Goal: Task Accomplishment & Management: Manage account settings

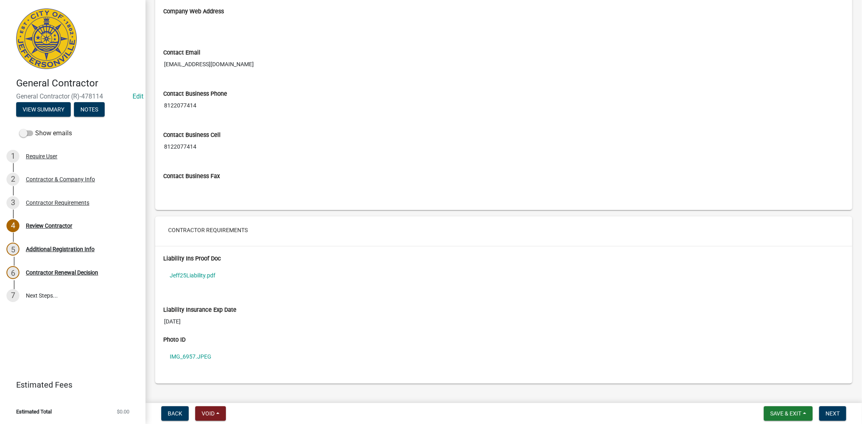
scroll to position [516, 0]
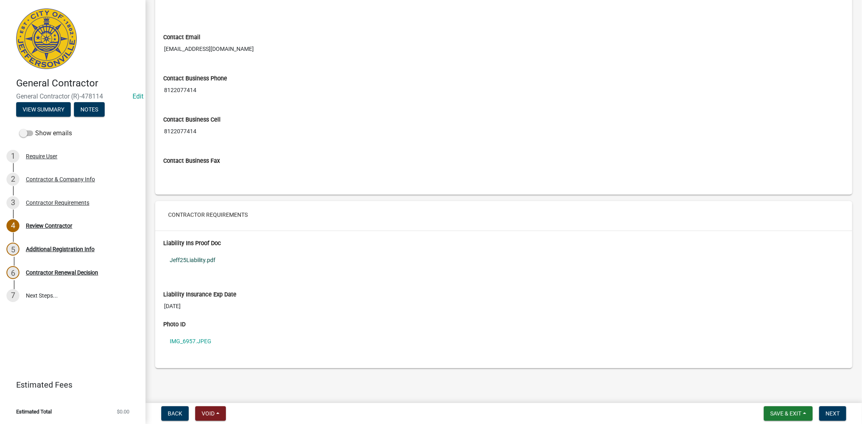
click at [189, 257] on link "Jeff25Liability.pdf" at bounding box center [503, 260] width 681 height 19
click at [190, 342] on link "IMG_6957.JPEG" at bounding box center [503, 341] width 681 height 19
click at [831, 419] on button "Next" at bounding box center [832, 414] width 27 height 15
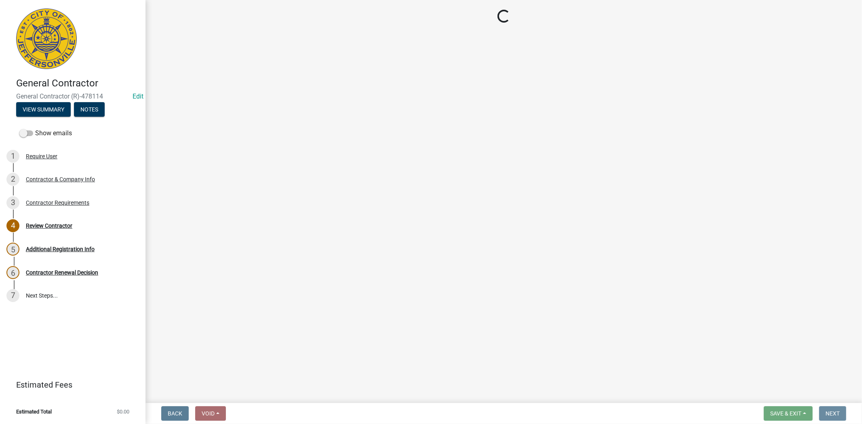
scroll to position [0, 0]
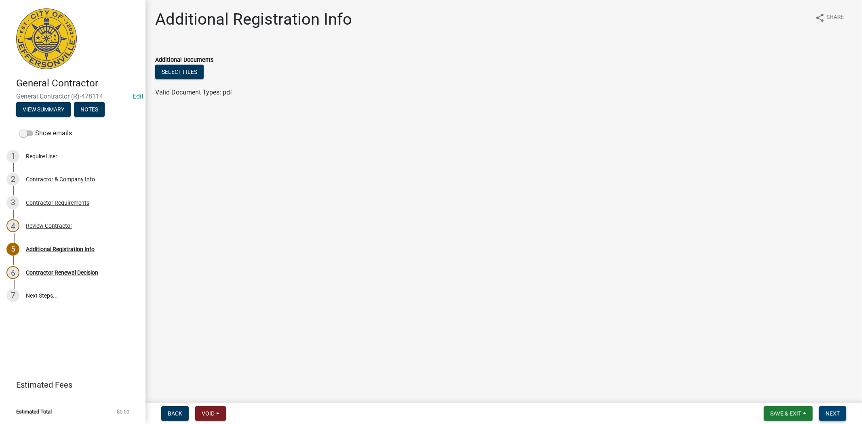
drag, startPoint x: 823, startPoint y: 405, endPoint x: 827, endPoint y: 409, distance: 6.3
click at [825, 407] on nav "Back Void Withdraw Lock Expire Void Save & Exit Save Save & Exit Next" at bounding box center [504, 413] width 717 height 21
click at [830, 413] on span "Next" at bounding box center [833, 414] width 14 height 6
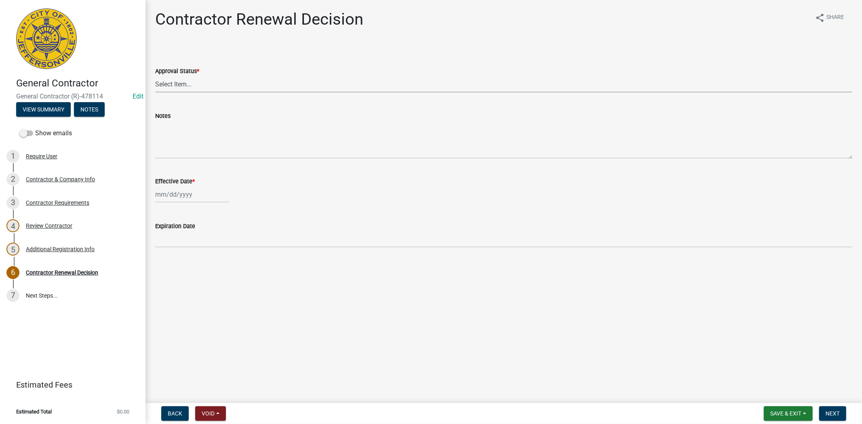
click at [220, 86] on select "Select Item... Approved Denied" at bounding box center [503, 84] width 697 height 17
click at [155, 76] on select "Select Item... Approved Denied" at bounding box center [503, 84] width 697 height 17
select select "30db8998-795d-4bbe-8e49-f1ade8865815"
click at [212, 192] on div at bounding box center [192, 194] width 74 height 17
select select "9"
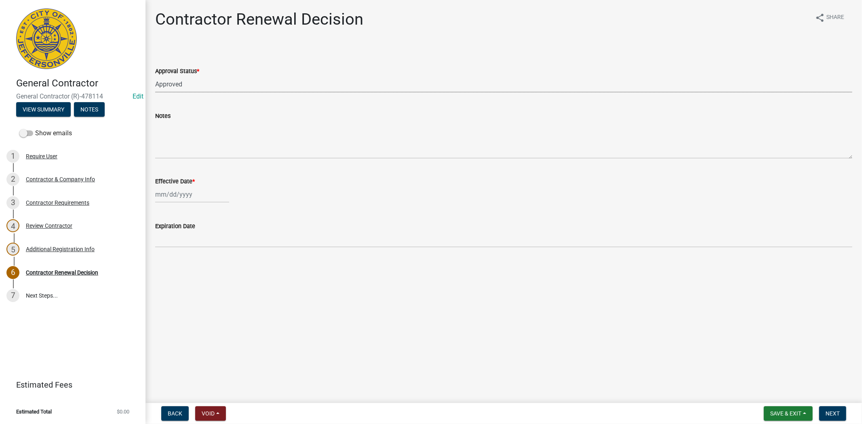
select select "2025"
click at [166, 261] on div "15" at bounding box center [163, 263] width 13 height 13
type input "09/15/2025"
click at [835, 413] on span "Next" at bounding box center [833, 414] width 14 height 6
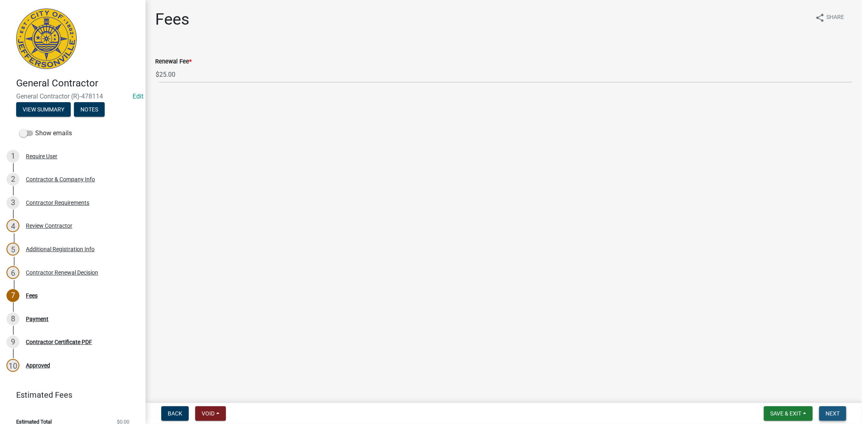
click at [835, 413] on span "Next" at bounding box center [833, 414] width 14 height 6
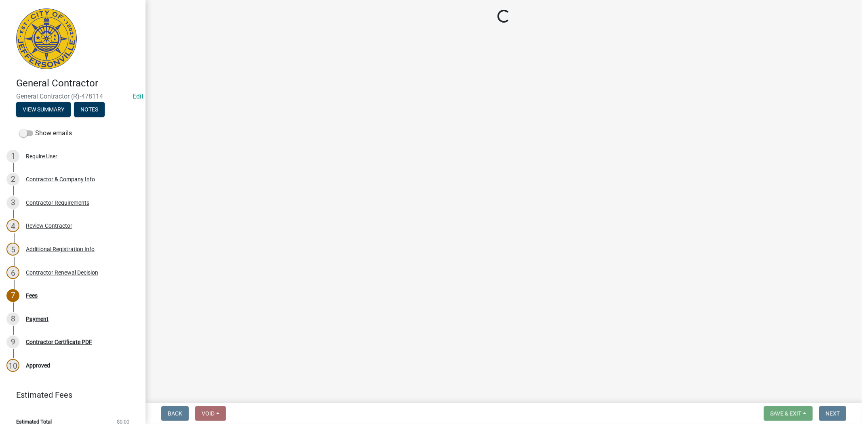
select select "3: 3"
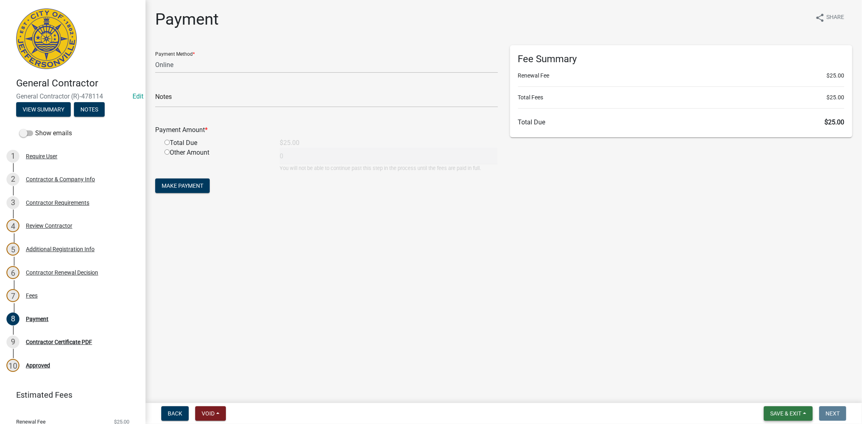
click at [789, 413] on span "Save & Exit" at bounding box center [785, 414] width 31 height 6
click at [784, 396] on button "Save & Exit" at bounding box center [780, 392] width 65 height 19
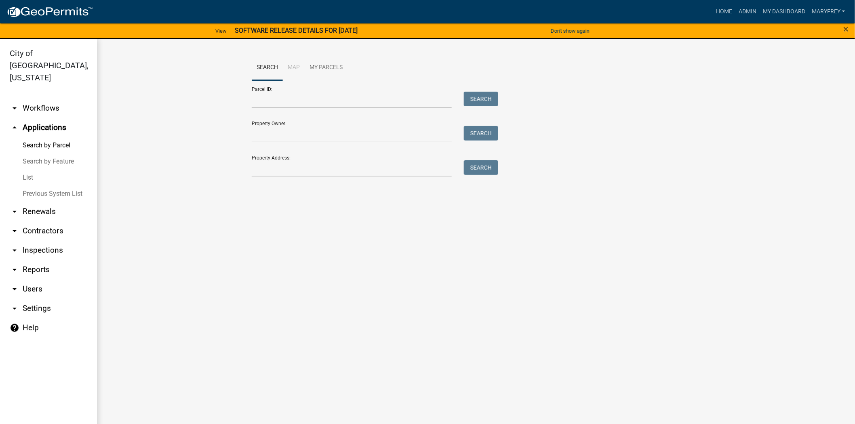
click at [38, 221] on link "arrow_drop_down Contractors" at bounding box center [48, 230] width 97 height 19
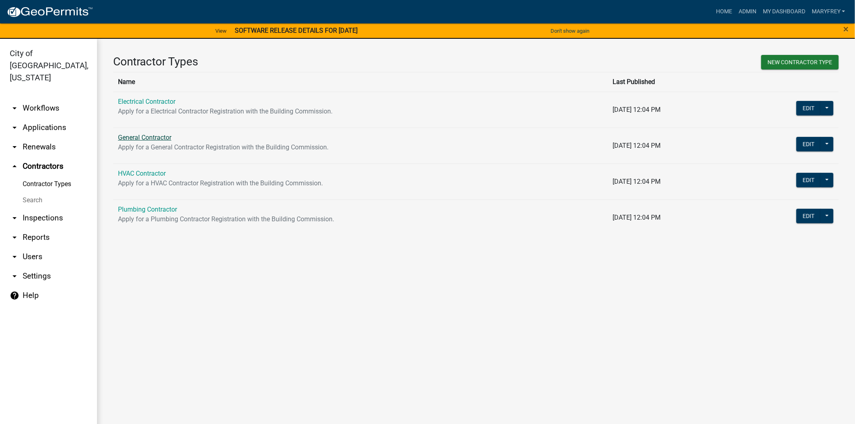
click at [154, 134] on link "General Contractor" at bounding box center [144, 138] width 53 height 8
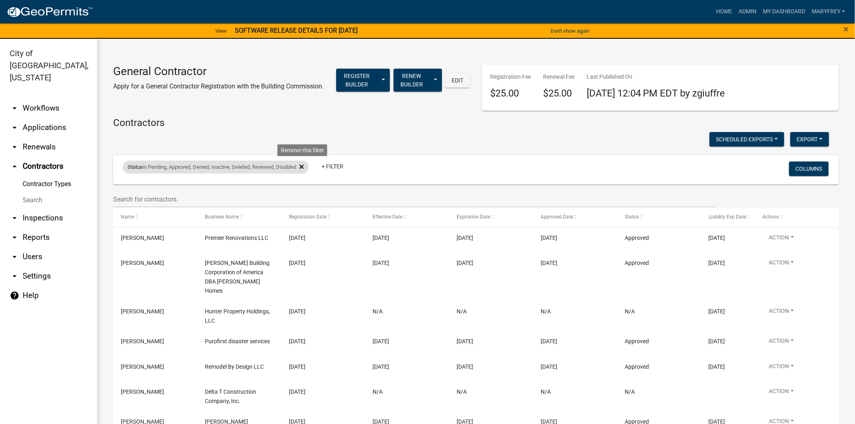
click at [301, 166] on fa-icon at bounding box center [300, 167] width 8 height 13
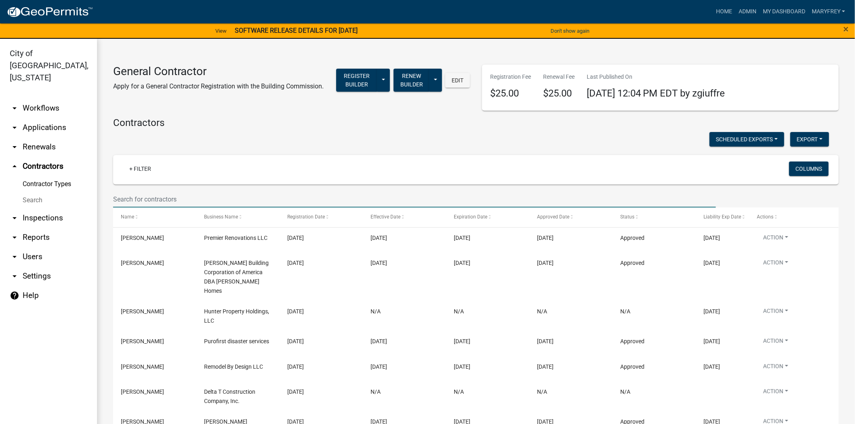
click at [131, 200] on input "text" at bounding box center [414, 199] width 603 height 17
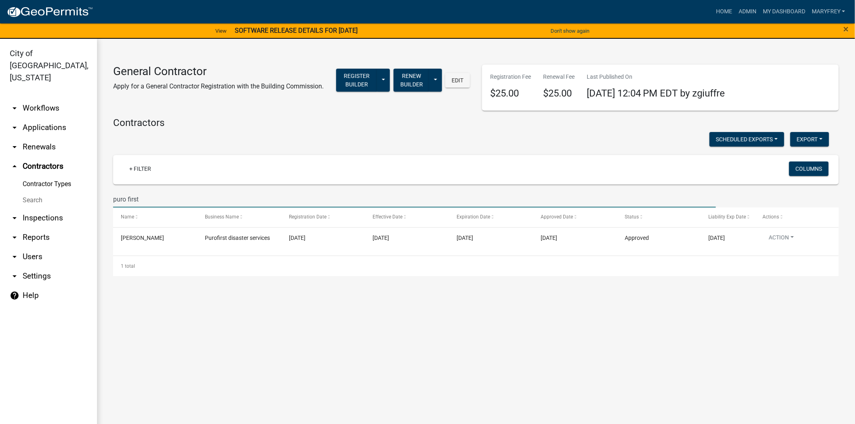
drag, startPoint x: 156, startPoint y: 199, endPoint x: 74, endPoint y: 215, distance: 83.6
click at [74, 215] on div "City of Jeffersonville, Indiana arrow_drop_down Workflows List arrow_drop_down …" at bounding box center [427, 236] width 855 height 395
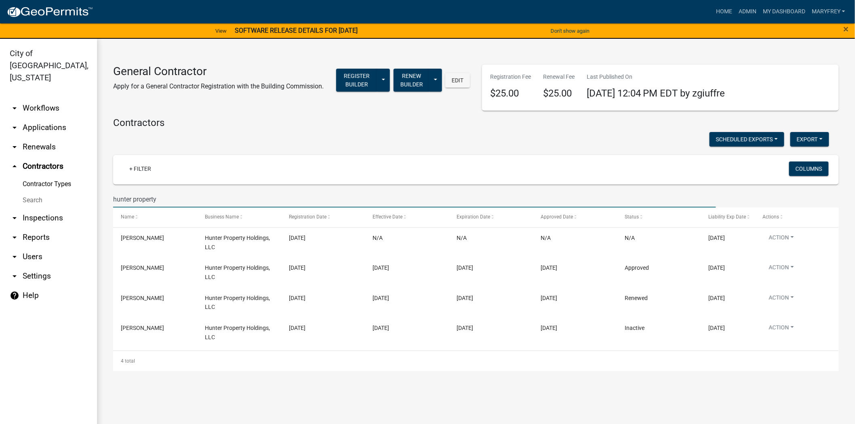
drag, startPoint x: 164, startPoint y: 201, endPoint x: 74, endPoint y: 217, distance: 90.7
click at [74, 215] on div "City of Jeffersonville, Indiana arrow_drop_down Workflows List arrow_drop_down …" at bounding box center [427, 236] width 855 height 395
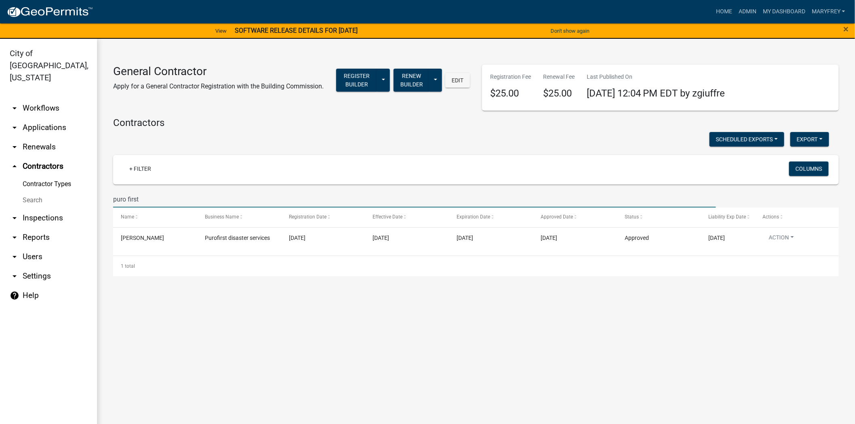
drag, startPoint x: 142, startPoint y: 195, endPoint x: 107, endPoint y: 207, distance: 37.1
click at [107, 207] on div "puro first" at bounding box center [414, 199] width 615 height 17
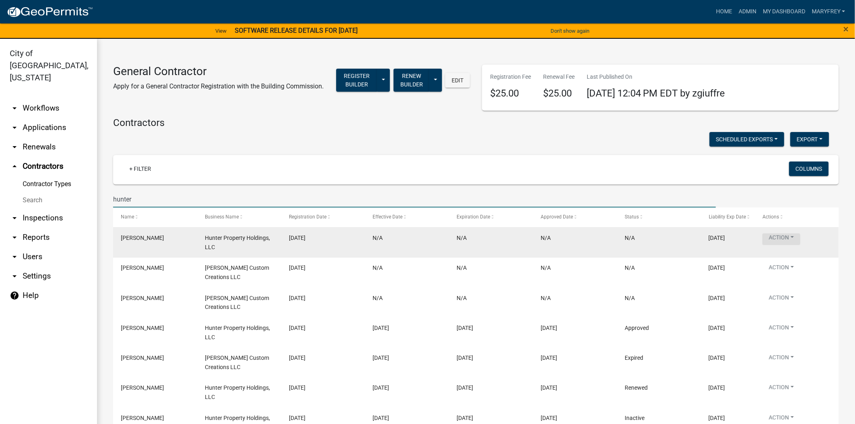
type input "hunter"
click at [794, 238] on button "Action" at bounding box center [782, 240] width 38 height 12
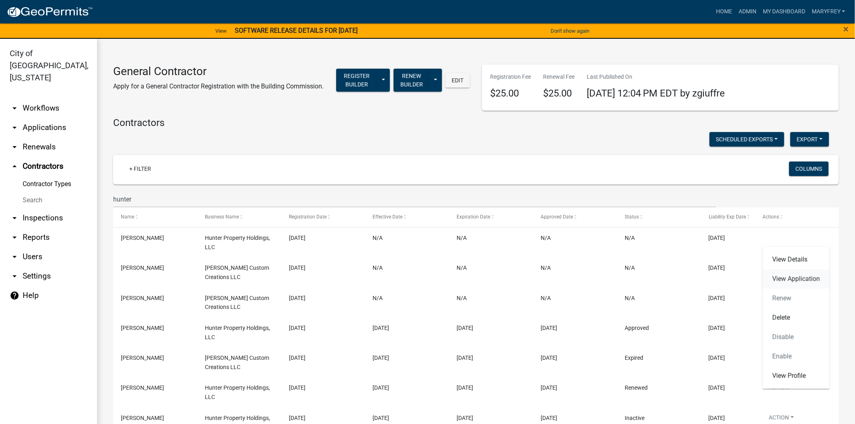
click at [793, 279] on link "View Application" at bounding box center [796, 279] width 67 height 19
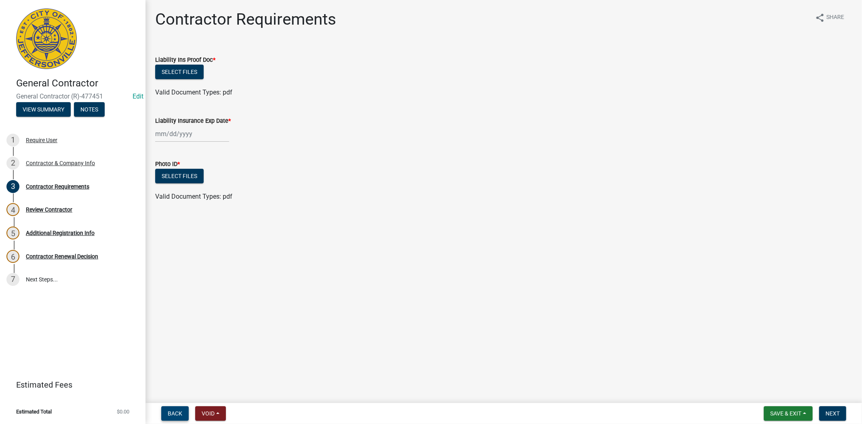
click at [174, 414] on span "Back" at bounding box center [175, 414] width 15 height 6
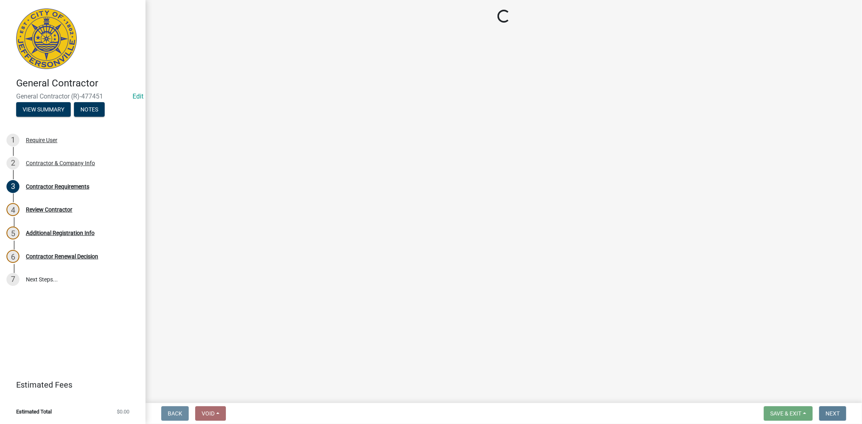
select select "IN"
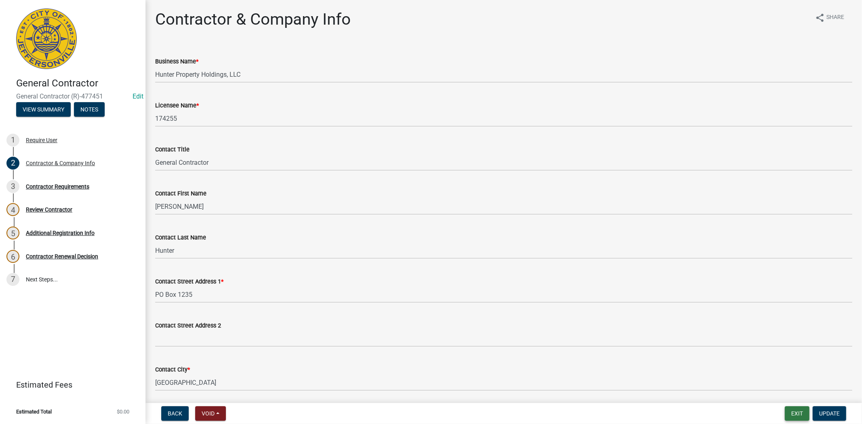
click at [789, 415] on button "Exit" at bounding box center [797, 414] width 25 height 15
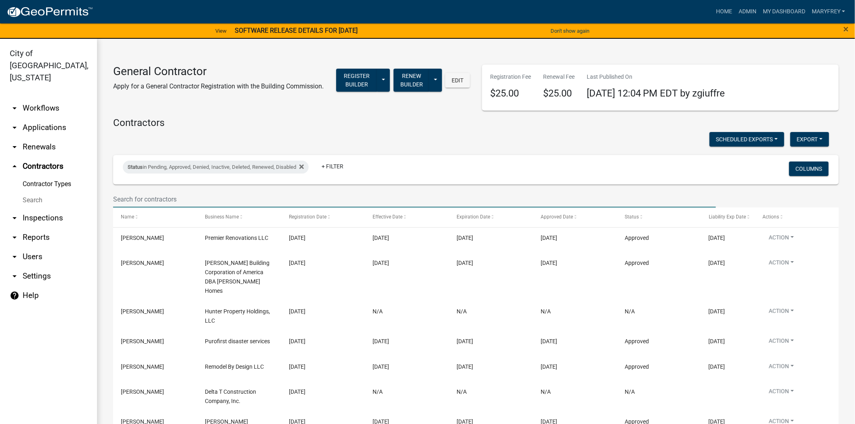
click at [135, 197] on input "text" at bounding box center [414, 199] width 603 height 17
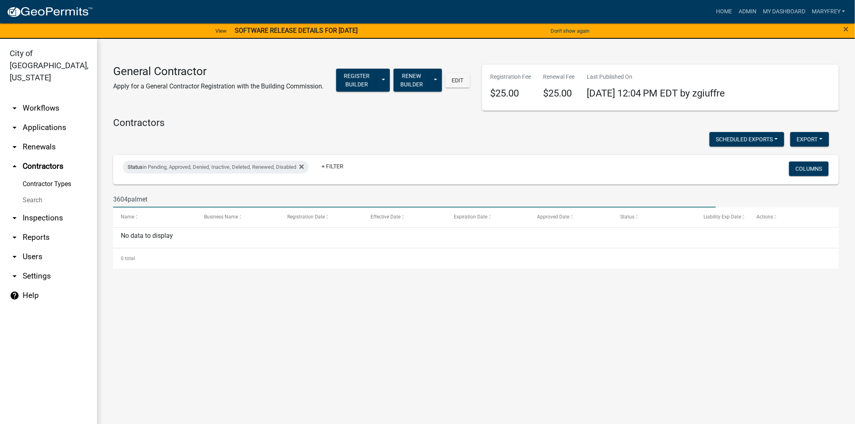
type input "3604palmeto"
drag, startPoint x: 167, startPoint y: 202, endPoint x: 97, endPoint y: 194, distance: 69.9
click at [97, 194] on div "General Contractor Apply for a General Contractor Registration with the Buildin…" at bounding box center [476, 162] width 758 height 246
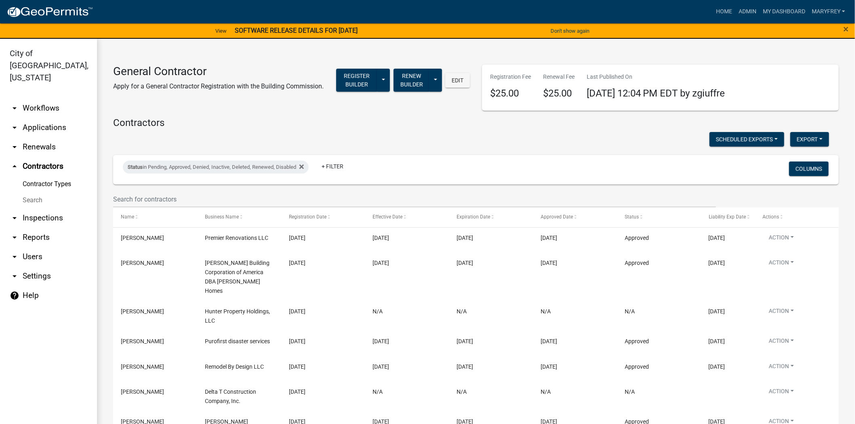
click at [41, 99] on link "arrow_drop_down Workflows" at bounding box center [48, 108] width 97 height 19
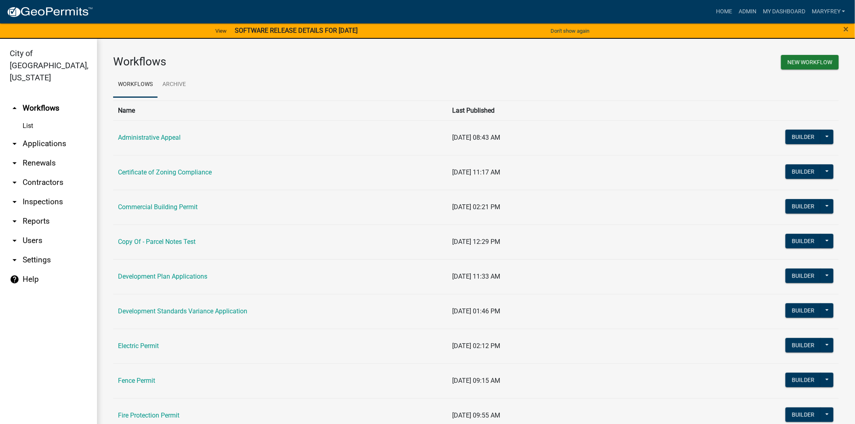
click at [34, 134] on link "arrow_drop_down Applications" at bounding box center [48, 143] width 97 height 19
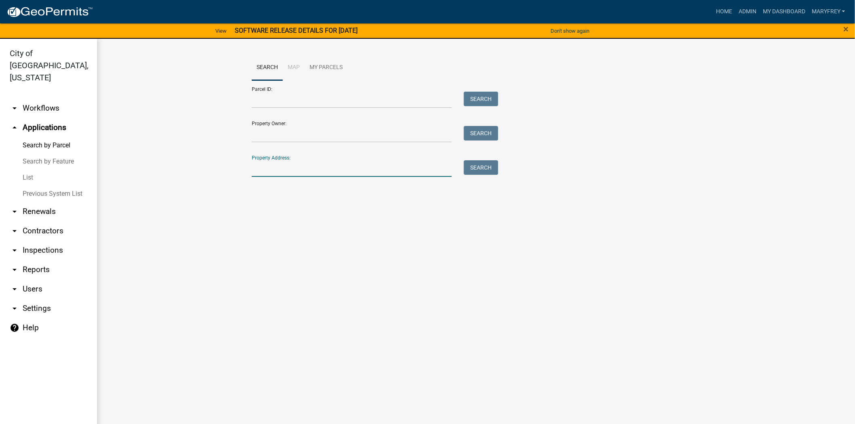
click at [275, 174] on input "Property Address:" at bounding box center [352, 168] width 200 height 17
type input "3604 pal"
click at [495, 167] on button "Search" at bounding box center [481, 167] width 34 height 15
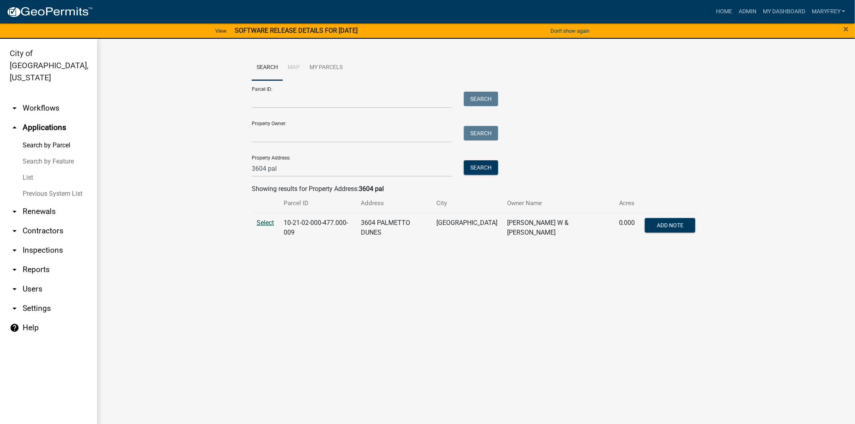
click at [264, 221] on span "Select" at bounding box center [265, 223] width 17 height 8
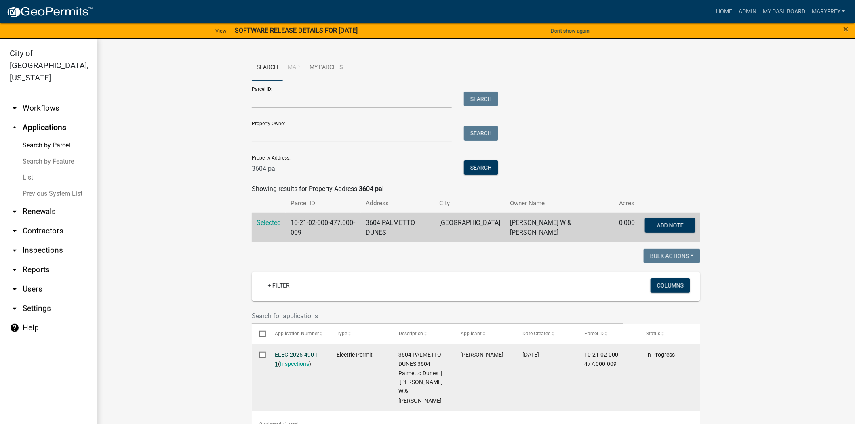
click at [282, 352] on link "ELEC-2025-490 1 1" at bounding box center [297, 360] width 44 height 16
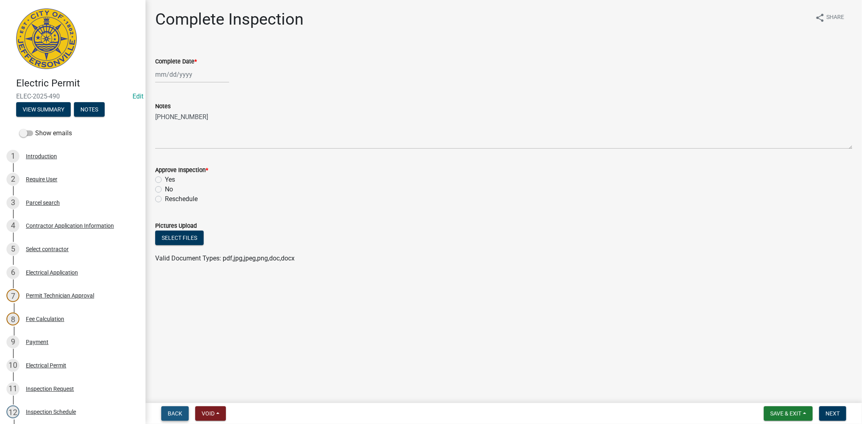
click at [178, 413] on span "Back" at bounding box center [175, 414] width 15 height 6
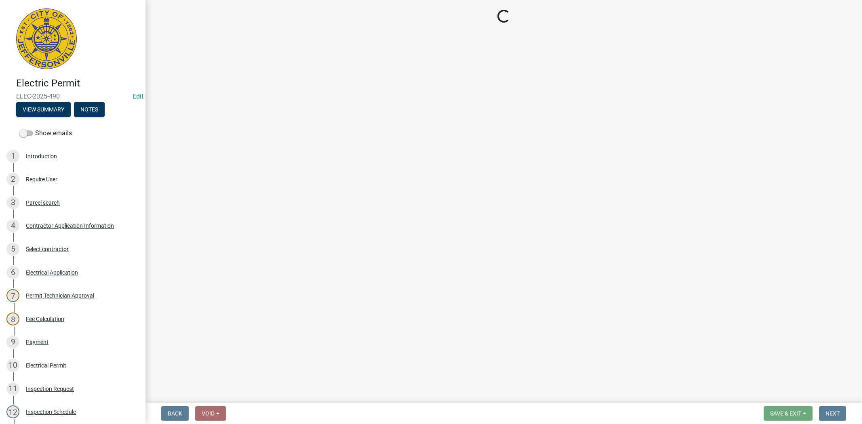
select select "36a8b8f0-2ef8-43e9-ae06-718f51af8d36"
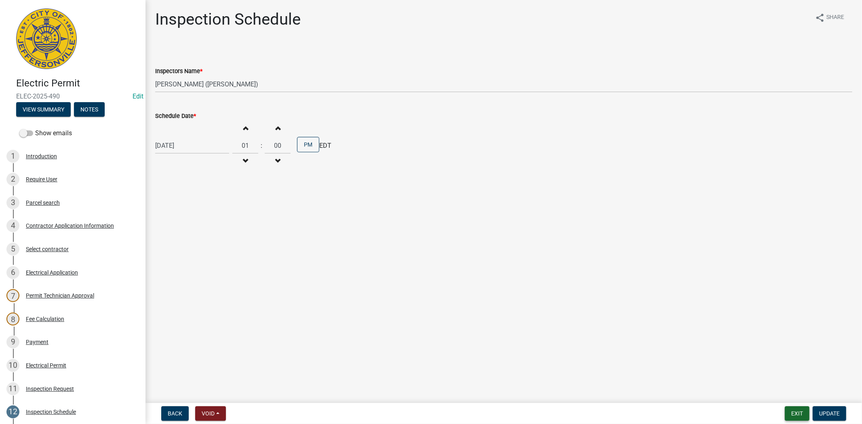
click at [807, 419] on button "Exit" at bounding box center [797, 414] width 25 height 15
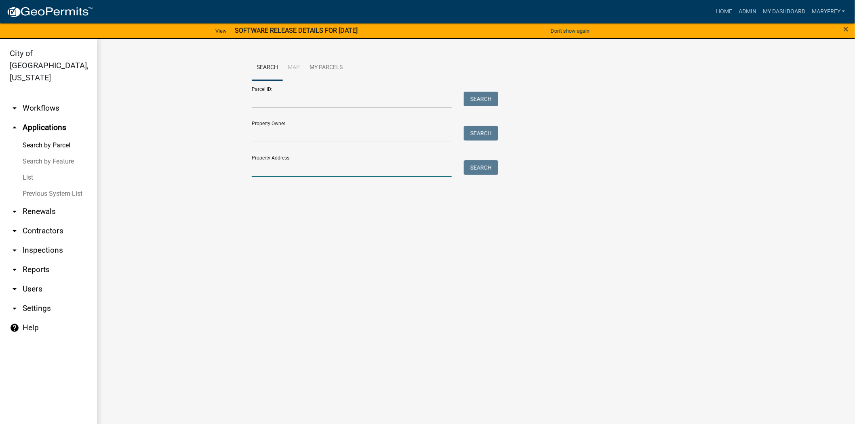
click at [284, 168] on input "Property Address:" at bounding box center [352, 168] width 200 height 17
type input "3604 pal"
click at [483, 172] on button "Search" at bounding box center [481, 167] width 34 height 15
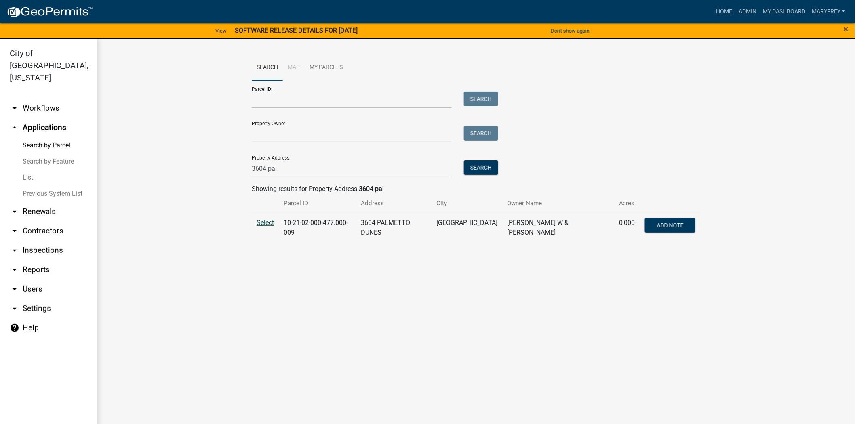
click at [270, 223] on span "Select" at bounding box center [265, 223] width 17 height 8
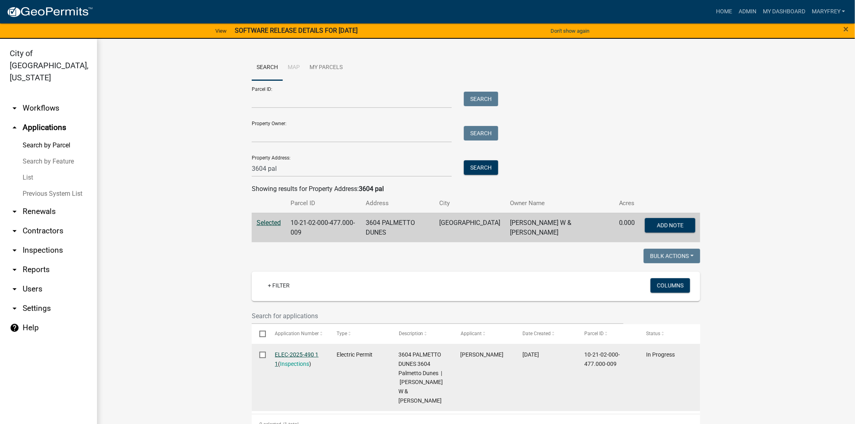
click at [280, 352] on link "ELEC-2025-490 1 1" at bounding box center [297, 360] width 44 height 16
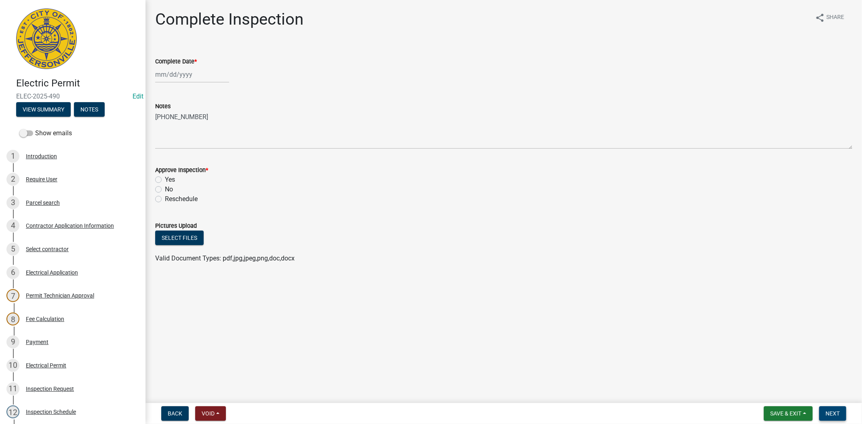
click at [835, 411] on span "Next" at bounding box center [833, 414] width 14 height 6
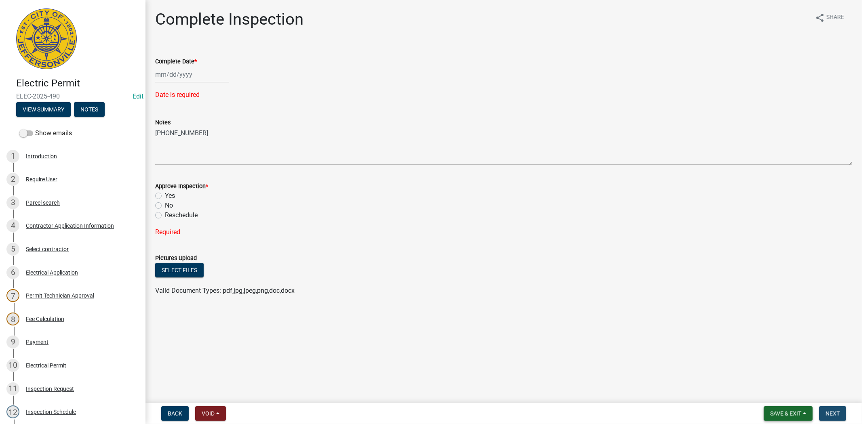
click at [774, 411] on span "Save & Exit" at bounding box center [785, 414] width 31 height 6
click at [766, 396] on button "Save & Exit" at bounding box center [780, 392] width 65 height 19
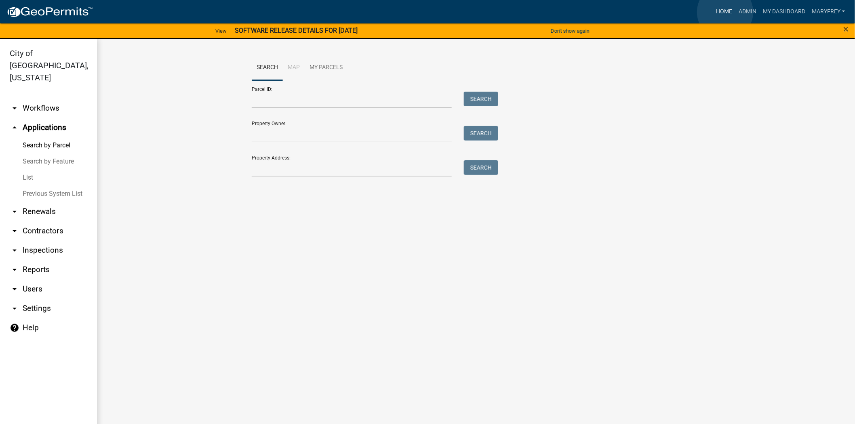
click at [726, 12] on link "Home" at bounding box center [724, 11] width 23 height 15
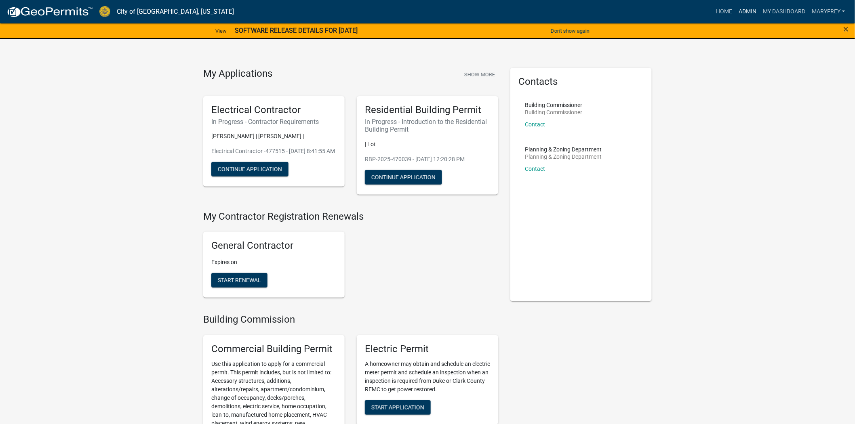
click at [740, 8] on link "Admin" at bounding box center [748, 11] width 24 height 15
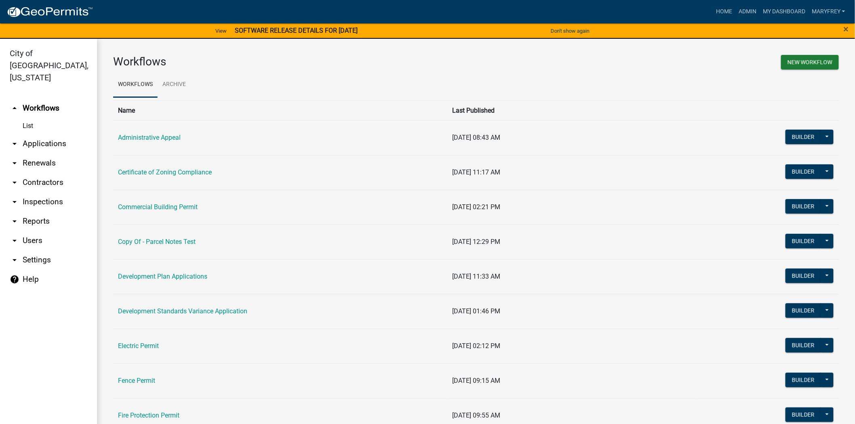
click at [53, 173] on link "arrow_drop_down Contractors" at bounding box center [48, 182] width 97 height 19
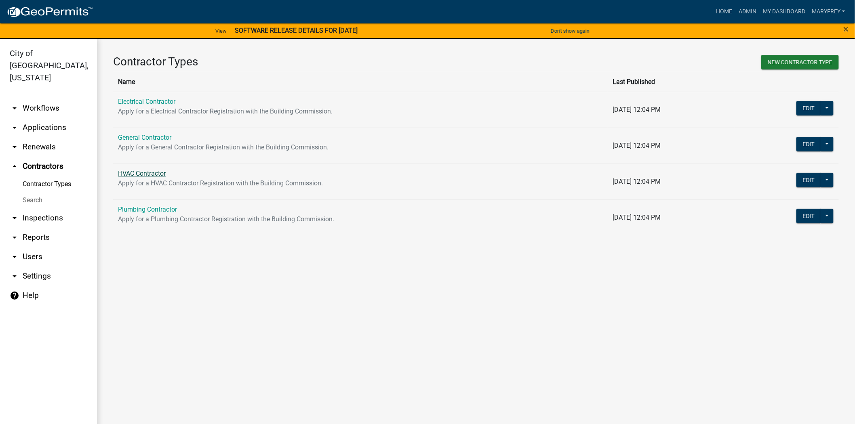
click at [151, 174] on link "HVAC Contractor" at bounding box center [142, 174] width 48 height 8
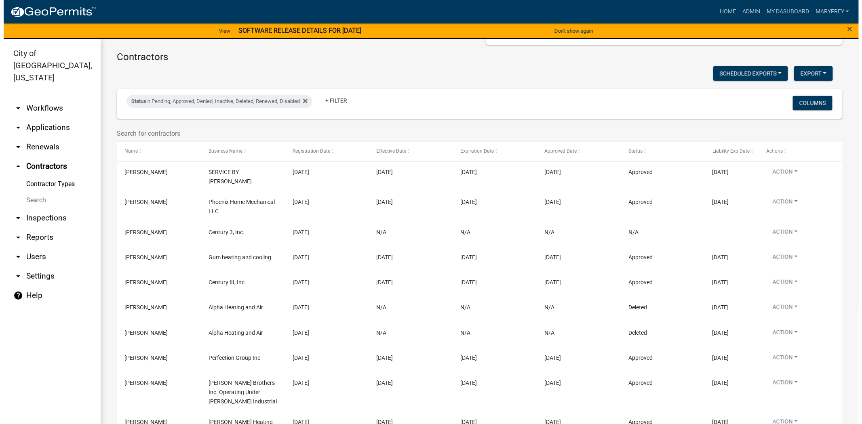
scroll to position [143, 0]
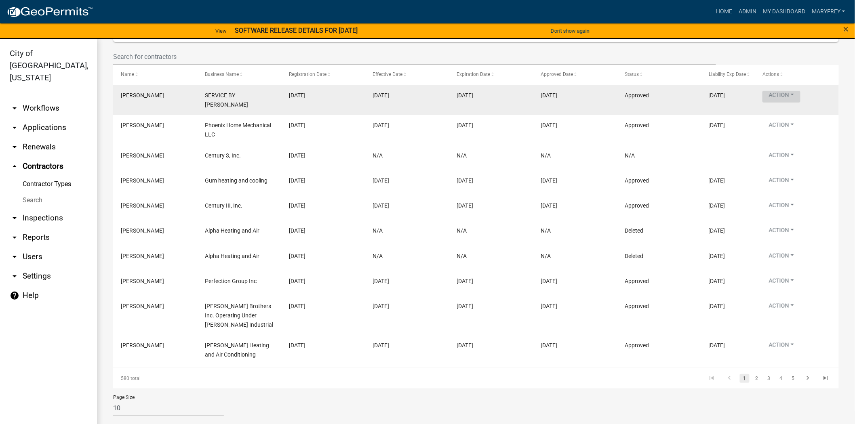
click at [783, 91] on button "Action" at bounding box center [782, 97] width 38 height 12
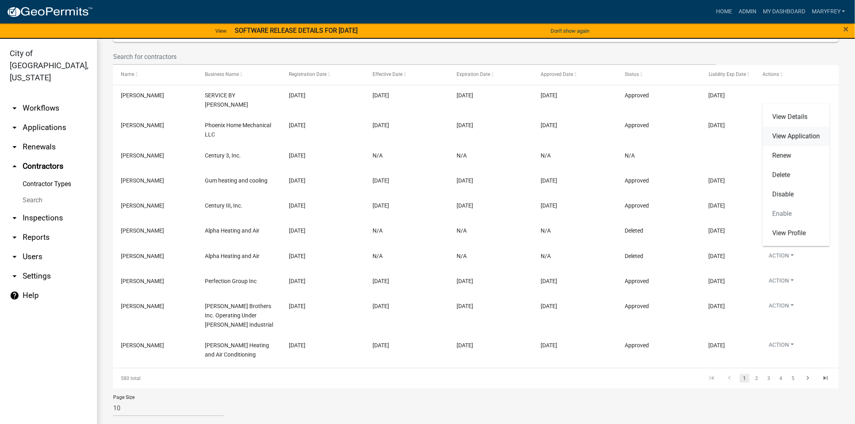
click at [794, 139] on link "View Application" at bounding box center [796, 136] width 67 height 19
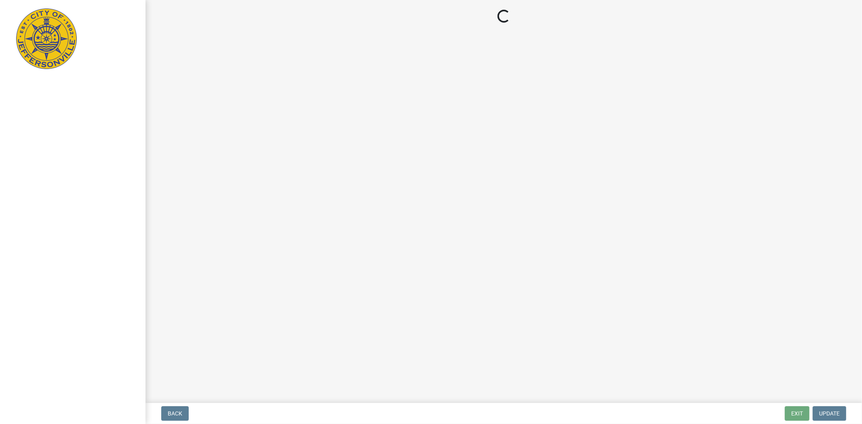
select select "3: 3"
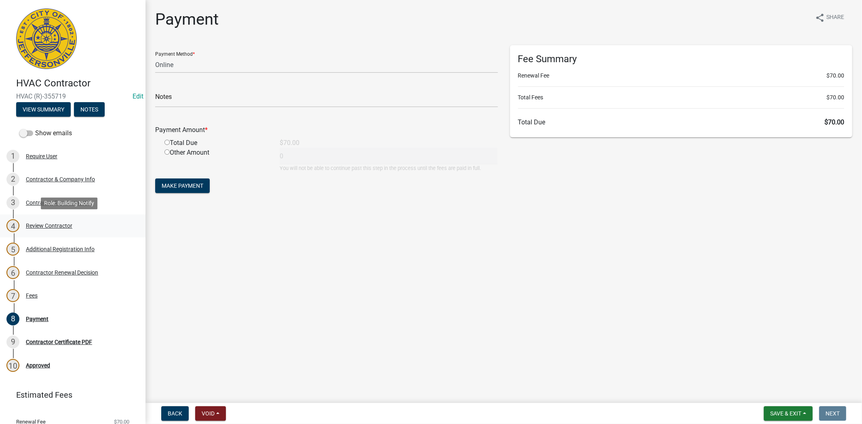
click at [58, 225] on div "Review Contractor" at bounding box center [49, 226] width 46 height 6
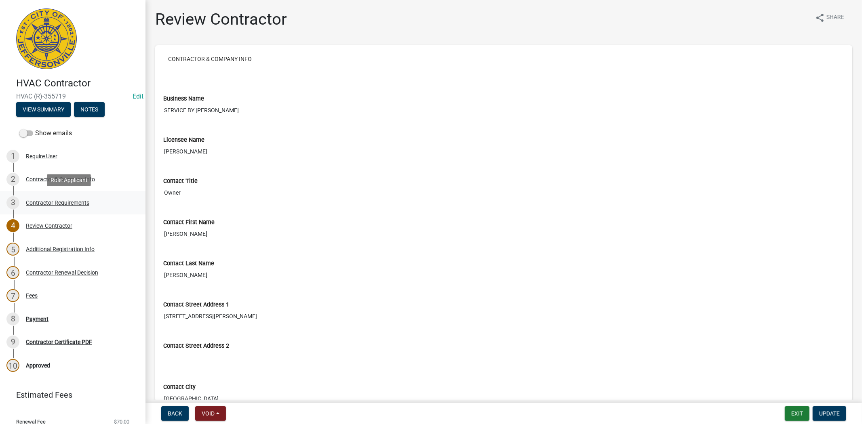
click at [53, 204] on div "Contractor Requirements" at bounding box center [57, 203] width 63 height 6
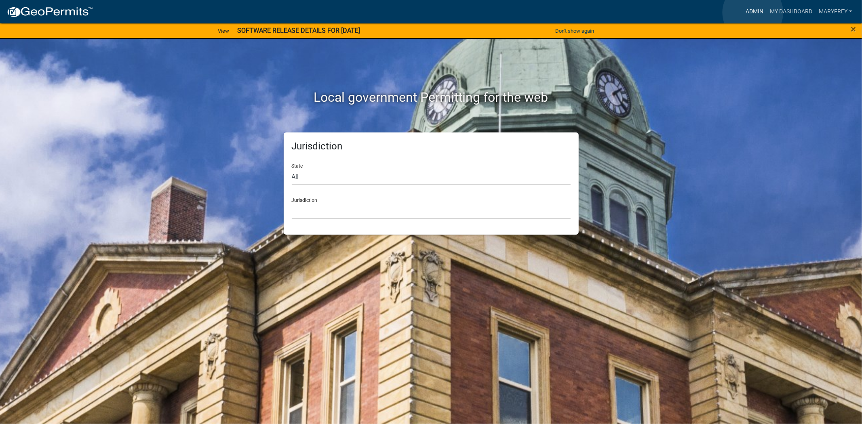
click at [753, 13] on link "Admin" at bounding box center [755, 11] width 24 height 15
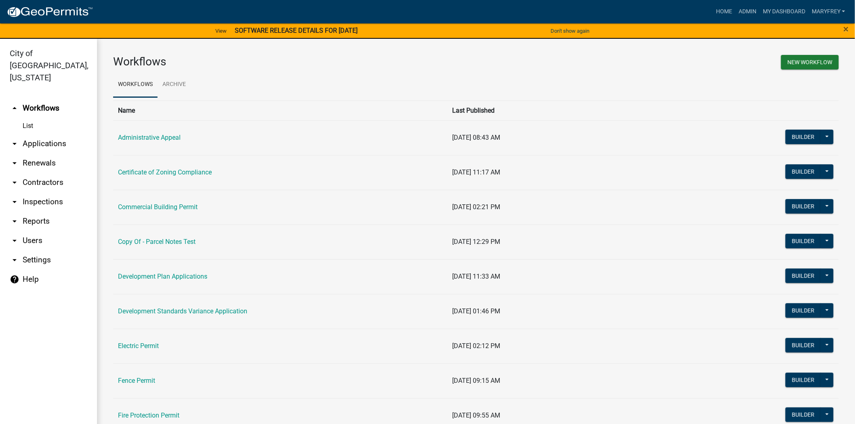
click at [55, 99] on link "arrow_drop_up Workflows" at bounding box center [48, 108] width 97 height 19
click at [50, 134] on link "arrow_drop_down Applications" at bounding box center [48, 143] width 97 height 19
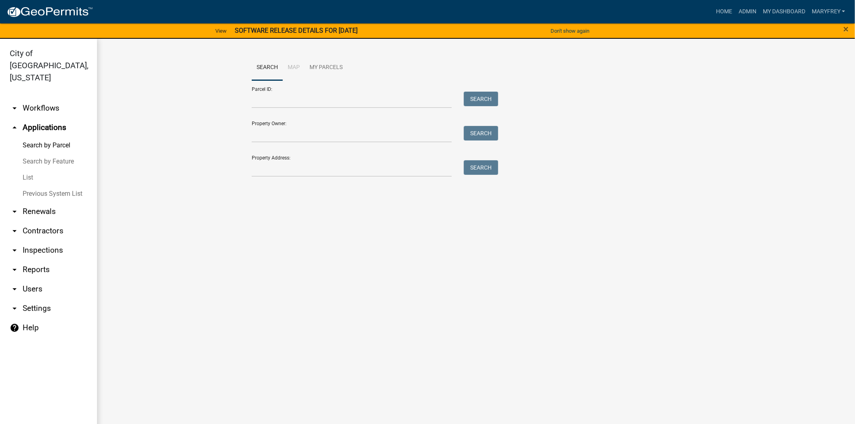
click at [51, 99] on link "arrow_drop_down Workflows" at bounding box center [48, 108] width 97 height 19
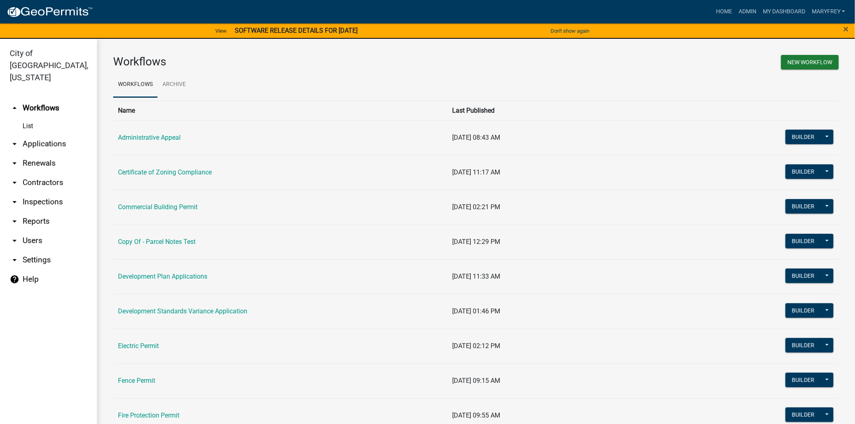
click at [45, 99] on link "arrow_drop_up Workflows" at bounding box center [48, 108] width 97 height 19
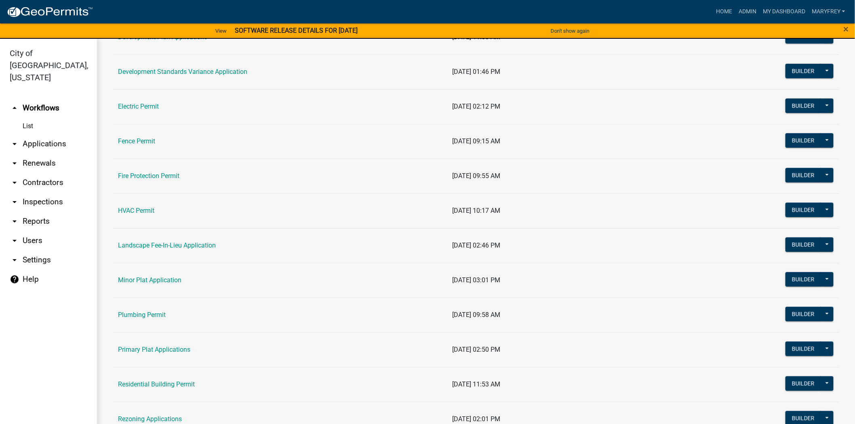
scroll to position [241, 0]
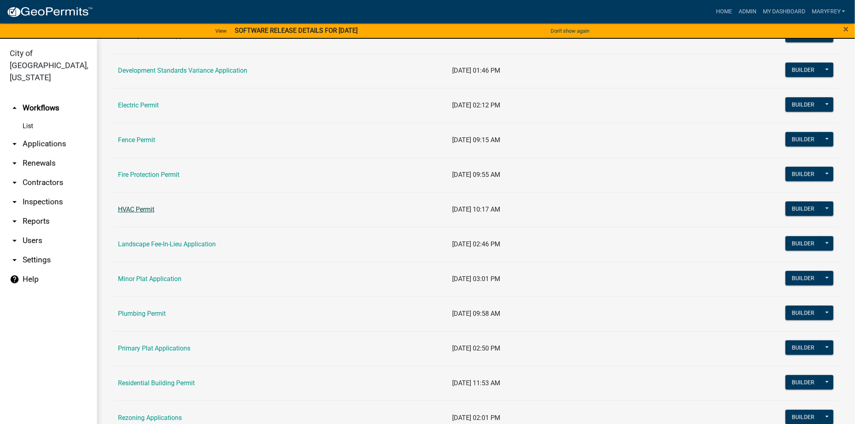
click at [144, 211] on link "HVAC Permit" at bounding box center [136, 210] width 36 height 8
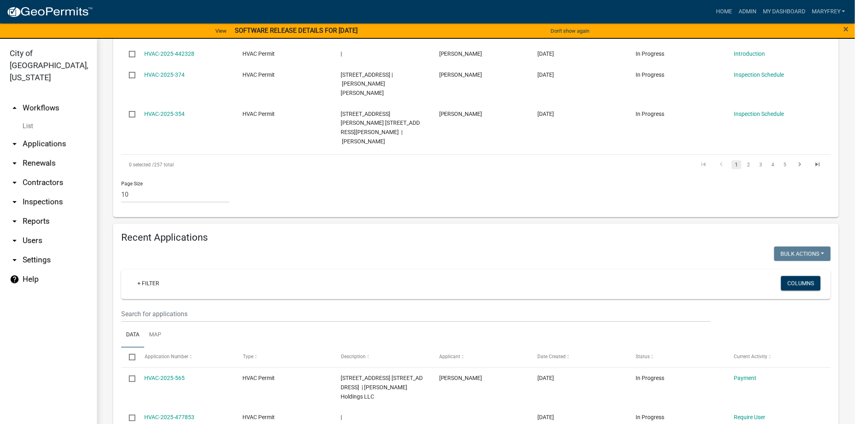
scroll to position [593, 0]
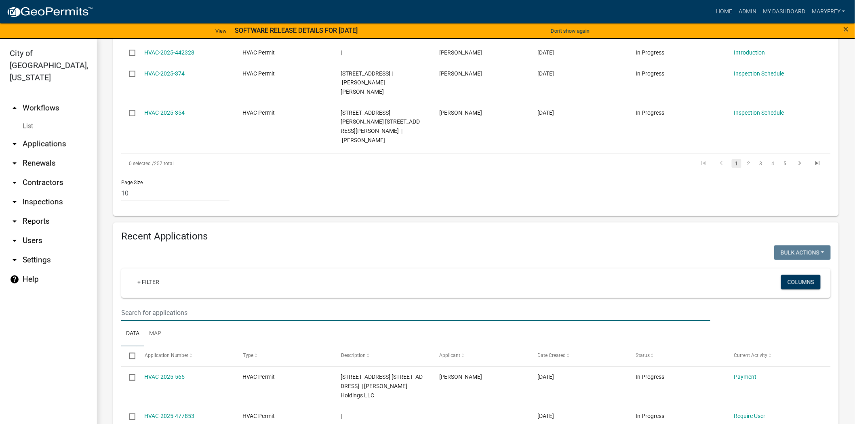
click at [131, 305] on input "text" at bounding box center [415, 313] width 589 height 17
type input "h"
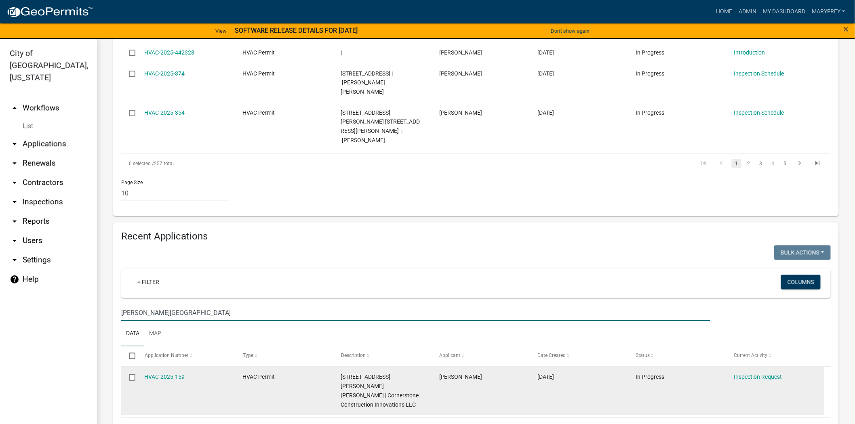
scroll to position [511, 0]
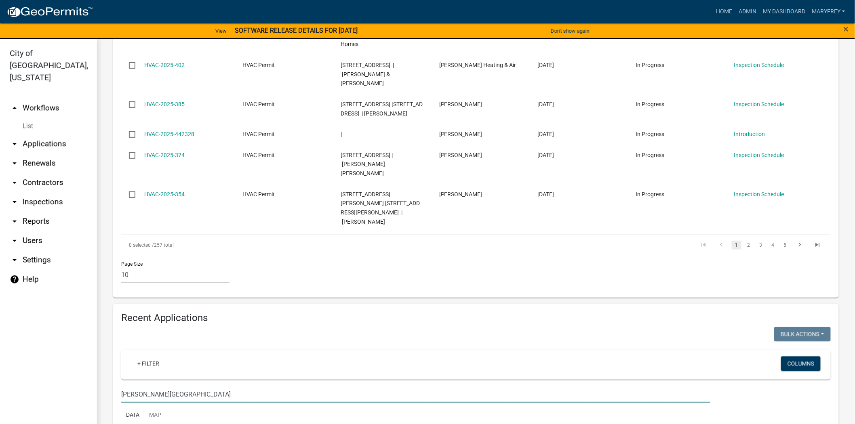
type input "scott street"
click at [51, 134] on link "arrow_drop_down Applications" at bounding box center [48, 143] width 97 height 19
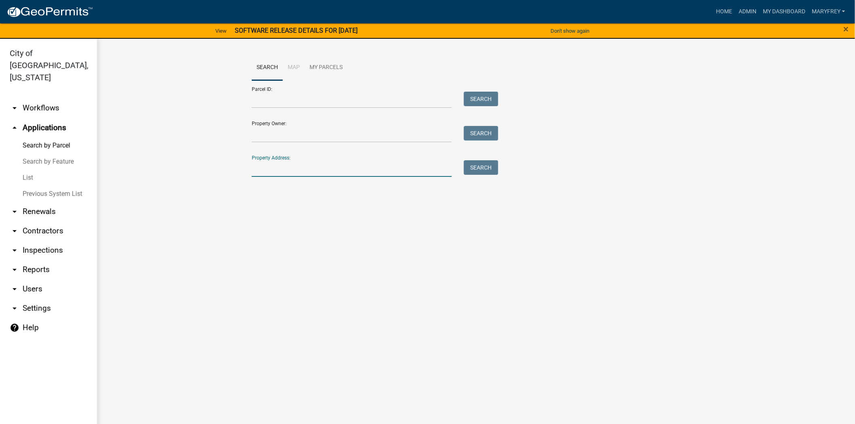
drag, startPoint x: 262, startPoint y: 174, endPoint x: 262, endPoint y: 167, distance: 6.9
click at [262, 174] on input "Property Address:" at bounding box center [352, 168] width 200 height 17
click at [491, 165] on button "Search" at bounding box center [481, 167] width 34 height 15
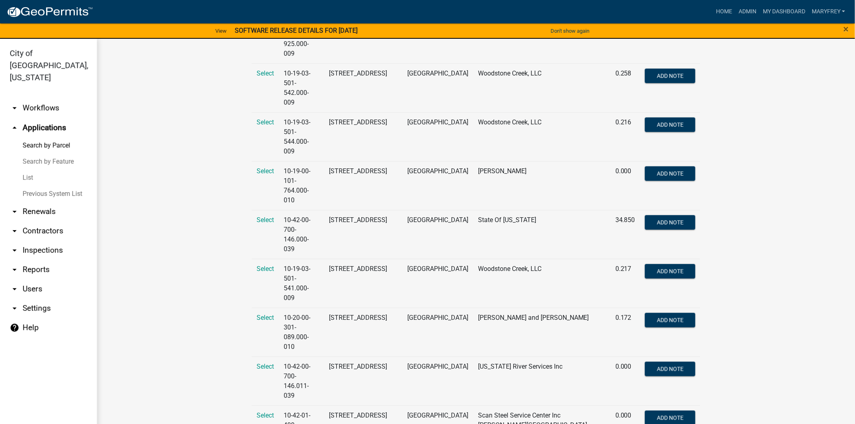
scroll to position [259, 0]
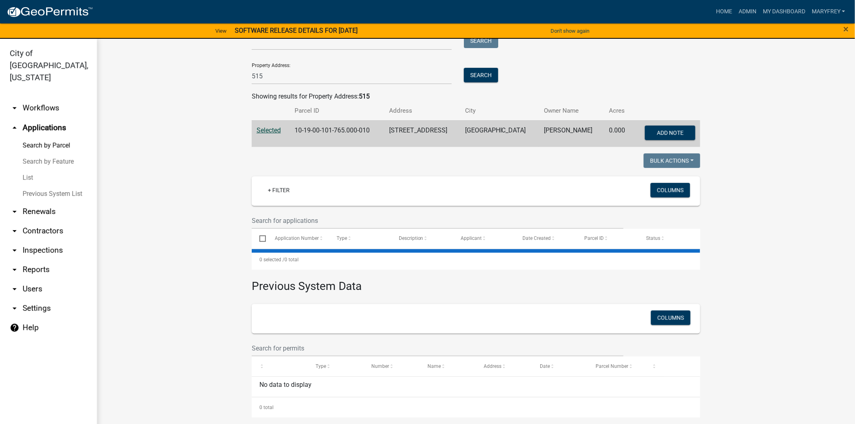
scroll to position [0, 0]
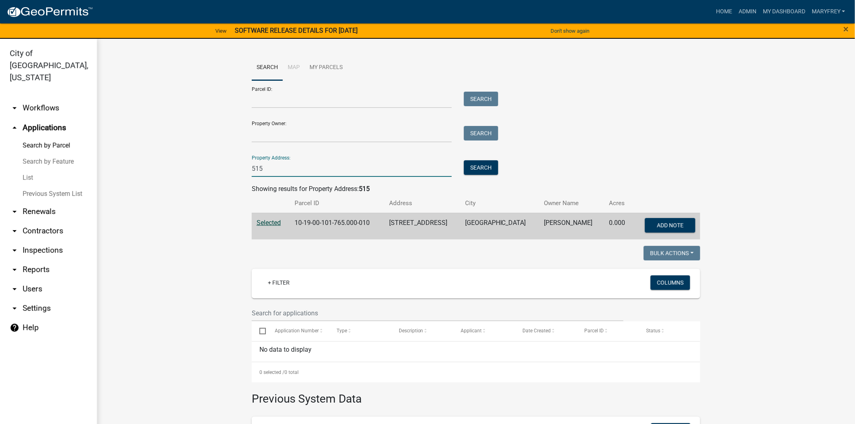
drag, startPoint x: 265, startPoint y: 168, endPoint x: 235, endPoint y: 167, distance: 29.9
click at [235, 167] on wm-workflow-application-search-view "Search Map My Parcels Parcel ID: Search Property Owner: Search Property Address…" at bounding box center [476, 293] width 726 height 476
type input "3719"
click at [475, 165] on button "Search" at bounding box center [481, 167] width 34 height 15
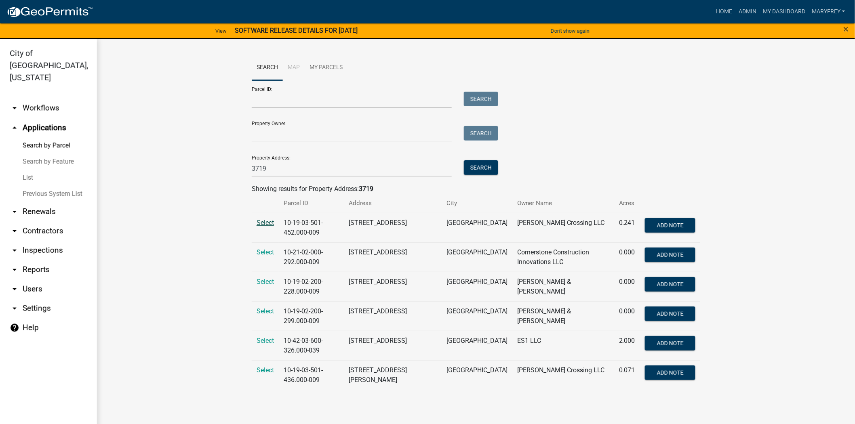
click at [263, 224] on span "Select" at bounding box center [265, 223] width 17 height 8
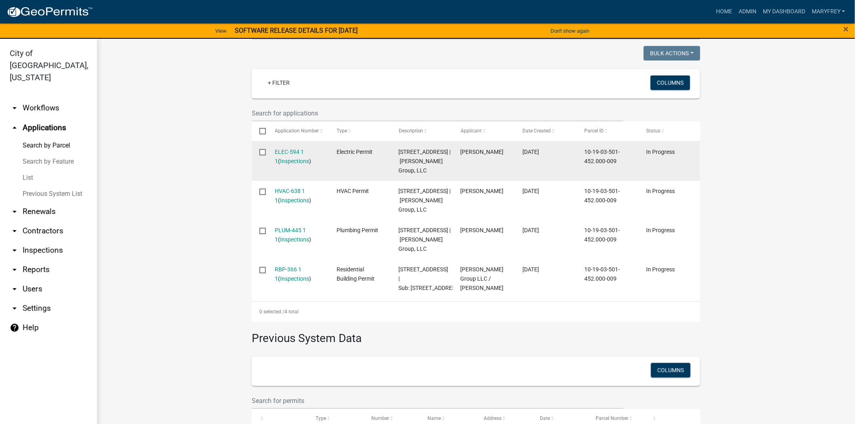
scroll to position [191, 0]
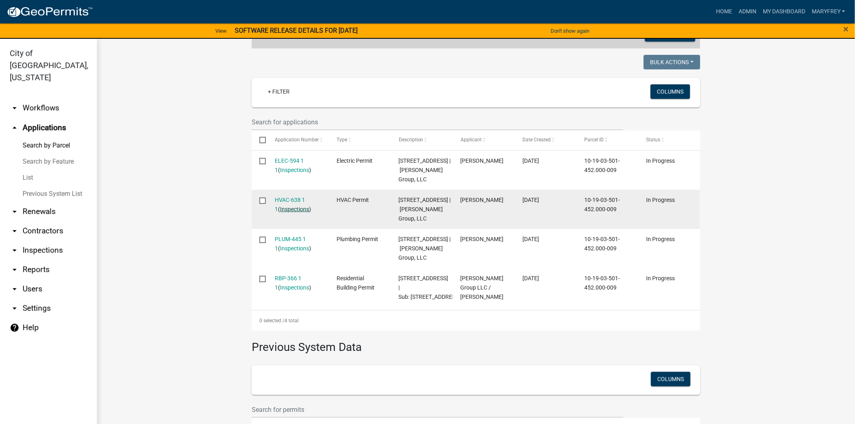
click at [285, 213] on link "Inspections" at bounding box center [295, 209] width 29 height 6
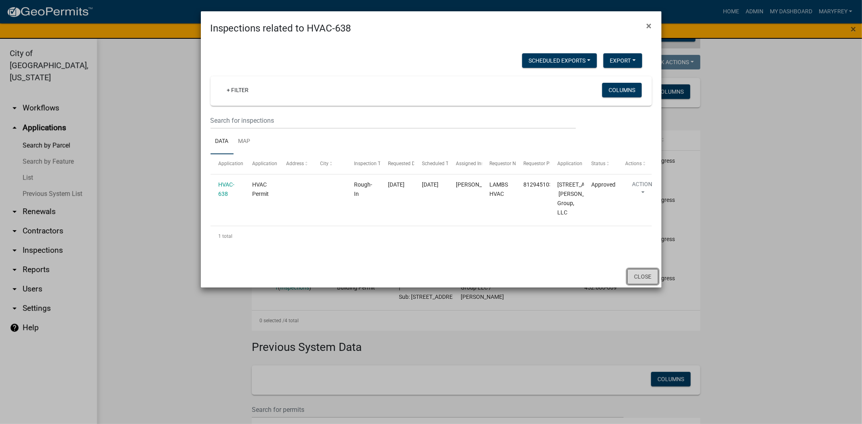
click at [636, 285] on button "Close" at bounding box center [642, 276] width 31 height 15
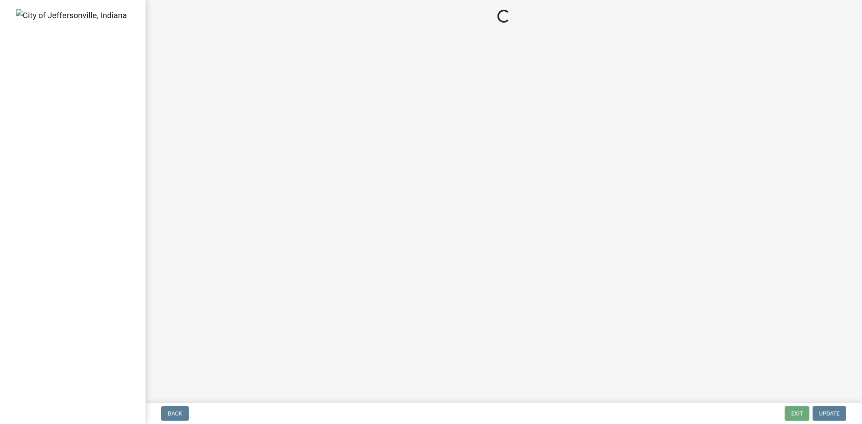
select select "3: 3"
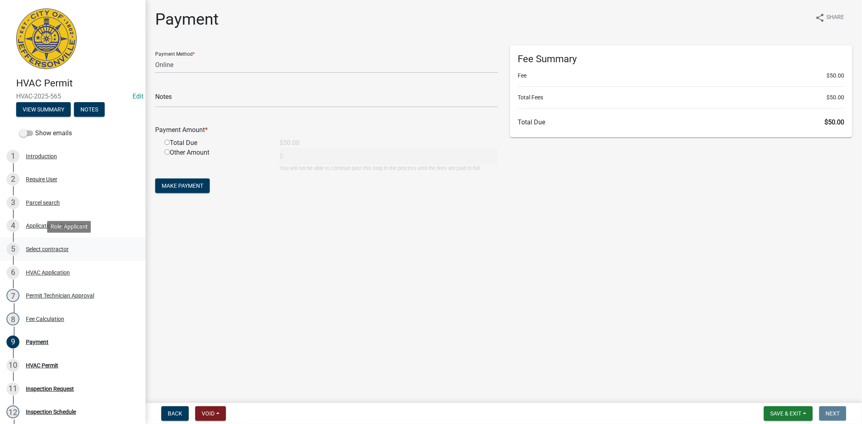
click at [57, 249] on div "Select contractor" at bounding box center [47, 250] width 43 height 6
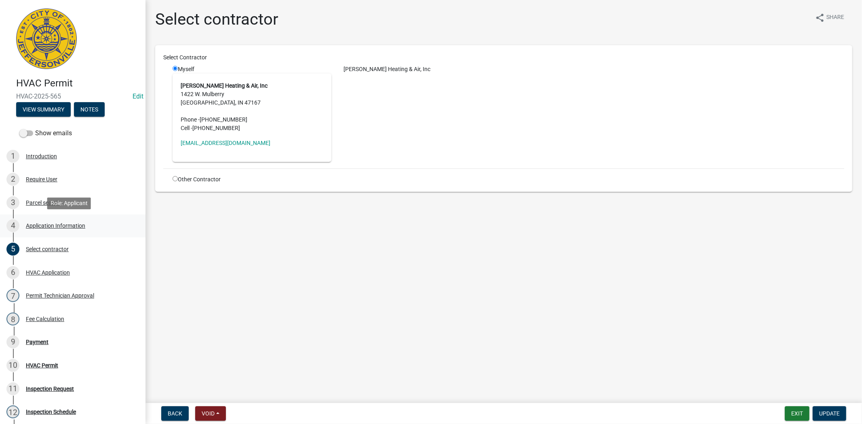
click at [39, 227] on div "Application Information" at bounding box center [55, 226] width 59 height 6
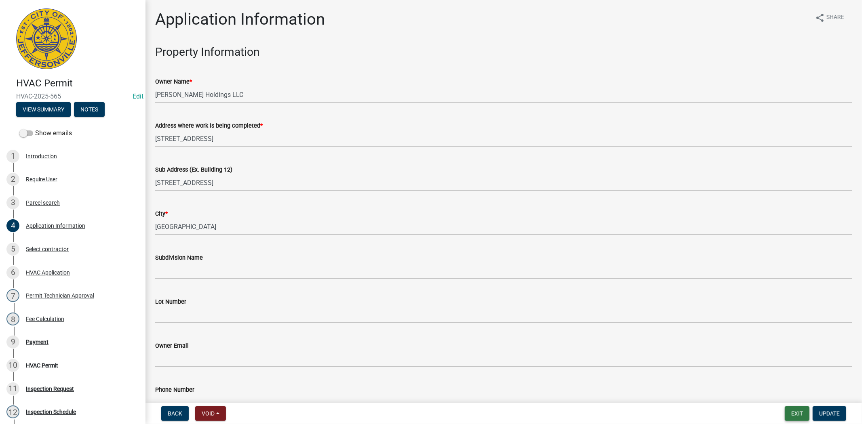
click at [798, 414] on button "Exit" at bounding box center [797, 414] width 25 height 15
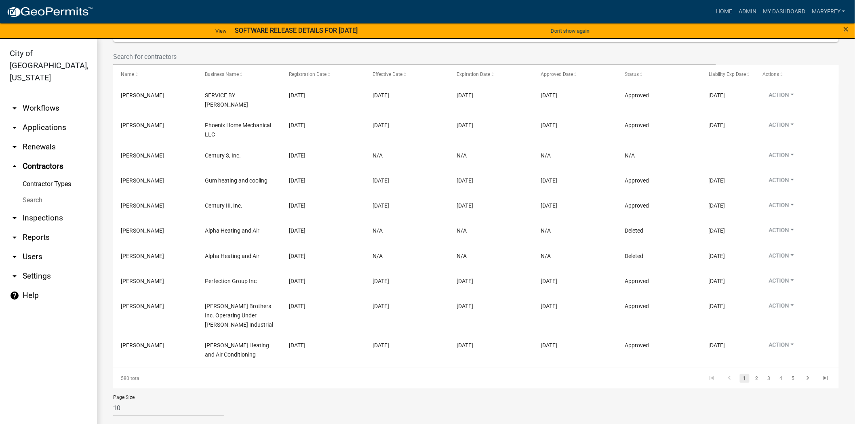
scroll to position [81, 0]
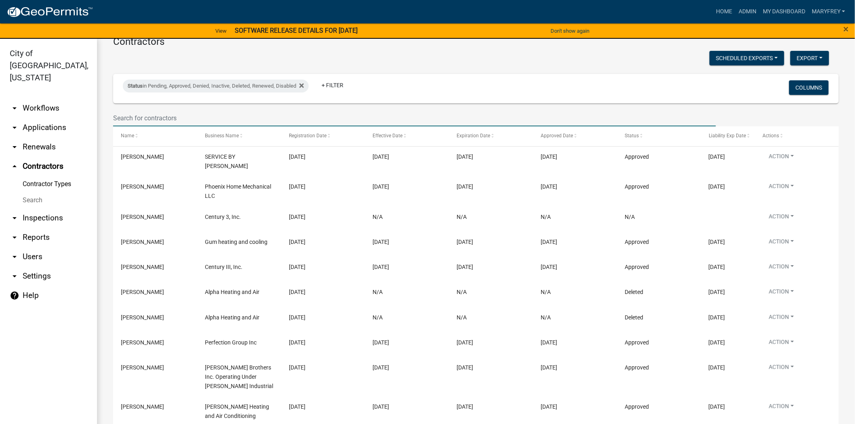
click at [137, 122] on input "text" at bounding box center [414, 118] width 603 height 17
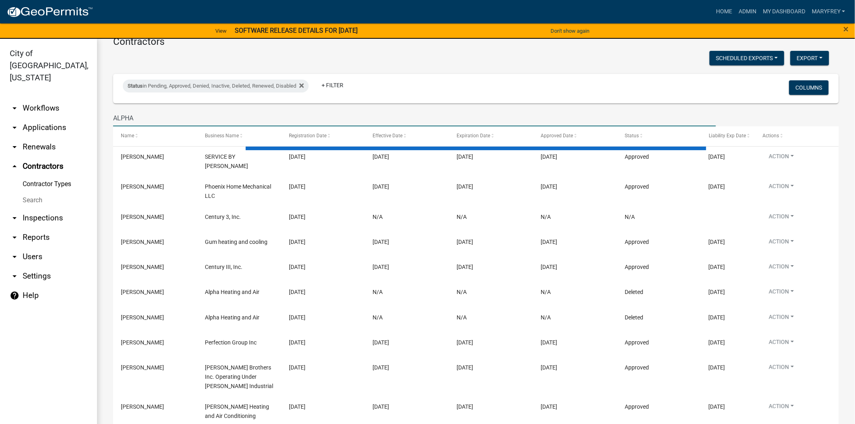
scroll to position [19, 0]
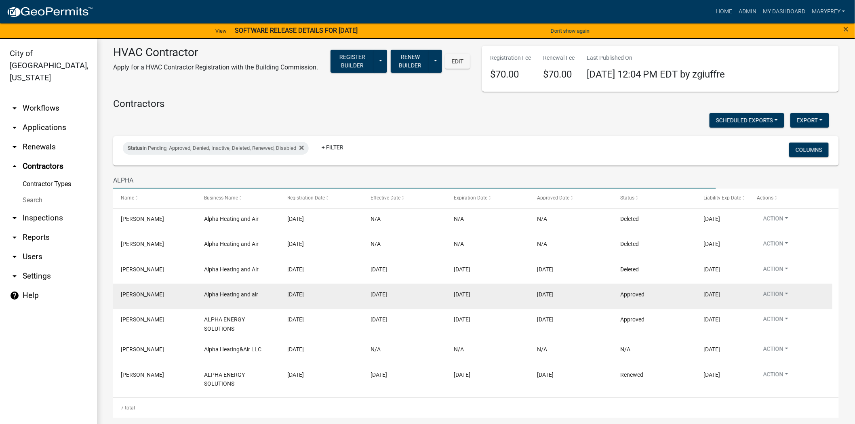
type input "ALPHA"
click at [140, 297] on span "Phillip Bennett" at bounding box center [142, 294] width 43 height 6
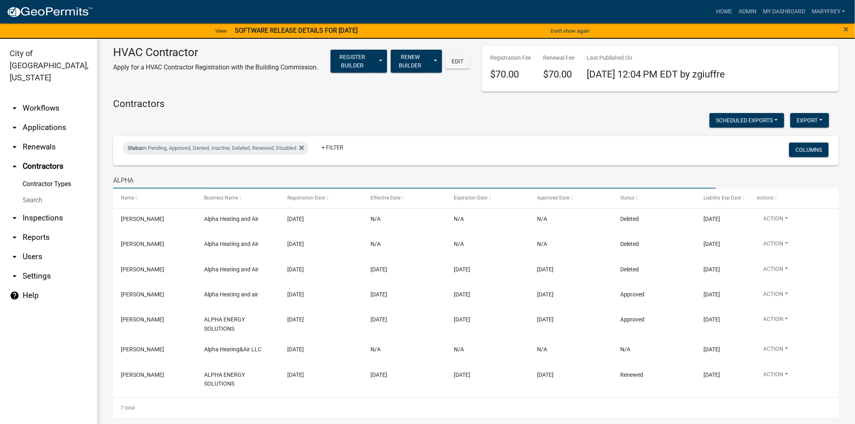
drag, startPoint x: 137, startPoint y: 182, endPoint x: 92, endPoint y: 182, distance: 44.5
click at [93, 182] on div "City of Jeffersonville, Indiana arrow_drop_down Workflows List arrow_drop_down …" at bounding box center [427, 236] width 855 height 395
click at [57, 118] on link "arrow_drop_down Applications" at bounding box center [48, 127] width 97 height 19
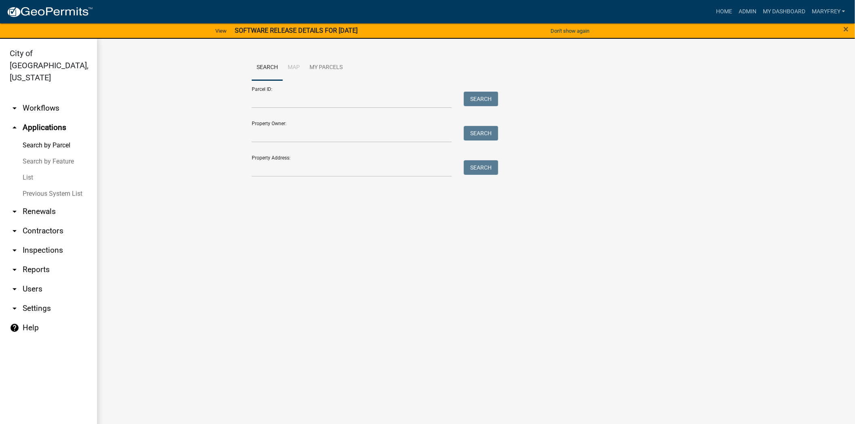
drag, startPoint x: 255, startPoint y: 156, endPoint x: 268, endPoint y: 170, distance: 18.6
click at [258, 162] on div "Property Address: Search" at bounding box center [373, 163] width 243 height 28
click at [268, 170] on input "Property Address:" at bounding box center [352, 168] width 200 height 17
type input "3519"
click at [478, 168] on button "Search" at bounding box center [481, 167] width 34 height 15
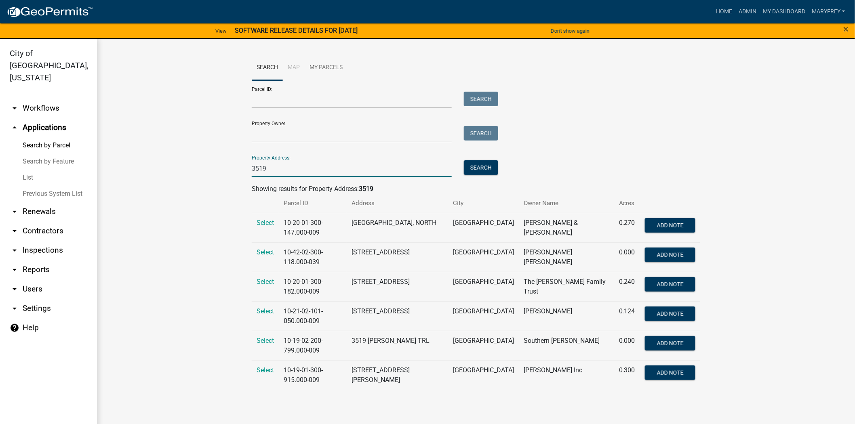
drag, startPoint x: 278, startPoint y: 172, endPoint x: 236, endPoint y: 172, distance: 42.0
click at [236, 172] on wm-workflow-application-search-view "Search Map My Parcels Parcel ID: Search Property Owner: Search Property Address…" at bounding box center [476, 226] width 726 height 342
click at [54, 99] on link "arrow_drop_down Workflows" at bounding box center [48, 108] width 97 height 19
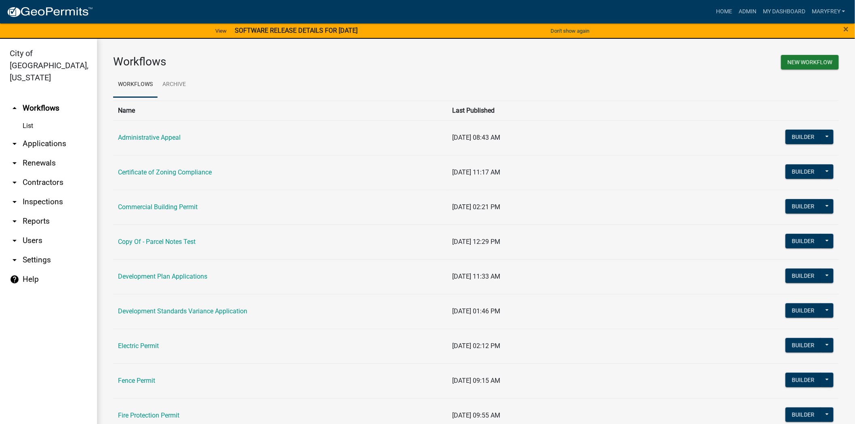
click at [39, 134] on link "arrow_drop_down Applications" at bounding box center [48, 143] width 97 height 19
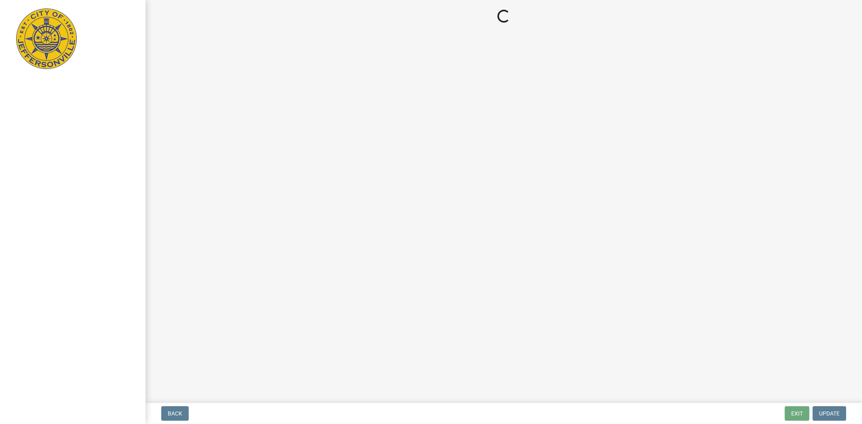
select select "3: 3"
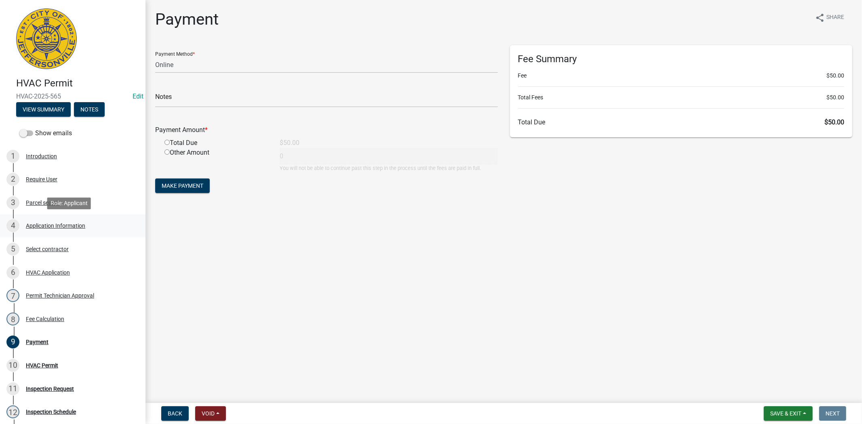
click at [55, 225] on div "Application Information" at bounding box center [55, 226] width 59 height 6
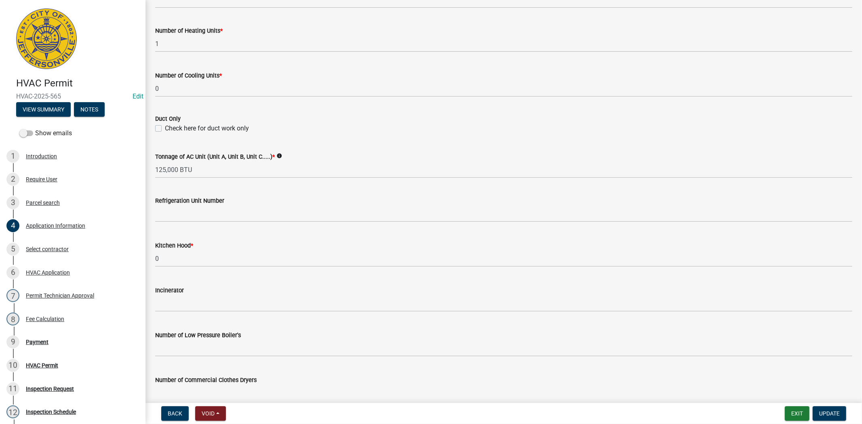
scroll to position [397, 0]
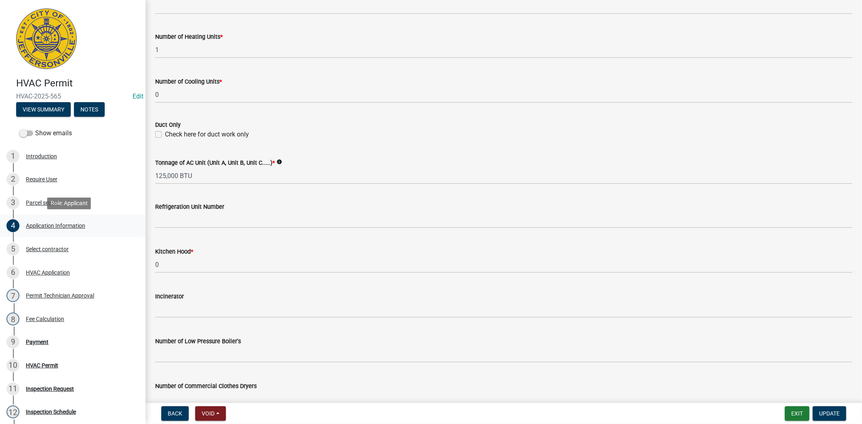
click at [59, 224] on div "Application Information" at bounding box center [55, 226] width 59 height 6
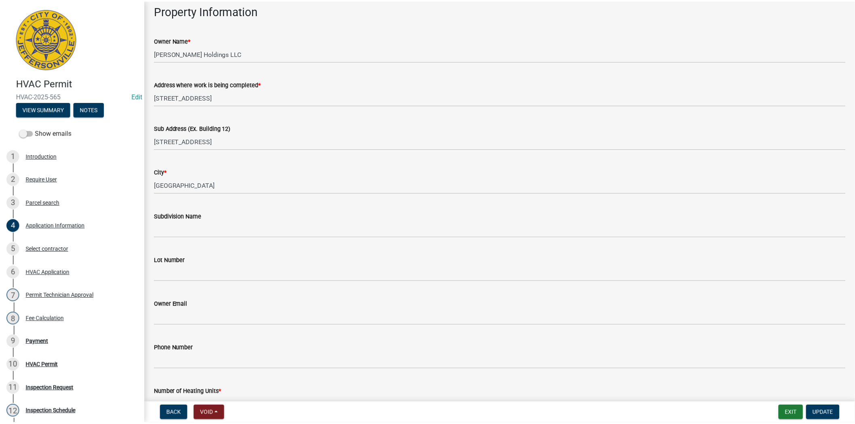
scroll to position [0, 0]
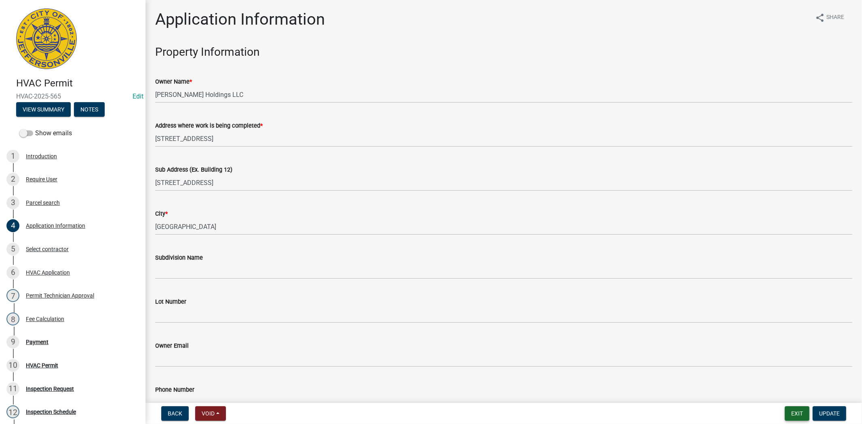
click at [791, 416] on button "Exit" at bounding box center [797, 414] width 25 height 15
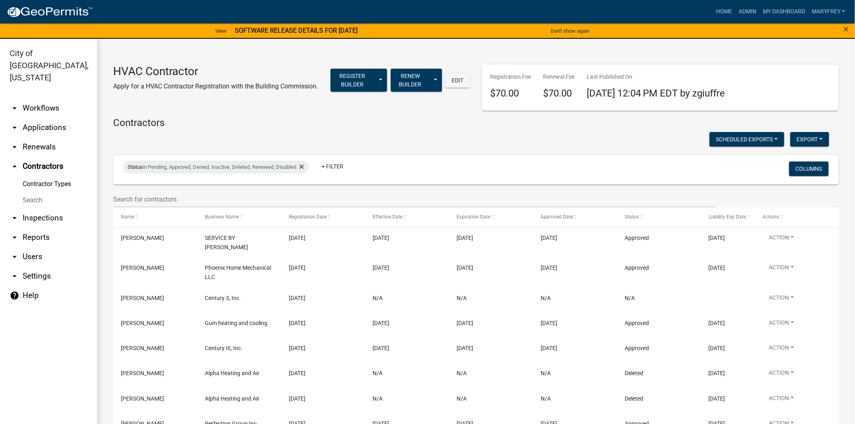
click at [27, 209] on link "arrow_drop_down Inspections" at bounding box center [48, 218] width 97 height 19
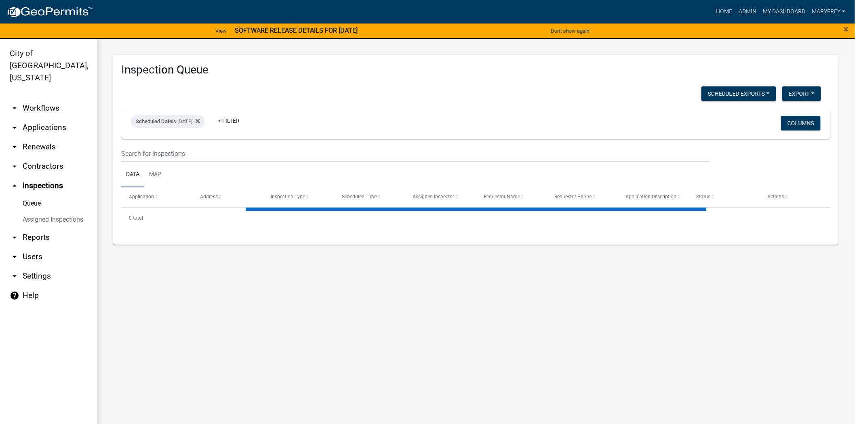
select select "3: 100"
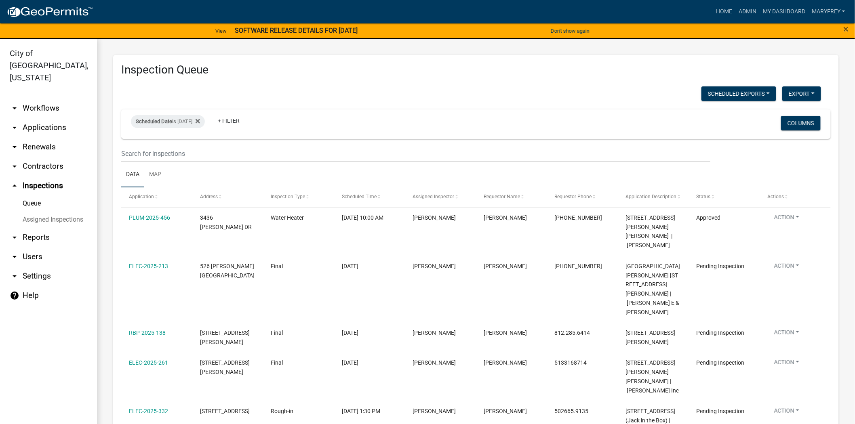
click at [42, 99] on link "arrow_drop_down Workflows" at bounding box center [48, 108] width 97 height 19
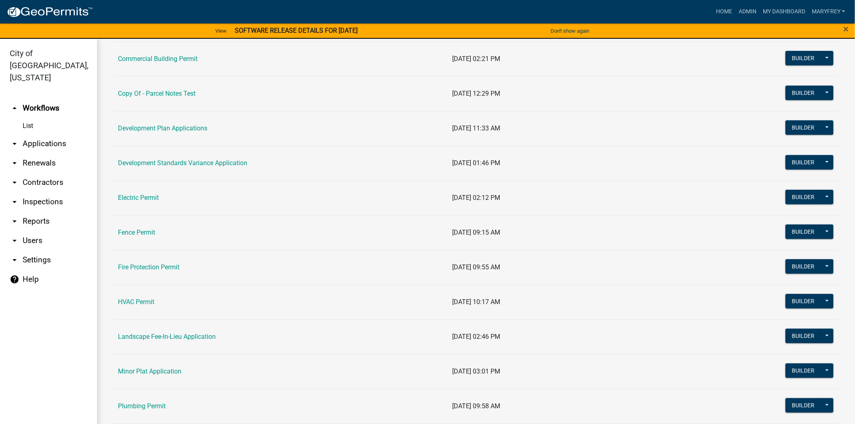
scroll to position [162, 0]
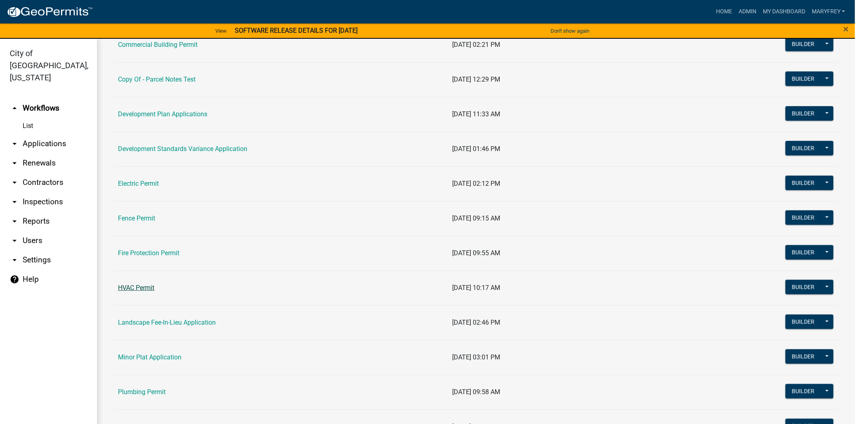
click at [129, 287] on link "HVAC Permit" at bounding box center [136, 288] width 36 height 8
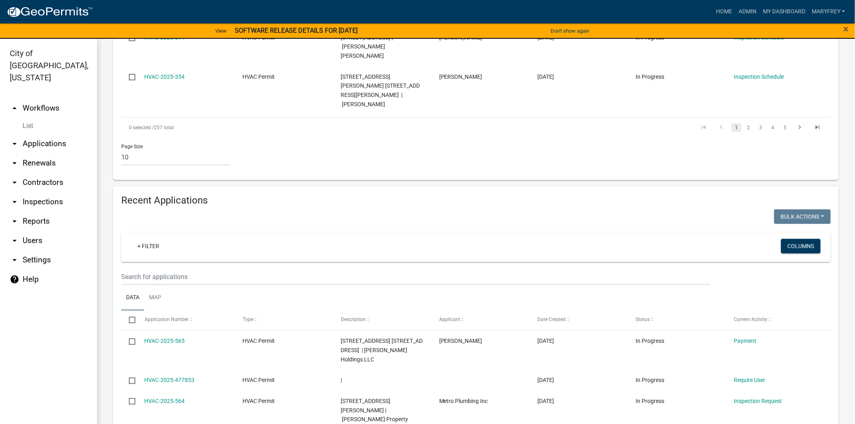
scroll to position [631, 0]
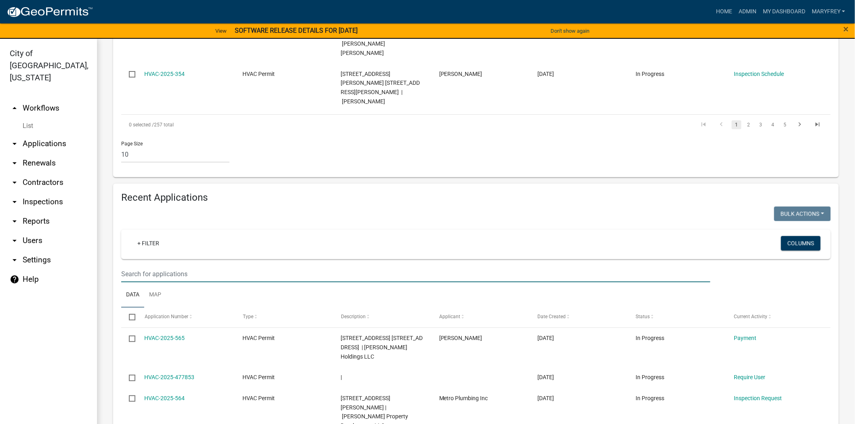
click at [141, 266] on input "text" at bounding box center [415, 274] width 589 height 17
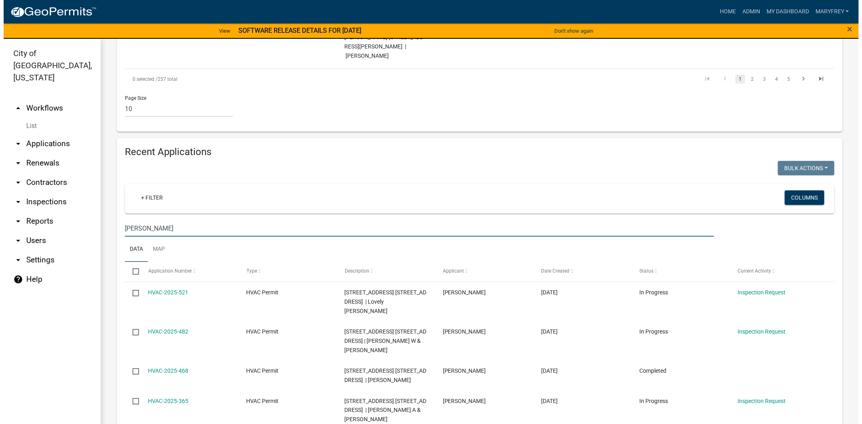
scroll to position [692, 0]
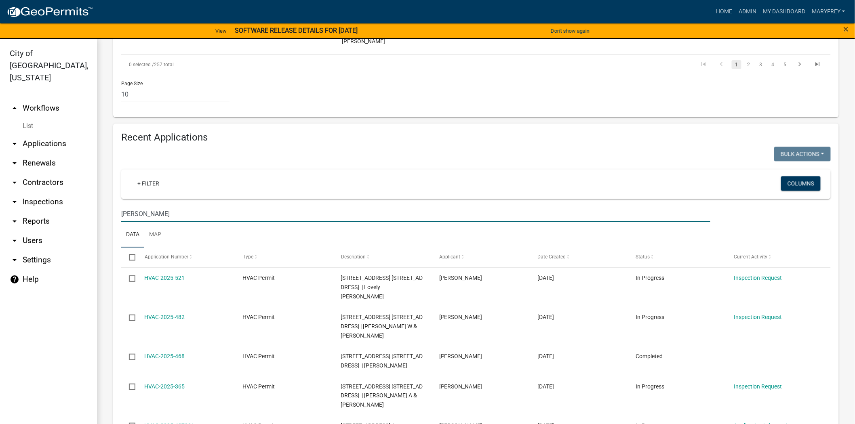
type input "SCOTT"
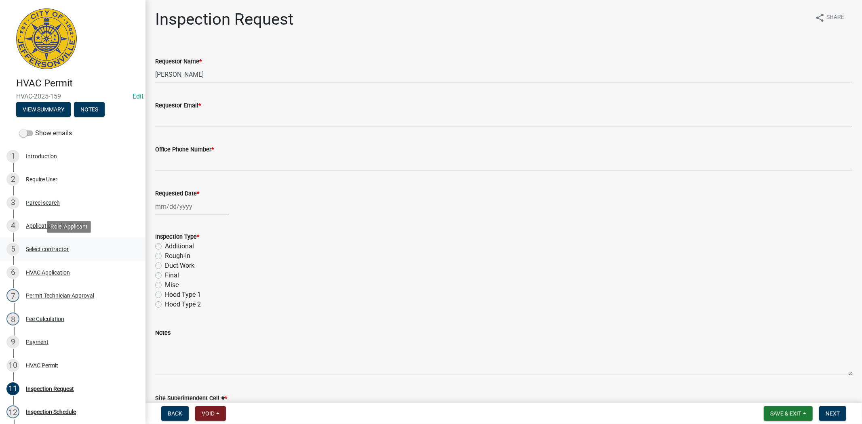
click at [43, 251] on div "Select contractor" at bounding box center [47, 250] width 43 height 6
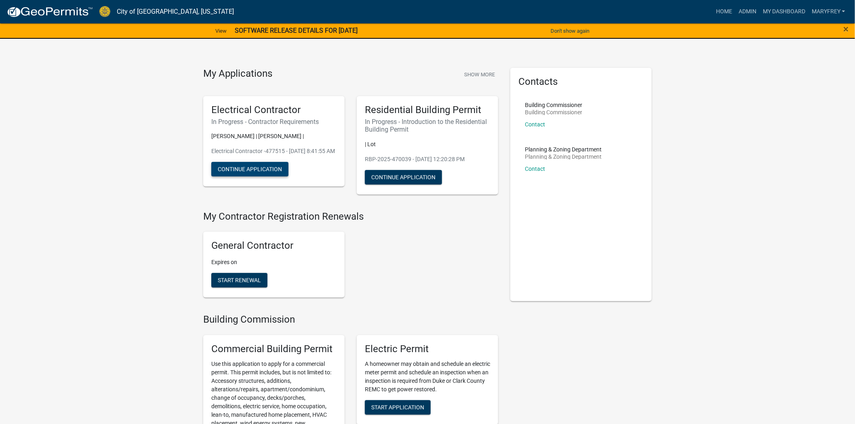
click at [237, 177] on button "Continue Application" at bounding box center [249, 169] width 77 height 15
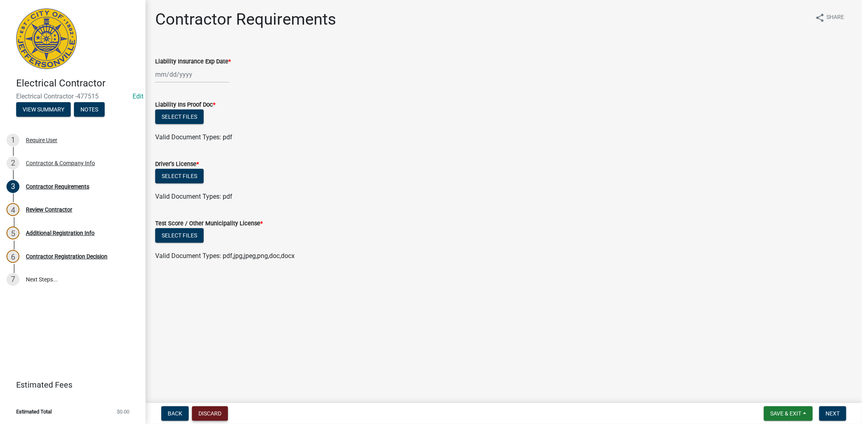
click at [208, 418] on button "Discard" at bounding box center [210, 414] width 36 height 15
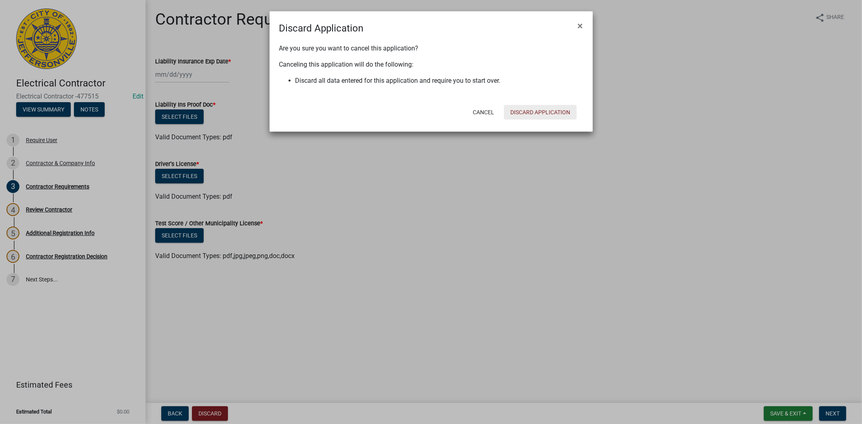
click at [530, 115] on button "Discard Application" at bounding box center [540, 112] width 73 height 15
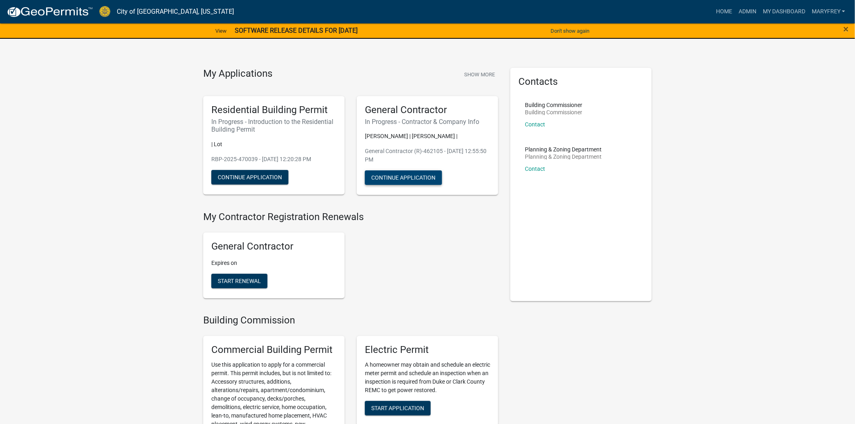
click at [415, 175] on button "Continue Application" at bounding box center [403, 178] width 77 height 15
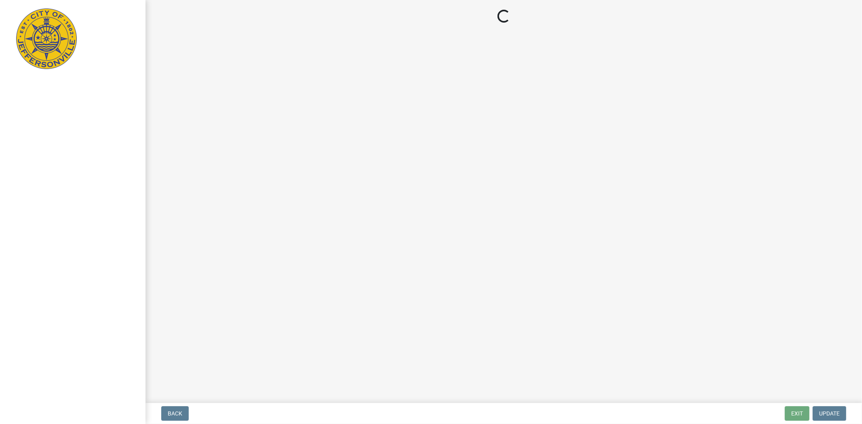
select select "IN"
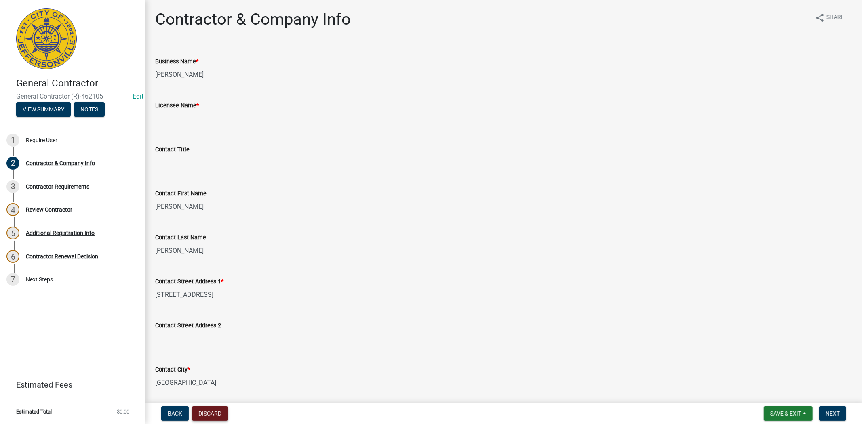
click at [221, 414] on button "Discard" at bounding box center [210, 414] width 36 height 15
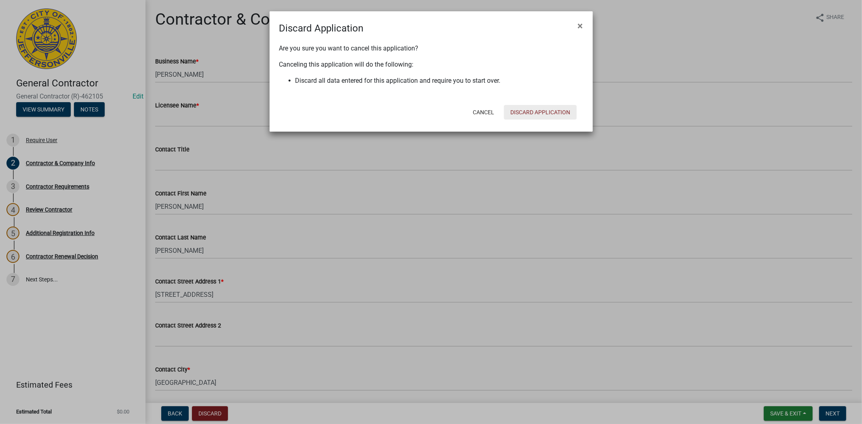
click at [535, 112] on button "Discard Application" at bounding box center [540, 112] width 73 height 15
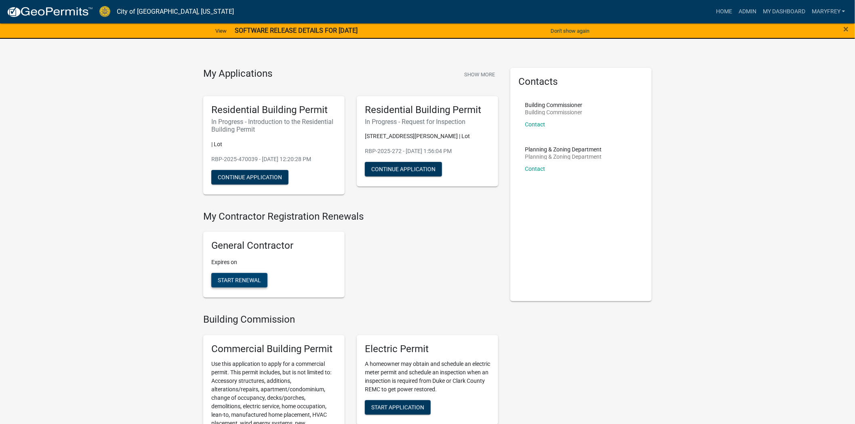
click at [244, 279] on span "Start Renewal" at bounding box center [239, 280] width 43 height 6
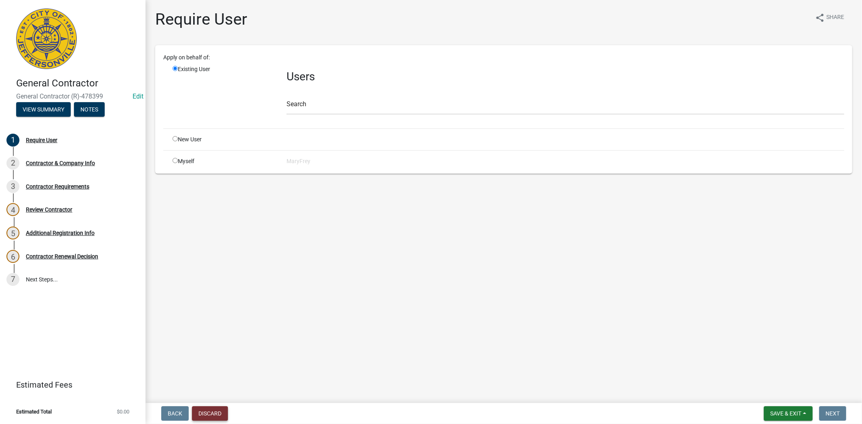
click at [203, 416] on button "Discard" at bounding box center [210, 414] width 36 height 15
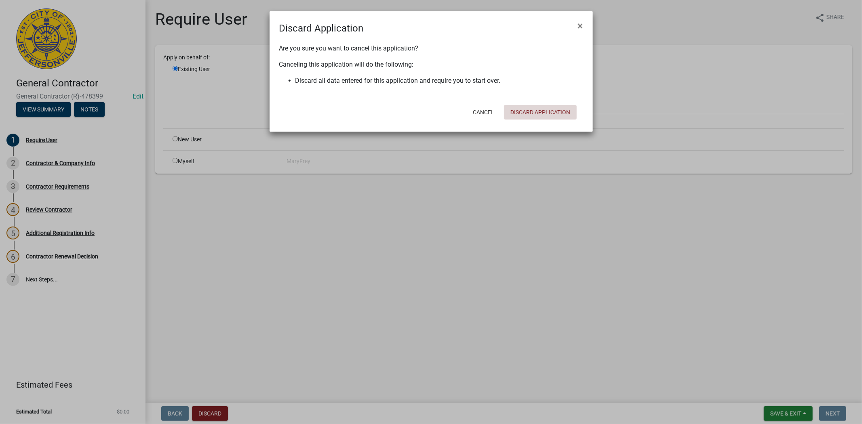
click at [517, 110] on button "Discard Application" at bounding box center [540, 112] width 73 height 15
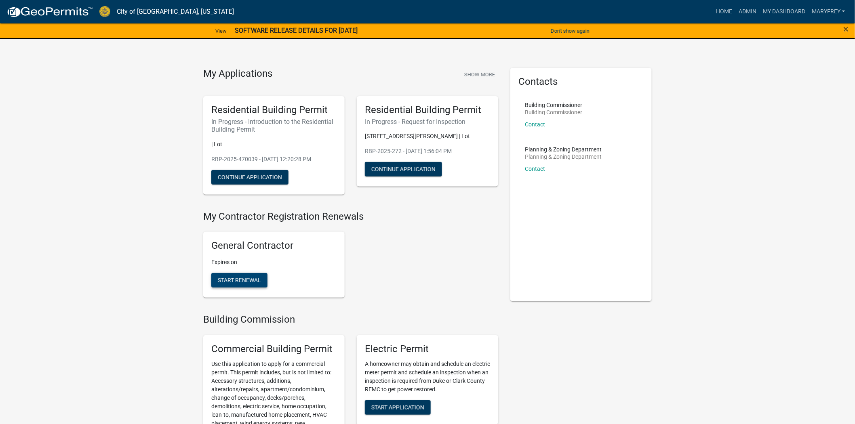
click at [252, 277] on span "Start Renewal" at bounding box center [239, 280] width 43 height 6
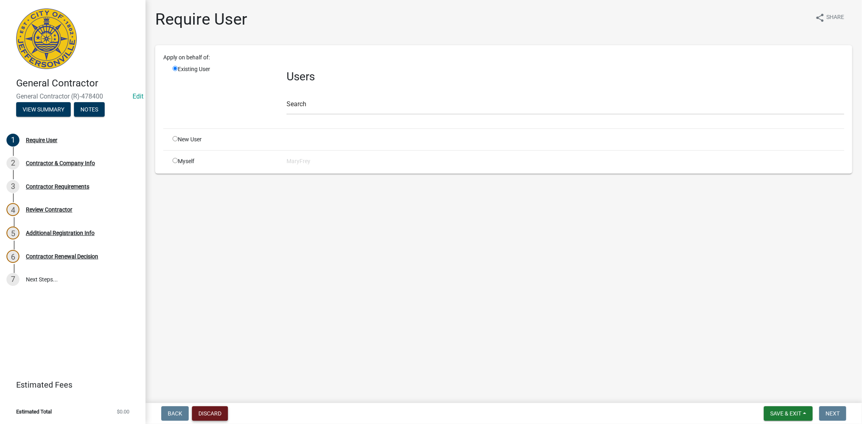
click at [213, 413] on button "Discard" at bounding box center [210, 414] width 36 height 15
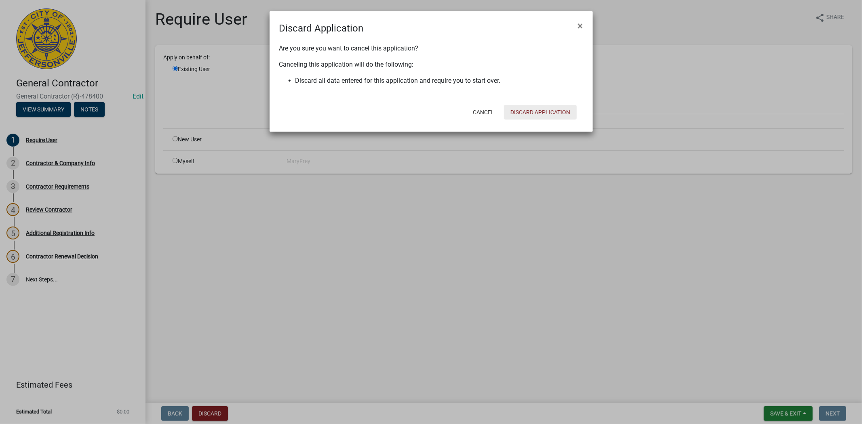
click at [528, 110] on button "Discard Application" at bounding box center [540, 112] width 73 height 15
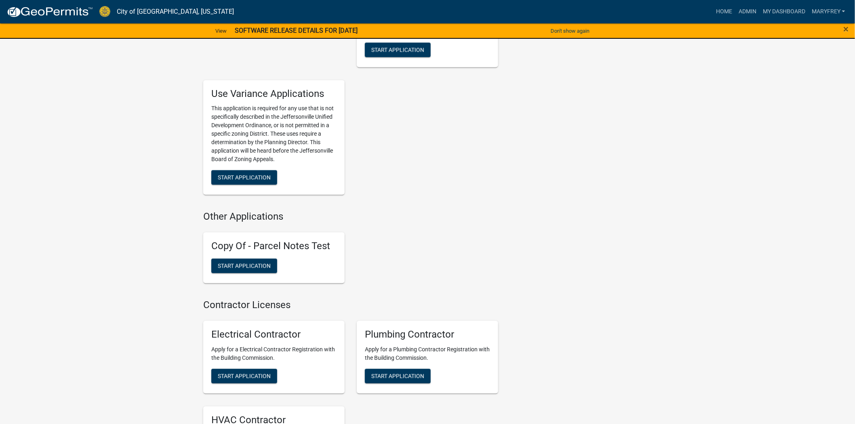
scroll to position [2043, 0]
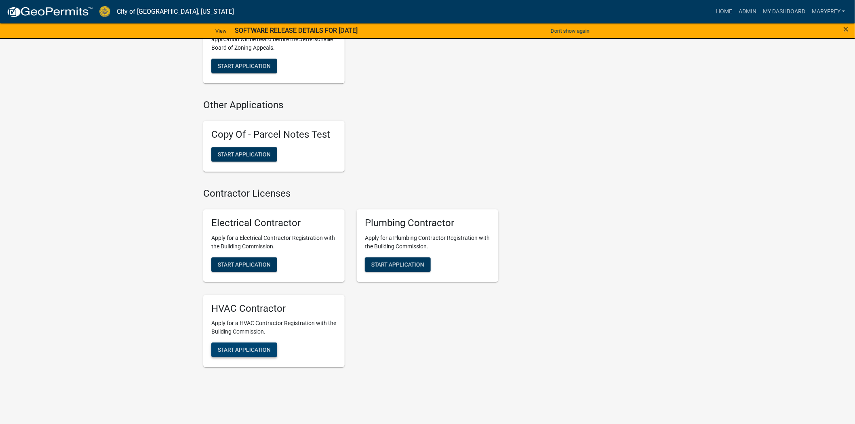
click at [246, 347] on span "Start Application" at bounding box center [244, 350] width 53 height 6
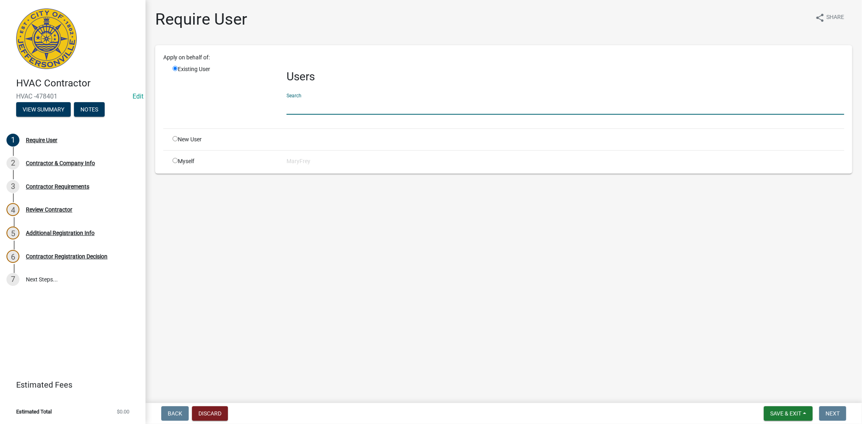
click at [302, 108] on input "text" at bounding box center [566, 106] width 558 height 17
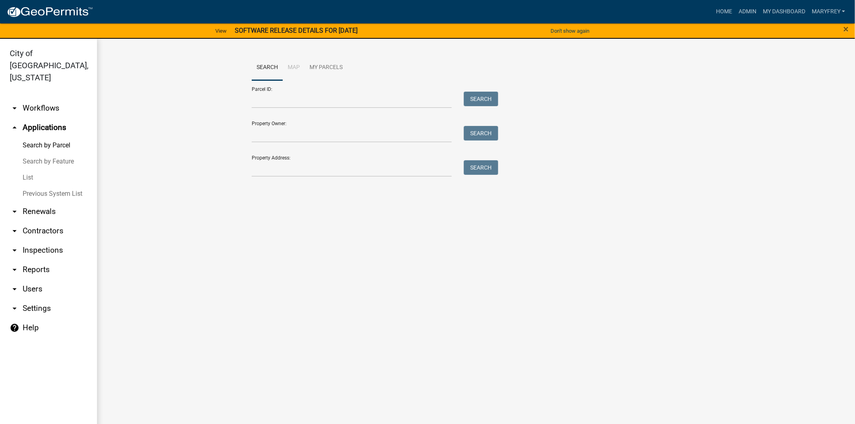
click at [42, 99] on link "arrow_drop_down Workflows" at bounding box center [48, 108] width 97 height 19
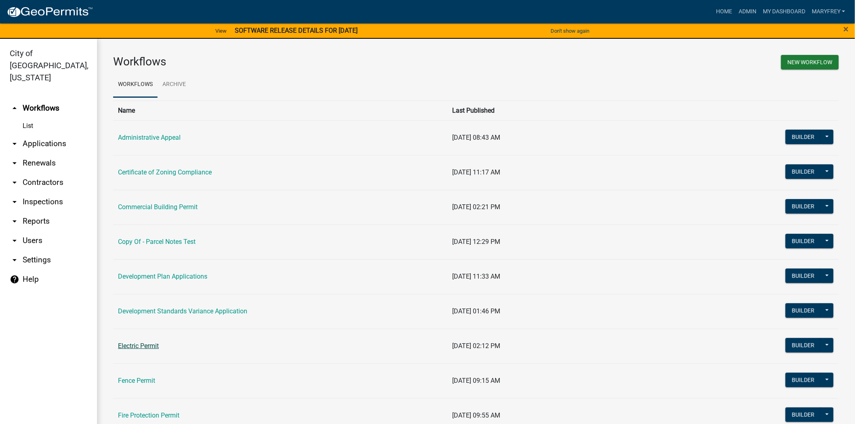
click at [147, 349] on link "Electric Permit" at bounding box center [138, 346] width 41 height 8
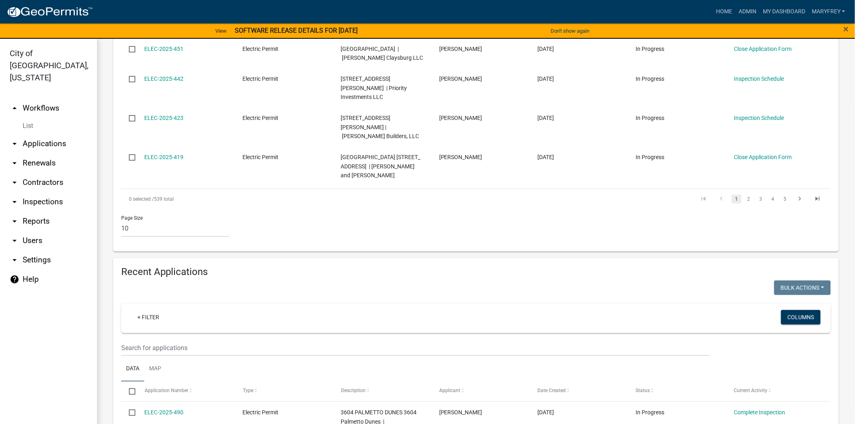
scroll to position [554, 0]
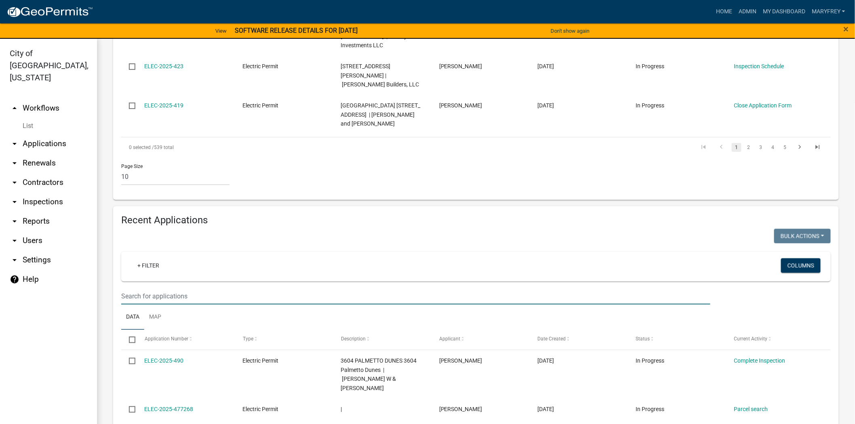
click at [165, 288] on input "text" at bounding box center [415, 296] width 589 height 17
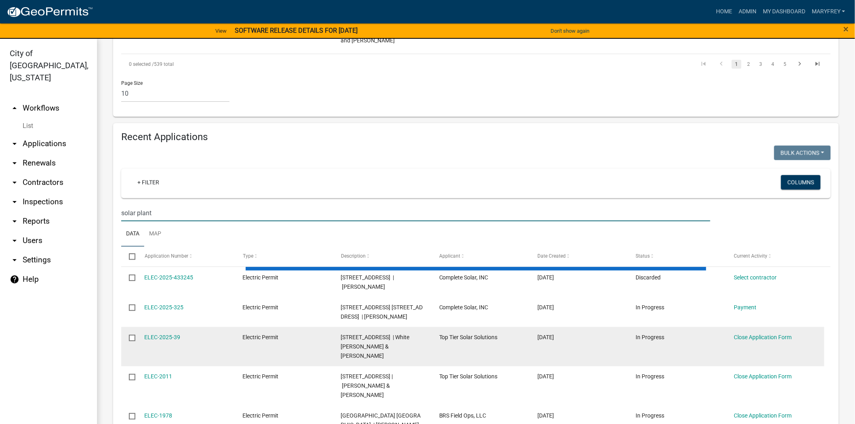
scroll to position [462, 0]
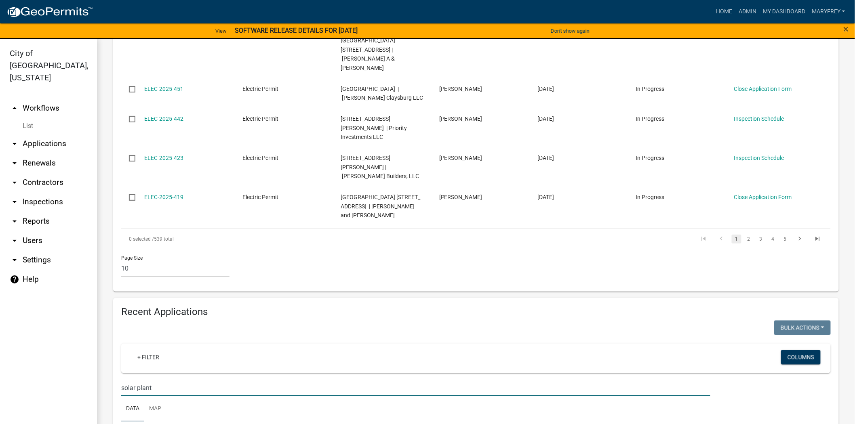
drag, startPoint x: 176, startPoint y: 319, endPoint x: 102, endPoint y: 314, distance: 74.1
click at [102, 314] on div "Electric Permit A homeowner may obtain and schedule an electric meter permit an…" at bounding box center [476, 42] width 758 height 930
type input "600 international"
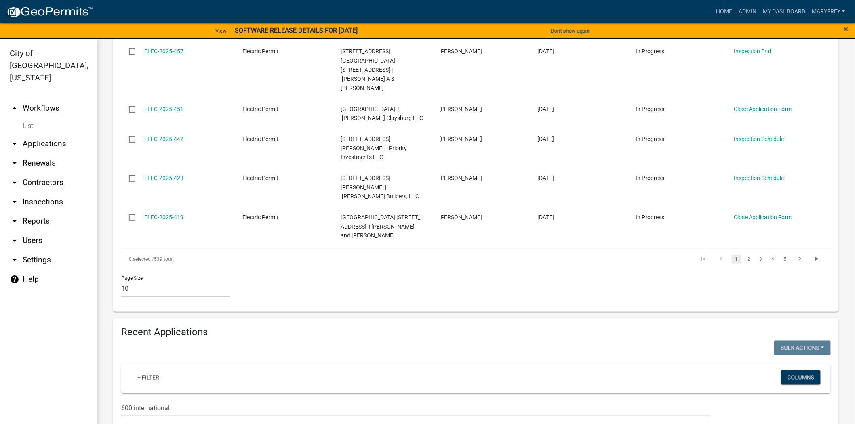
scroll to position [562, 0]
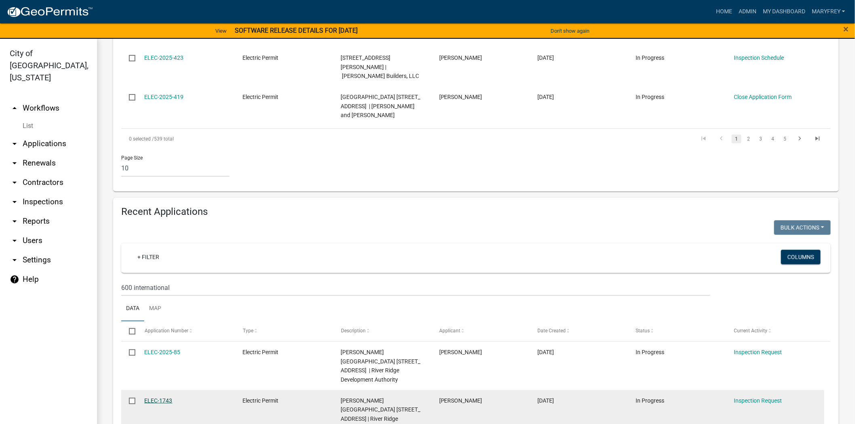
click at [152, 398] on link "ELEC-1743" at bounding box center [159, 401] width 28 height 6
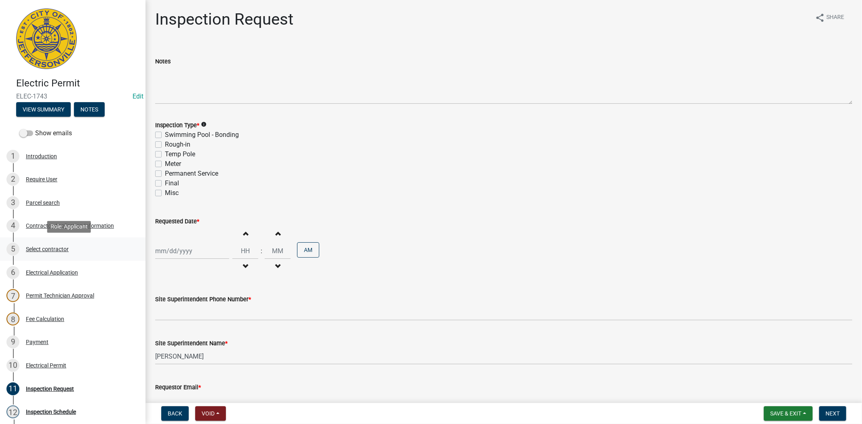
click at [42, 248] on div "Select contractor" at bounding box center [47, 250] width 43 height 6
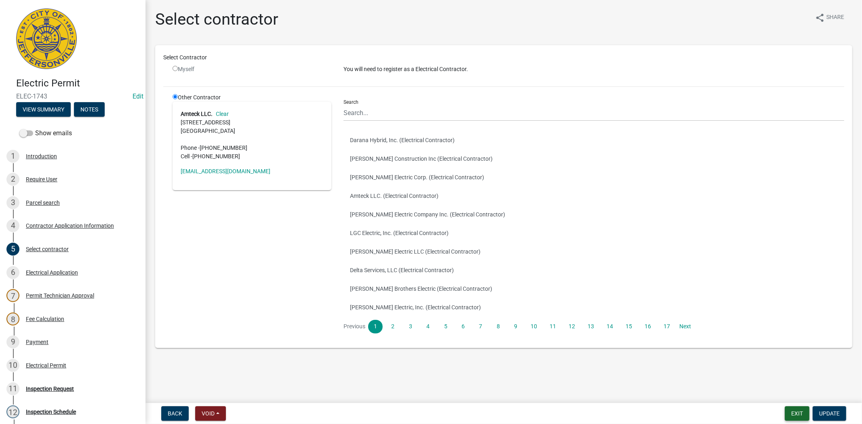
click at [786, 413] on button "Exit" at bounding box center [797, 414] width 25 height 15
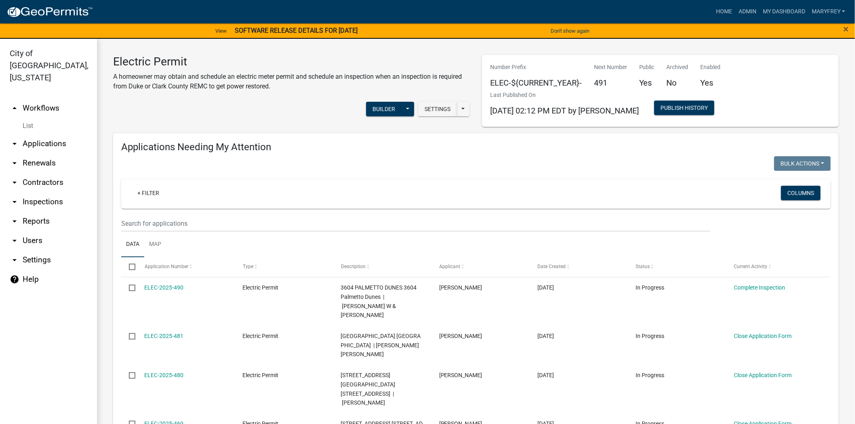
click at [50, 134] on link "arrow_drop_down Applications" at bounding box center [48, 143] width 97 height 19
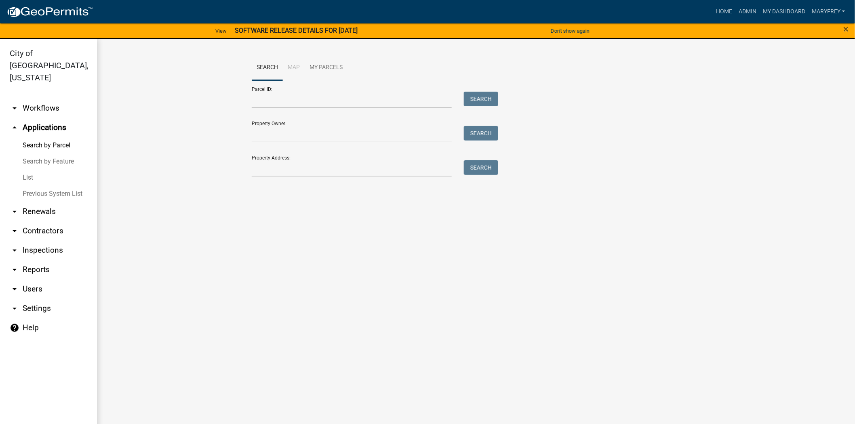
click at [44, 241] on link "arrow_drop_down Inspections" at bounding box center [48, 250] width 97 height 19
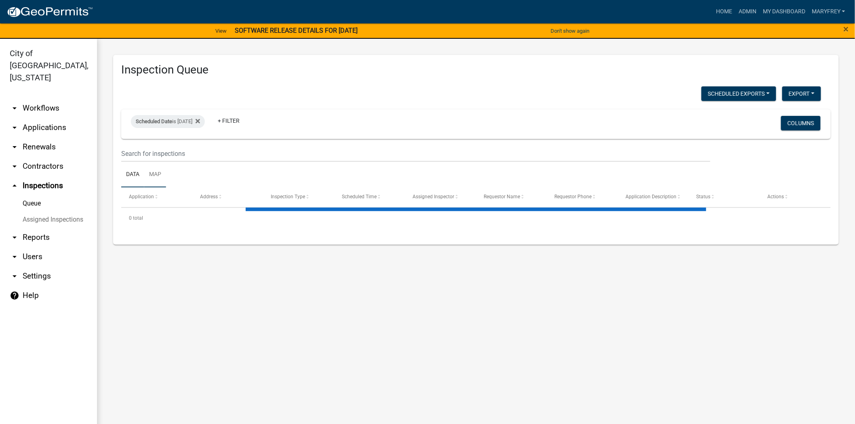
select select "3: 100"
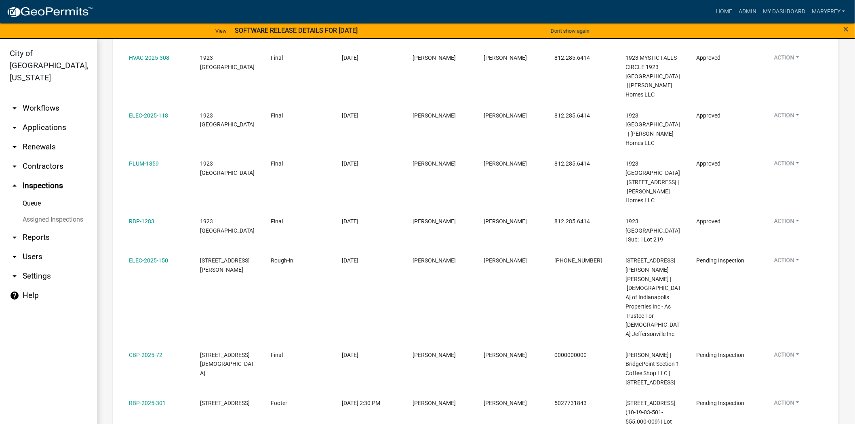
scroll to position [757, 0]
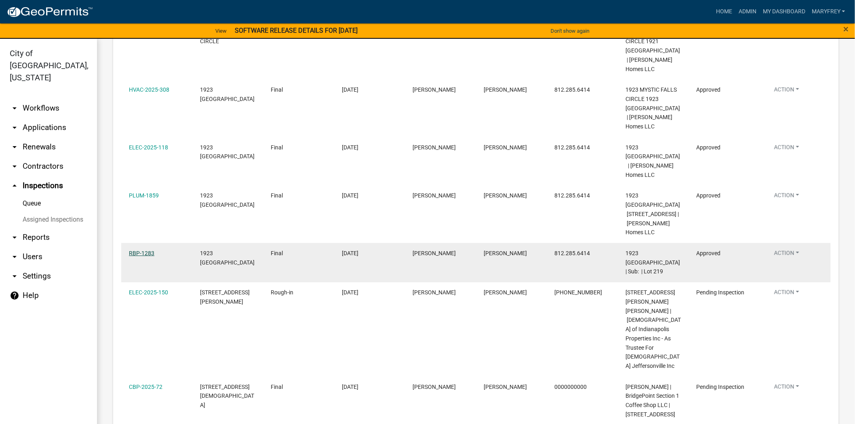
click at [143, 250] on link "RBP-1283" at bounding box center [141, 253] width 25 height 6
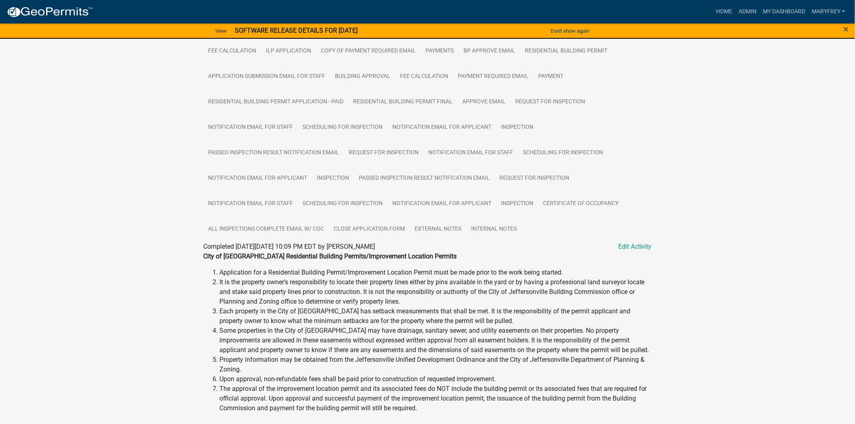
scroll to position [205, 0]
click at [581, 209] on link "Certificate of Occupancy" at bounding box center [580, 203] width 85 height 26
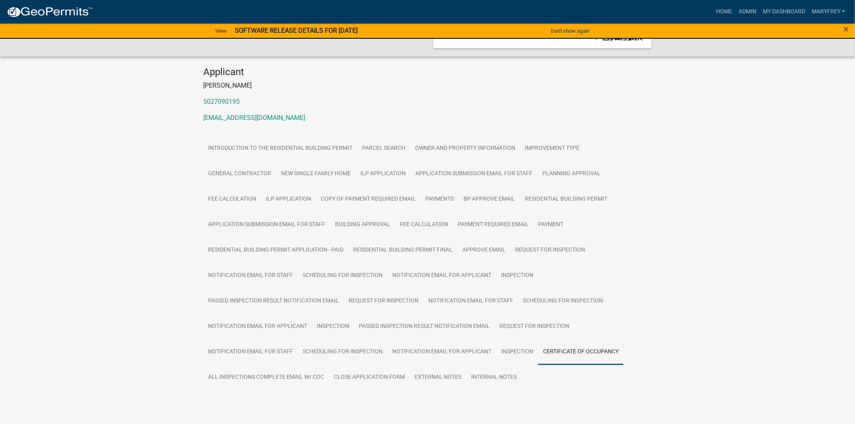
scroll to position [77, 0]
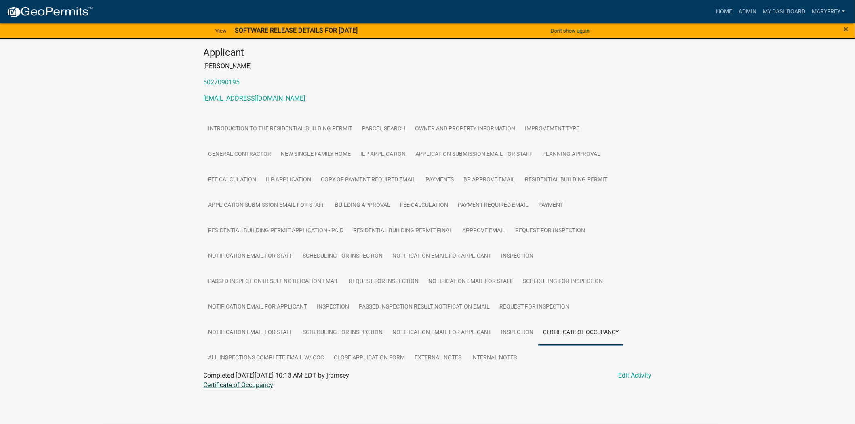
click at [239, 385] on link "Certificate of Occupancy" at bounding box center [238, 386] width 70 height 8
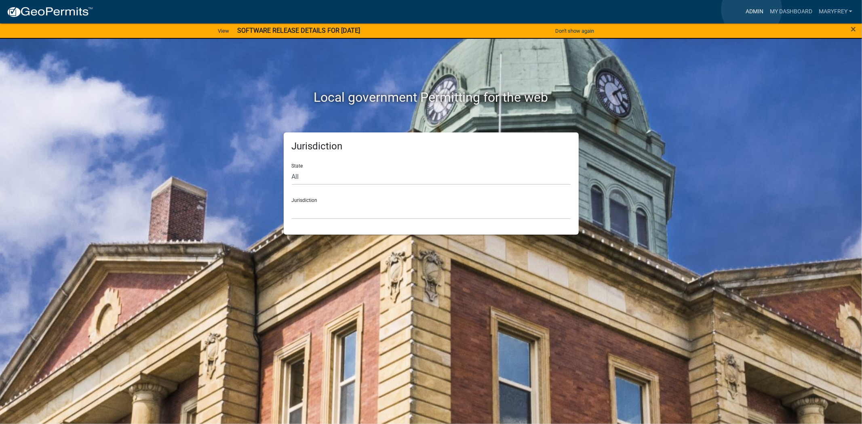
click at [752, 9] on link "Admin" at bounding box center [755, 11] width 24 height 15
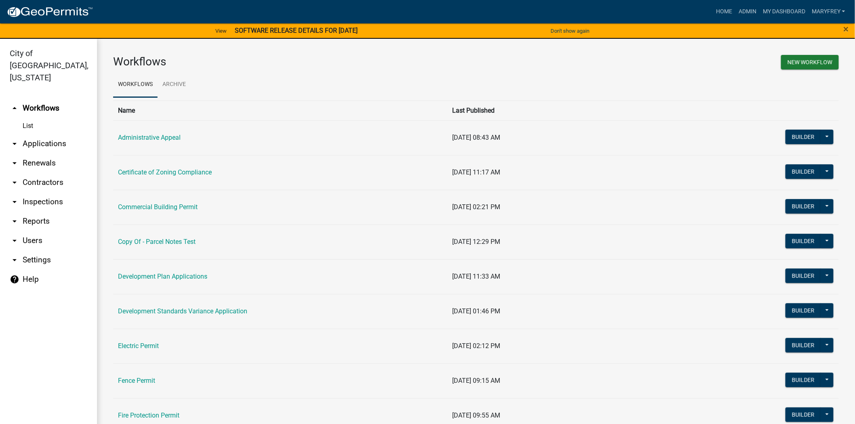
click at [46, 192] on link "arrow_drop_down Inspections" at bounding box center [48, 201] width 97 height 19
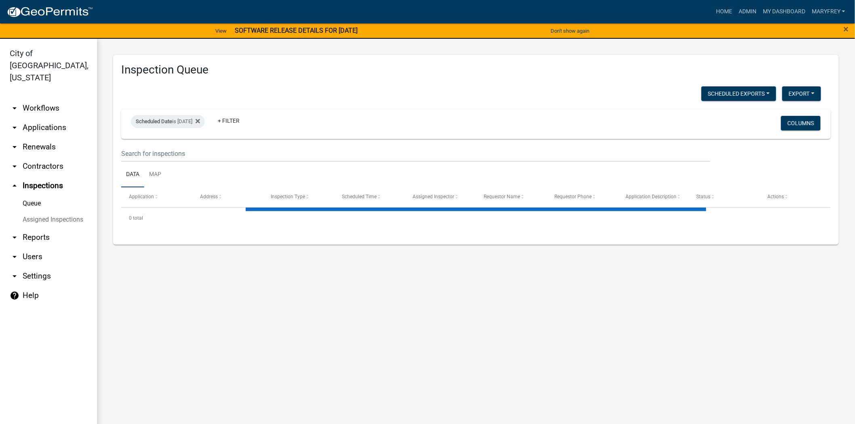
select select "3: 100"
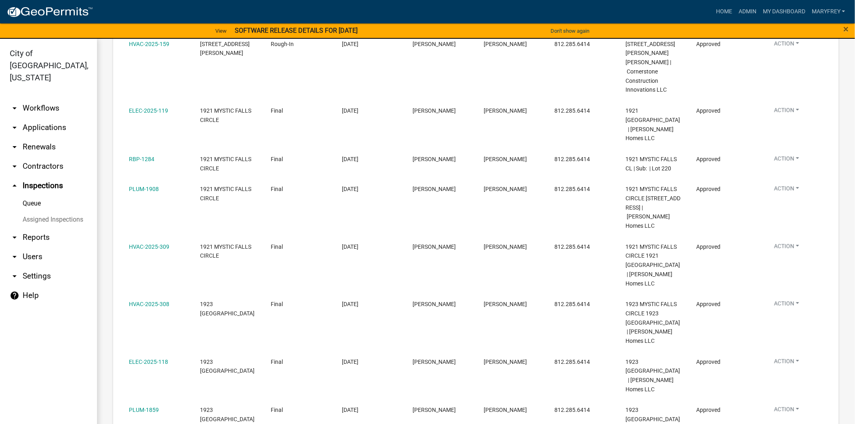
scroll to position [544, 0]
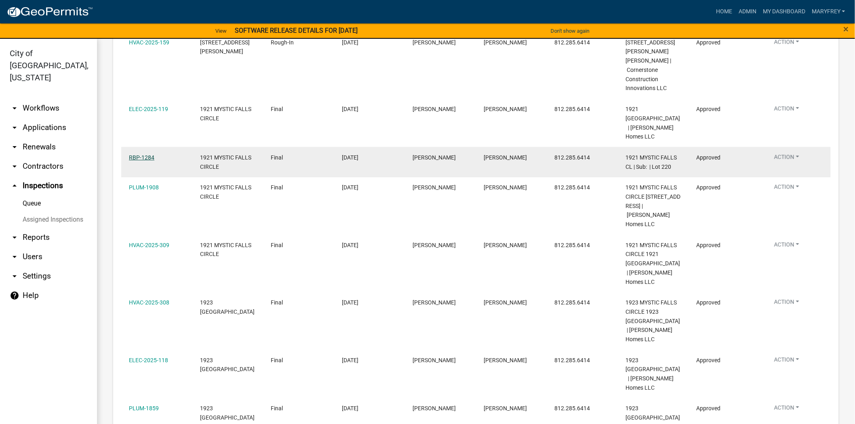
click at [149, 154] on link "RBP-1284" at bounding box center [141, 157] width 25 height 6
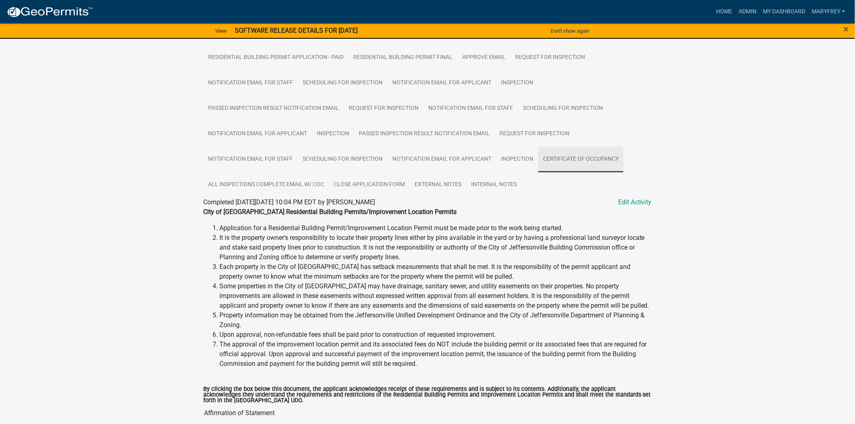
click at [571, 161] on link "Certificate of Occupancy" at bounding box center [580, 160] width 85 height 26
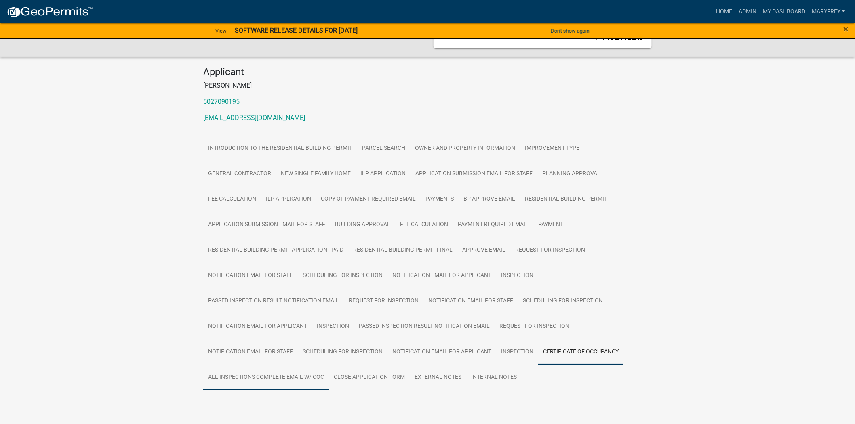
scroll to position [77, 0]
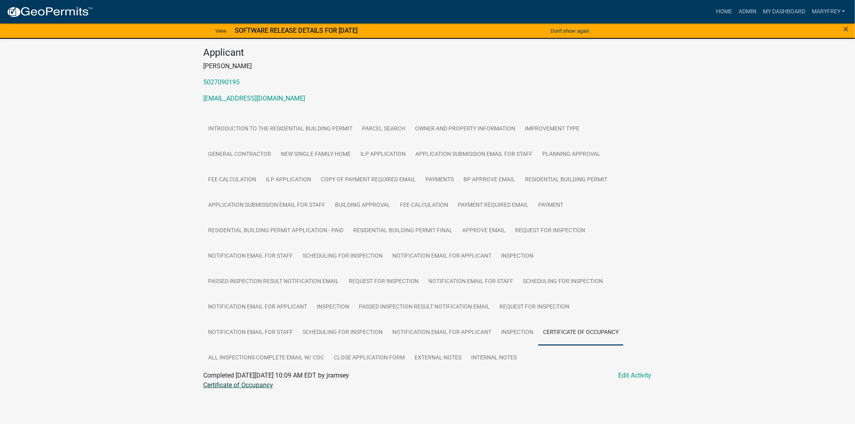
click at [255, 384] on link "Certificate of Occupancy" at bounding box center [238, 386] width 70 height 8
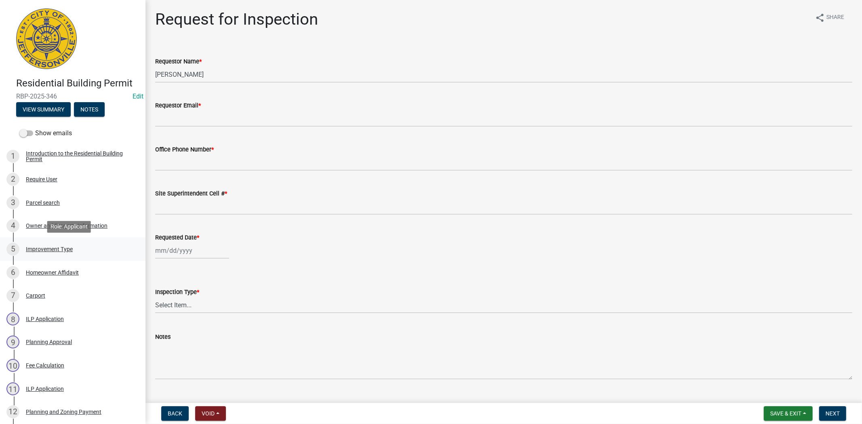
click at [55, 248] on div "Improvement Type" at bounding box center [49, 250] width 47 height 6
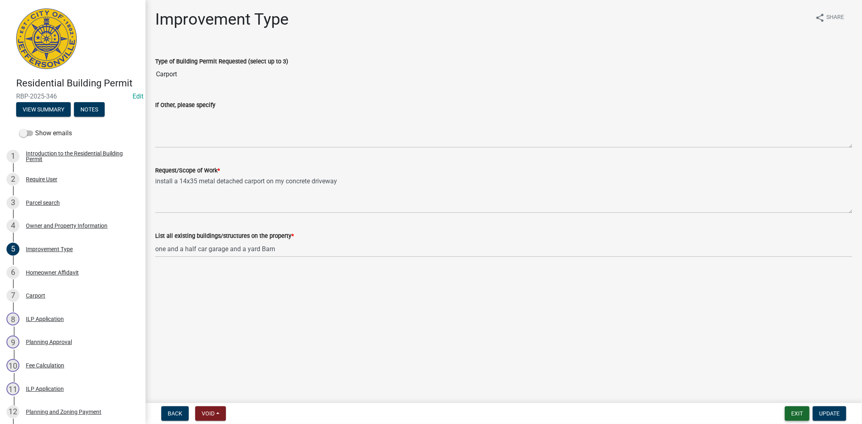
click at [808, 414] on button "Exit" at bounding box center [797, 414] width 25 height 15
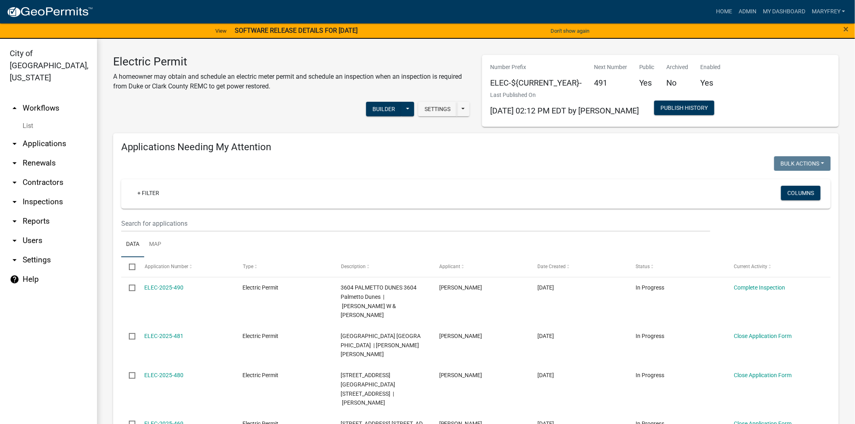
click at [67, 134] on link "arrow_drop_down Applications" at bounding box center [48, 143] width 97 height 19
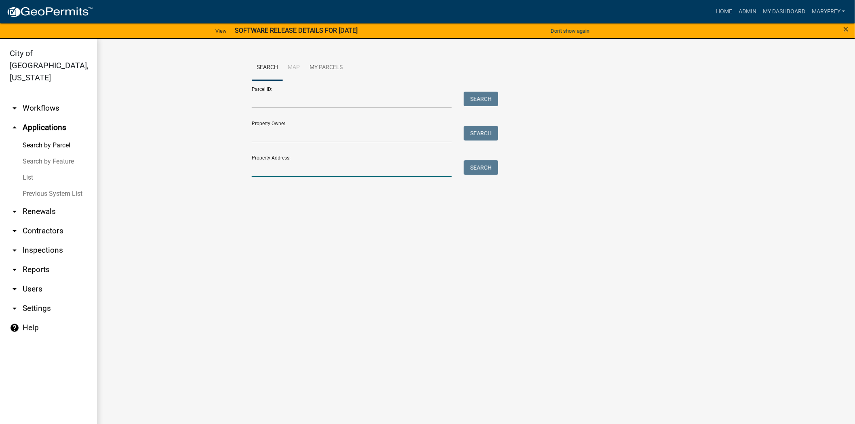
click at [259, 165] on input "Property Address:" at bounding box center [352, 168] width 200 height 17
type input "233 FOREST"
click at [477, 167] on button "Search" at bounding box center [481, 167] width 34 height 15
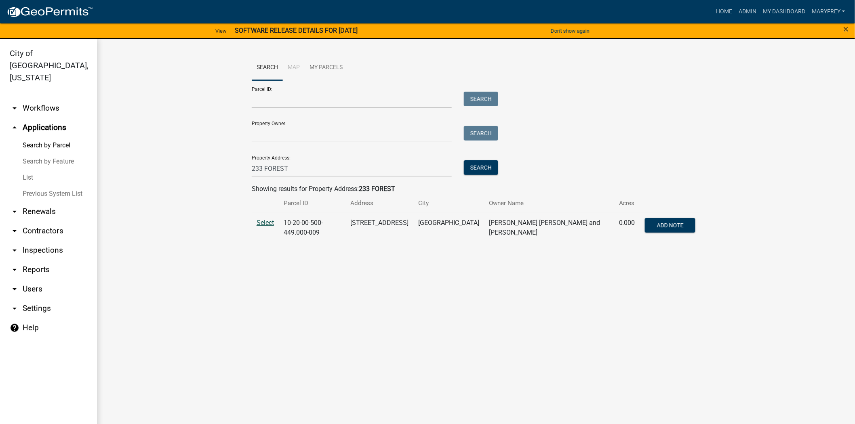
click at [260, 224] on span "Select" at bounding box center [265, 223] width 17 height 8
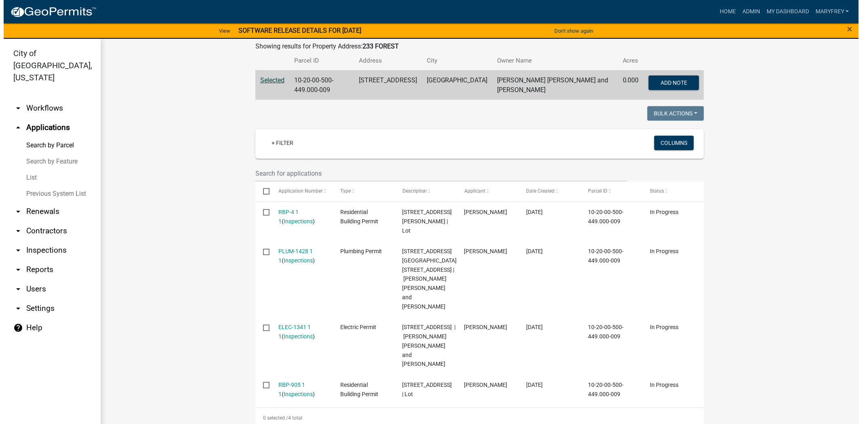
scroll to position [144, 0]
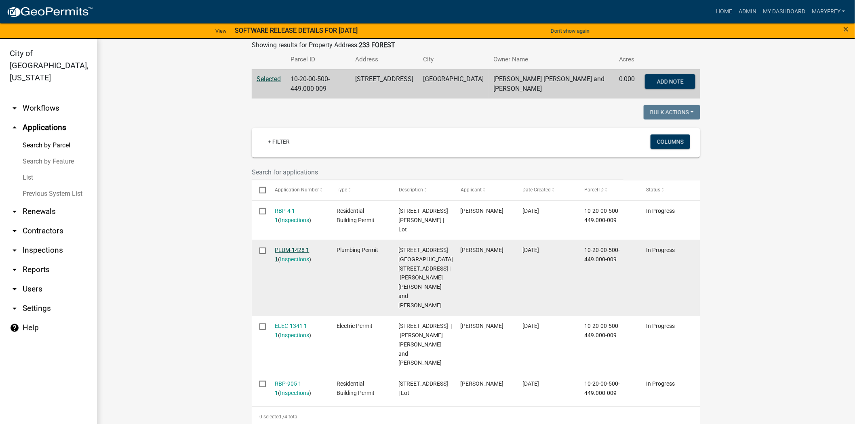
click at [291, 247] on link "PLUM-1428 1 1" at bounding box center [292, 255] width 34 height 16
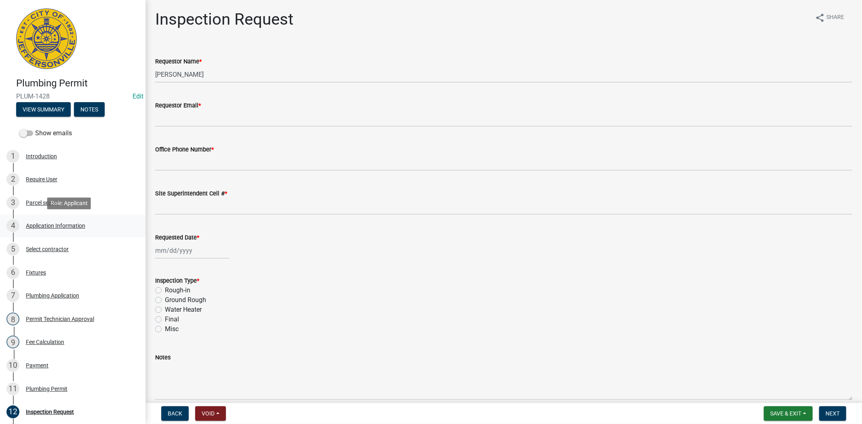
click at [54, 224] on div "Application Information" at bounding box center [55, 226] width 59 height 6
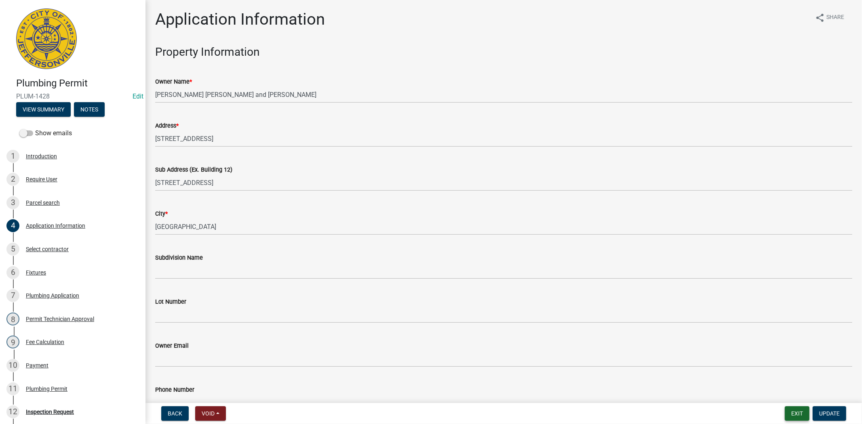
click at [798, 413] on button "Exit" at bounding box center [797, 414] width 25 height 15
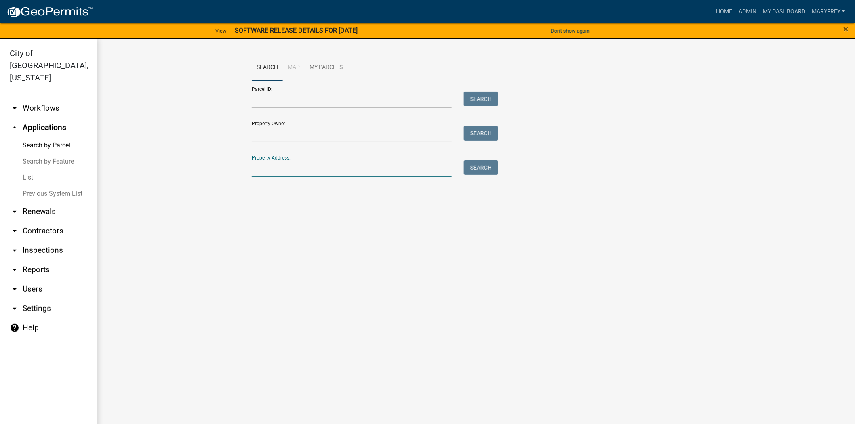
click at [280, 176] on input "Property Address:" at bounding box center [352, 168] width 200 height 17
type input "828 WATT"
click at [473, 168] on button "Search" at bounding box center [481, 167] width 34 height 15
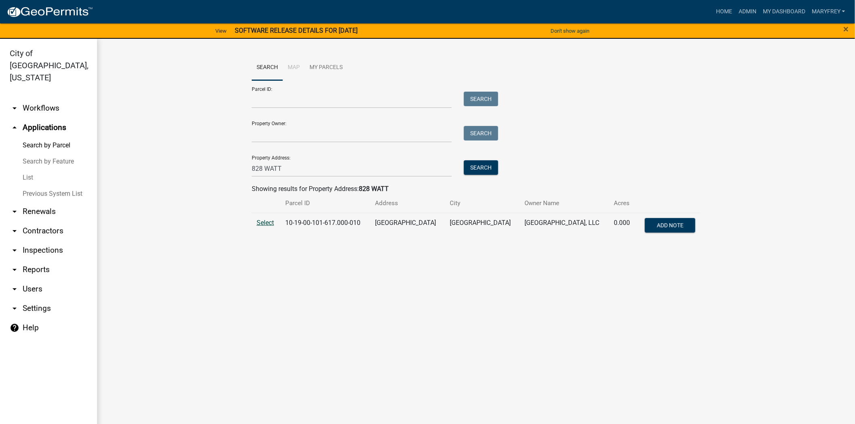
click at [267, 224] on span "Select" at bounding box center [265, 223] width 17 height 8
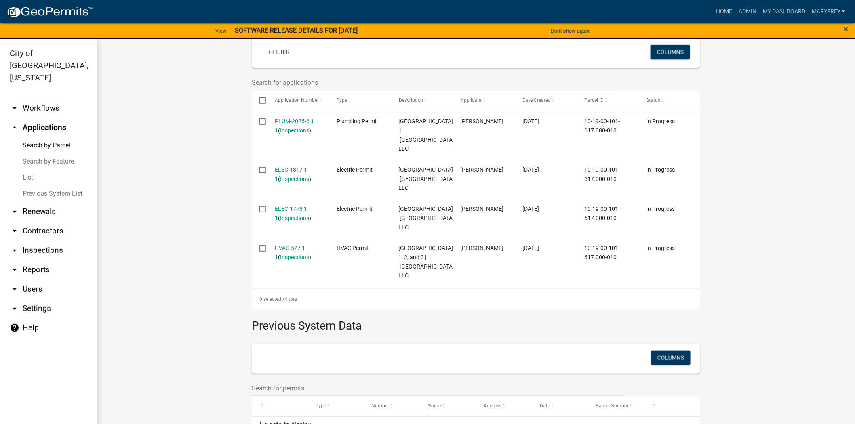
scroll to position [236, 0]
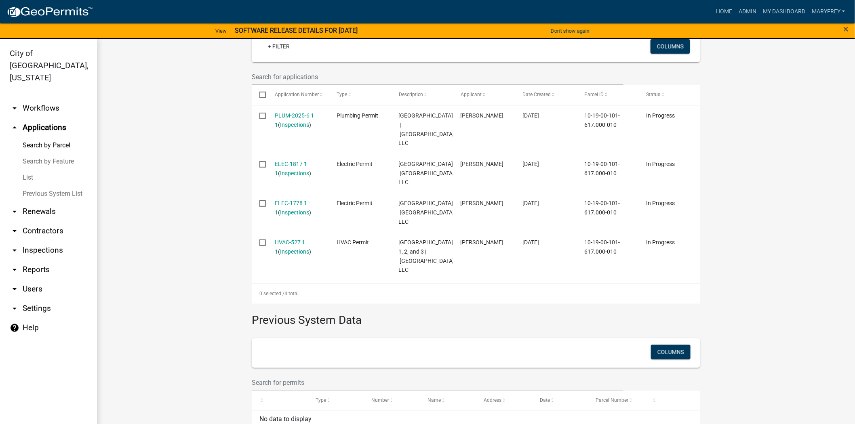
click at [55, 118] on link "arrow_drop_up Applications" at bounding box center [48, 127] width 97 height 19
click at [51, 99] on link "arrow_drop_down Workflows" at bounding box center [48, 108] width 97 height 19
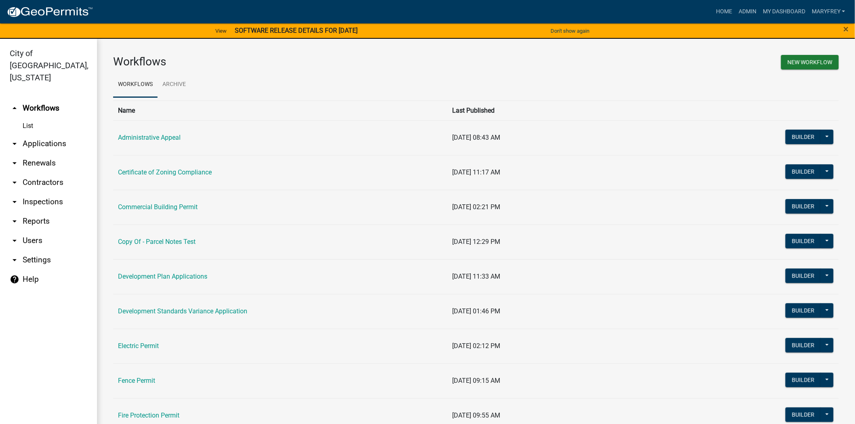
click at [46, 134] on link "arrow_drop_down Applications" at bounding box center [48, 143] width 97 height 19
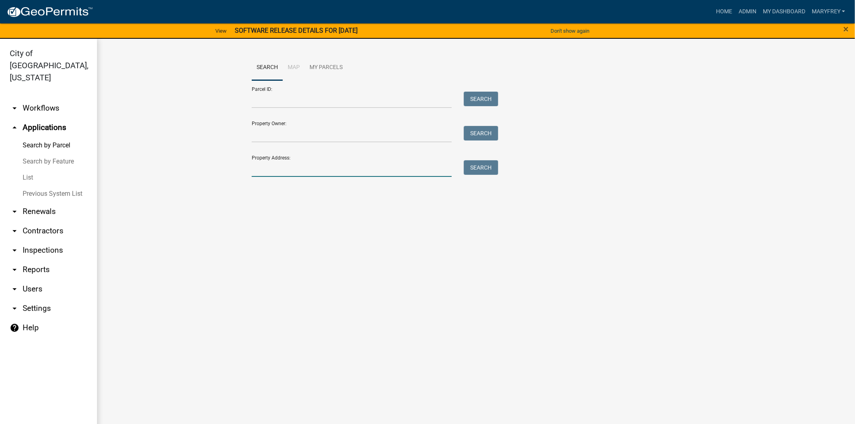
drag, startPoint x: 268, startPoint y: 167, endPoint x: 256, endPoint y: 179, distance: 16.6
click at [268, 171] on input "Property Address:" at bounding box center [352, 168] width 200 height 17
type input "233 FOREST"
click at [484, 167] on button "Search" at bounding box center [481, 167] width 34 height 15
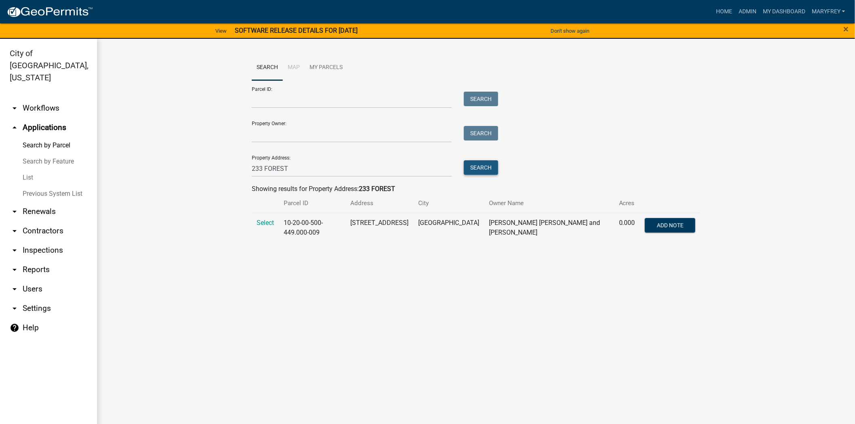
click at [484, 167] on button "Search" at bounding box center [481, 167] width 34 height 15
click at [256, 223] on td "Select" at bounding box center [265, 228] width 27 height 30
click at [262, 223] on span "Select" at bounding box center [265, 223] width 17 height 8
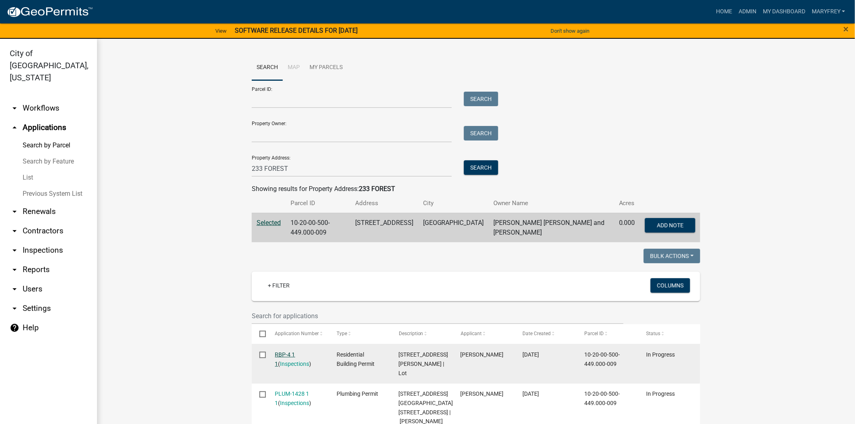
click at [280, 354] on link "RBP-4 1 1" at bounding box center [285, 360] width 20 height 16
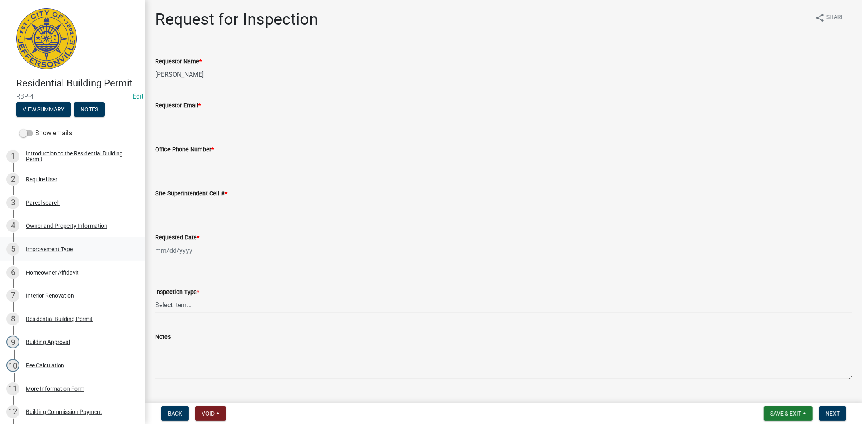
click at [61, 249] on div "Improvement Type" at bounding box center [49, 250] width 47 height 6
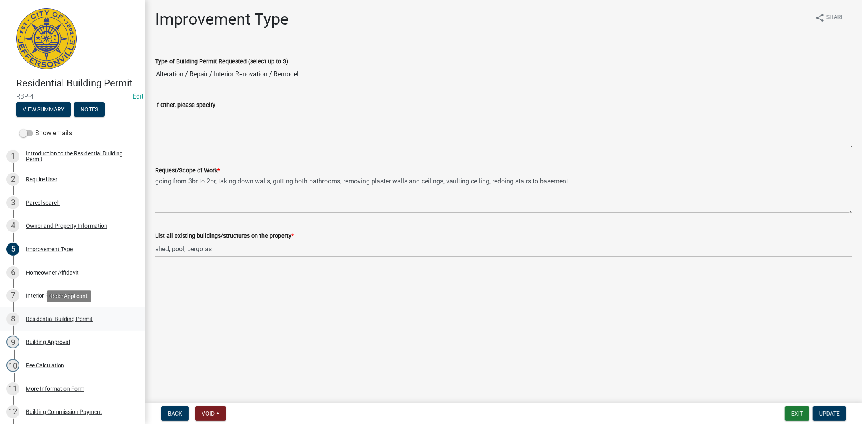
click at [57, 319] on div "Residential Building Permit" at bounding box center [59, 319] width 67 height 6
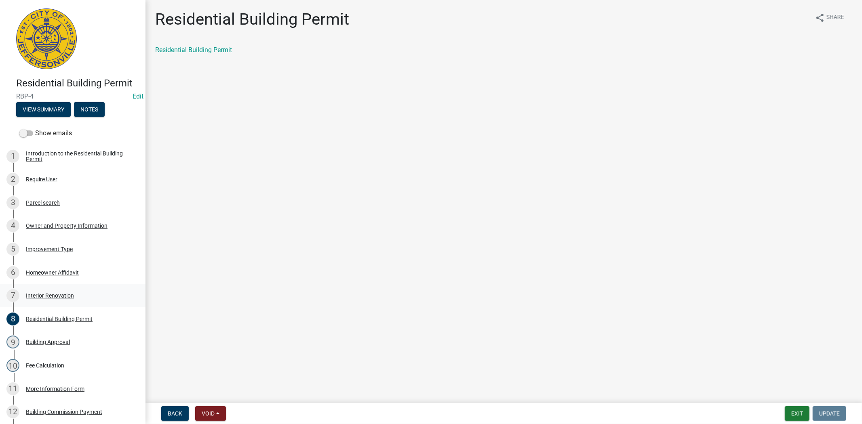
click at [54, 298] on div "Interior Renovation" at bounding box center [50, 296] width 48 height 6
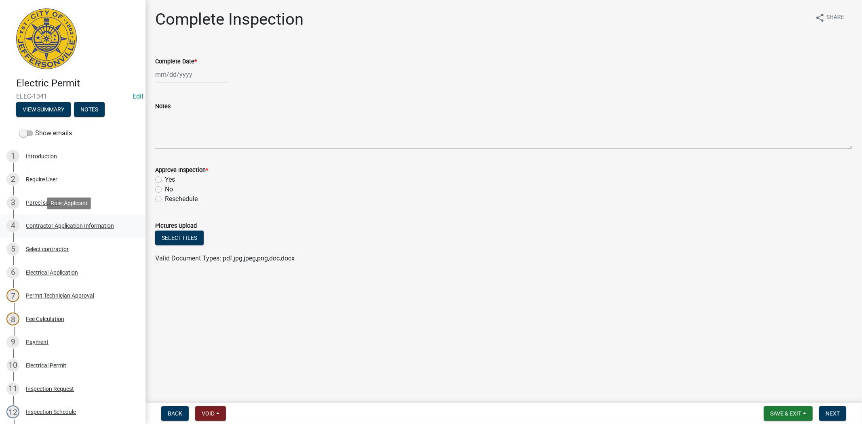
click at [63, 221] on div "4 Contractor Application Information" at bounding box center [69, 225] width 126 height 13
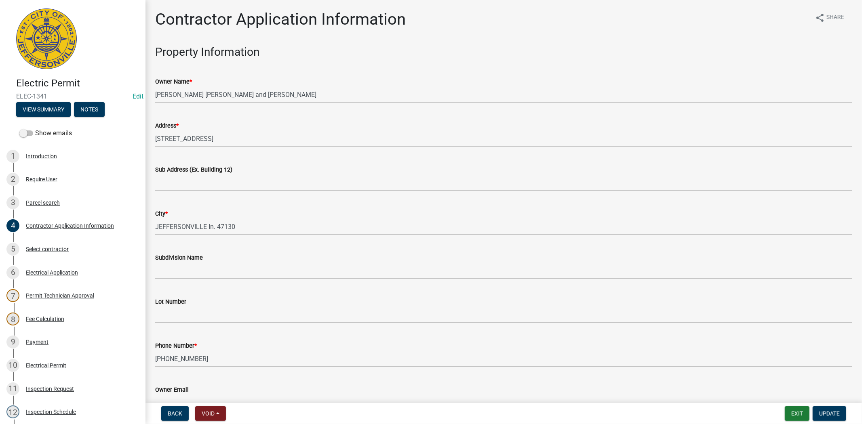
drag, startPoint x: 855, startPoint y: 89, endPoint x: 857, endPoint y: 174, distance: 84.9
click at [857, 174] on main "Contractor Application Information share Share Property Information Owner Name …" at bounding box center [504, 200] width 717 height 400
click at [799, 418] on button "Exit" at bounding box center [797, 414] width 25 height 15
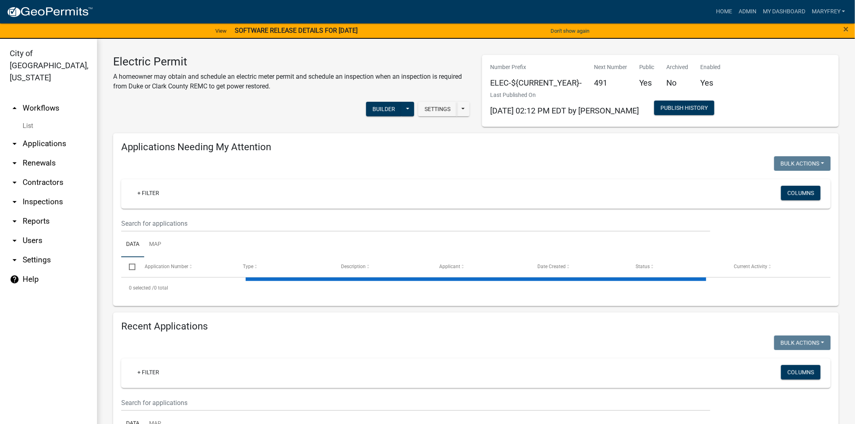
click at [59, 134] on link "arrow_drop_down Applications" at bounding box center [48, 143] width 97 height 19
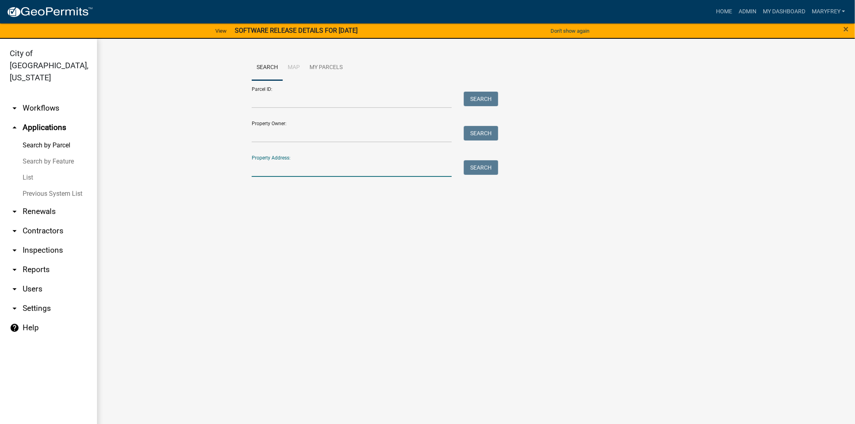
click at [284, 172] on input "Property Address:" at bounding box center [352, 168] width 200 height 17
type input "233 FOREST"
click at [474, 166] on button "Search" at bounding box center [481, 167] width 34 height 15
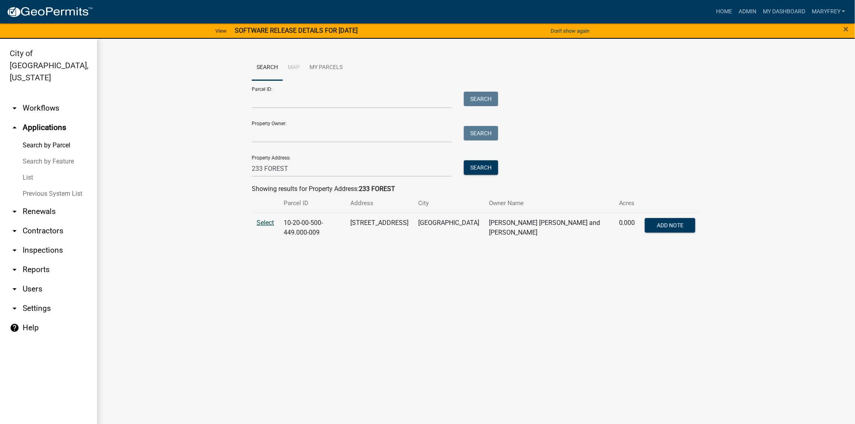
click at [264, 221] on span "Select" at bounding box center [265, 223] width 17 height 8
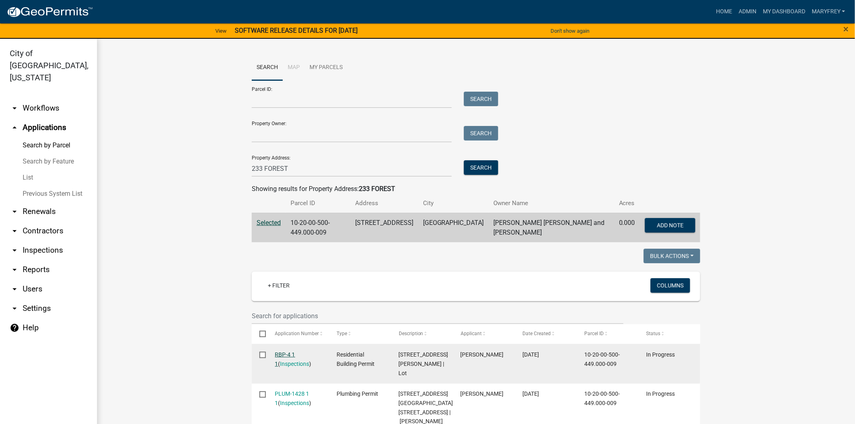
click at [281, 352] on link "RBP-4 1 1" at bounding box center [285, 360] width 20 height 16
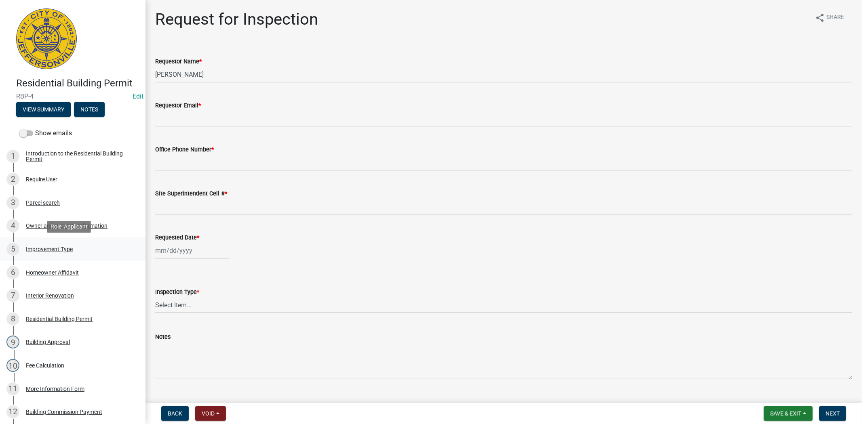
click at [47, 249] on div "Improvement Type" at bounding box center [49, 250] width 47 height 6
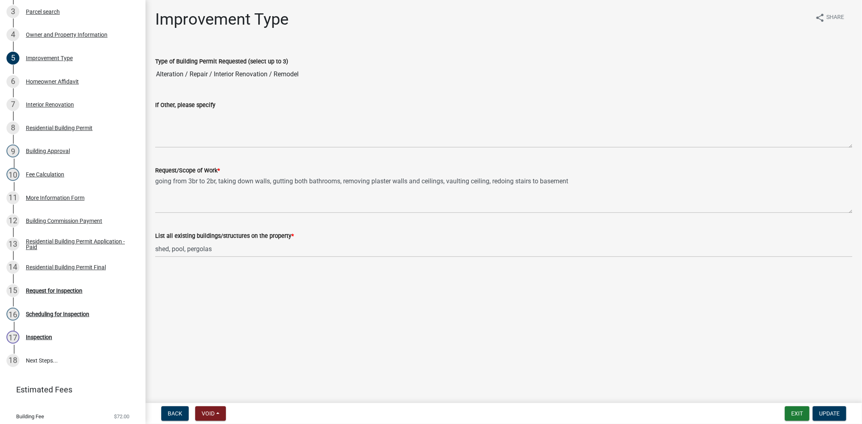
scroll to position [195, 0]
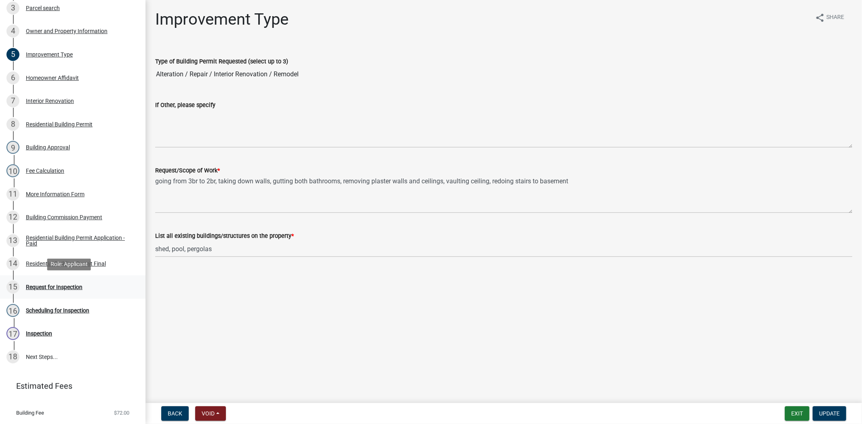
click at [66, 289] on div "Request for Inspection" at bounding box center [54, 288] width 57 height 6
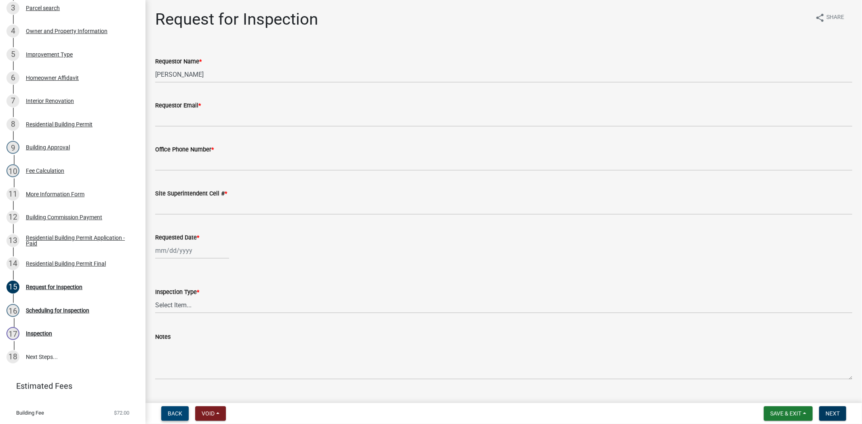
click at [179, 411] on span "Back" at bounding box center [175, 414] width 15 height 6
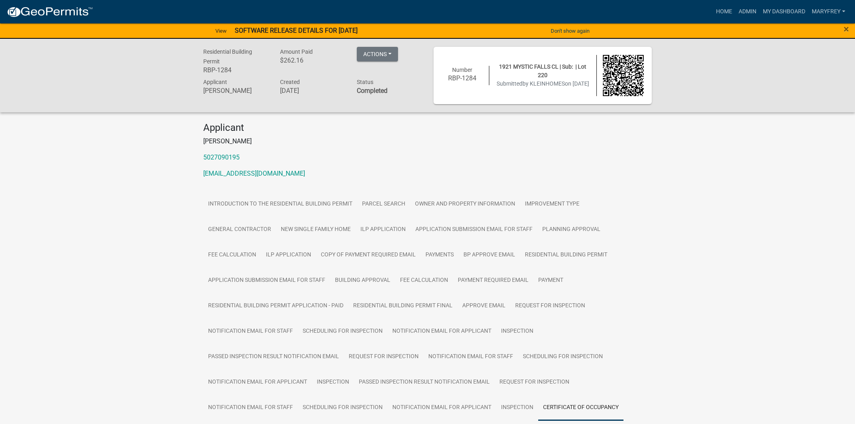
scroll to position [77, 0]
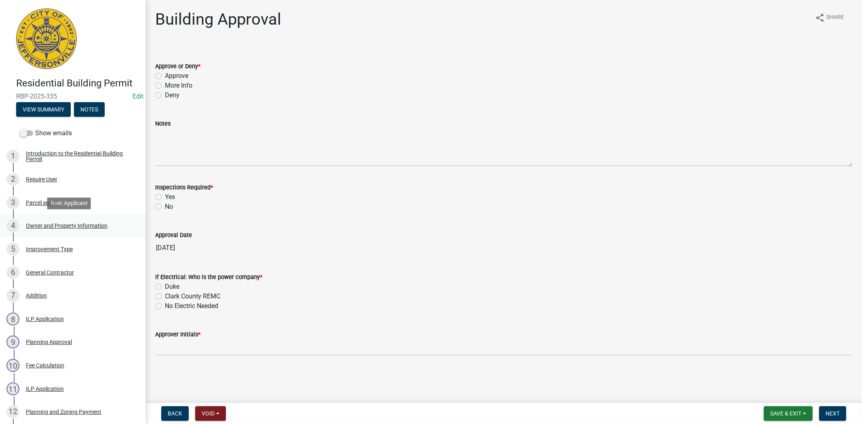
click at [53, 225] on div "Owner and Property Information" at bounding box center [67, 226] width 82 height 6
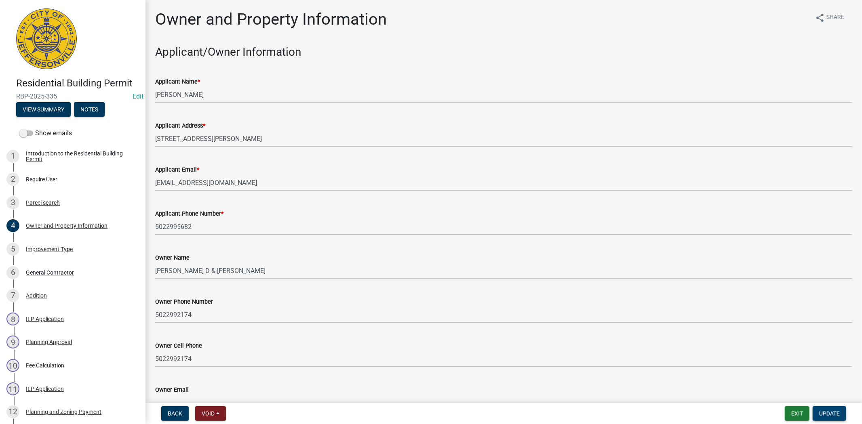
click at [813, 414] on button "Update" at bounding box center [830, 414] width 34 height 15
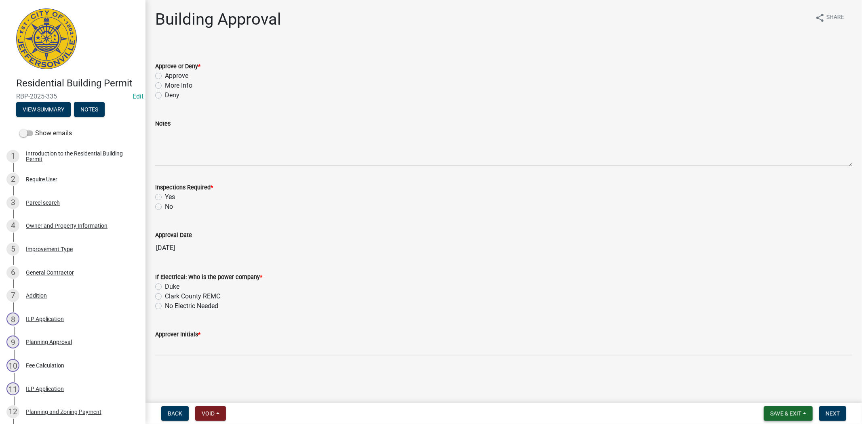
click at [791, 411] on span "Save & Exit" at bounding box center [785, 414] width 31 height 6
click at [44, 225] on div "Owner and Property Information" at bounding box center [67, 226] width 82 height 6
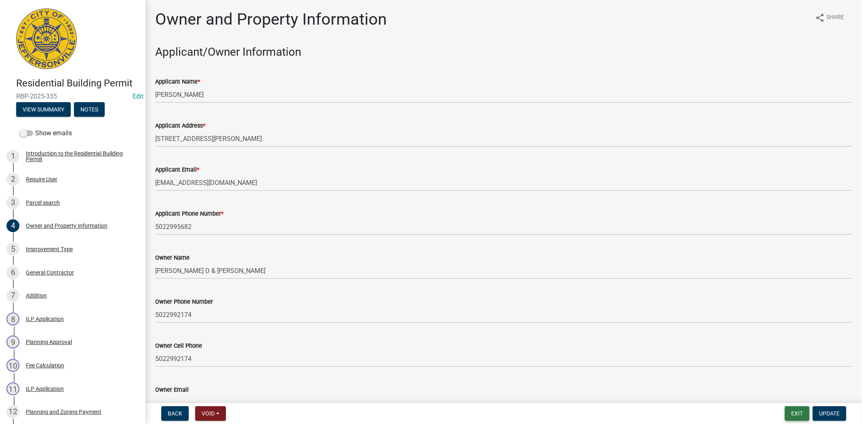
click at [787, 413] on button "Exit" at bounding box center [797, 414] width 25 height 15
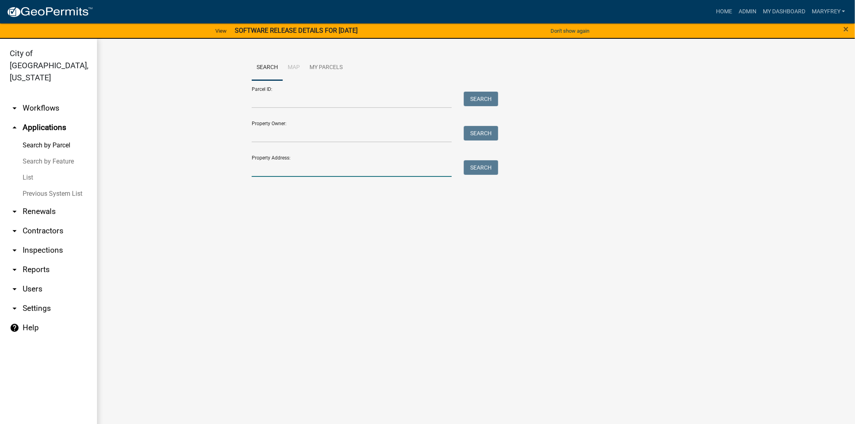
click at [285, 169] on input "Property Address:" at bounding box center [352, 168] width 200 height 17
type input "233 forest"
click at [487, 168] on button "Search" at bounding box center [481, 167] width 34 height 15
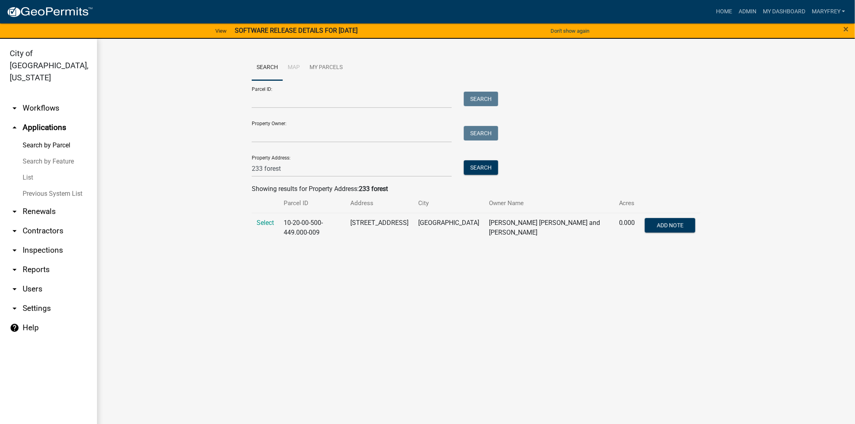
click at [261, 228] on td "Select" at bounding box center [265, 228] width 27 height 30
click at [264, 224] on span "Select" at bounding box center [265, 223] width 17 height 8
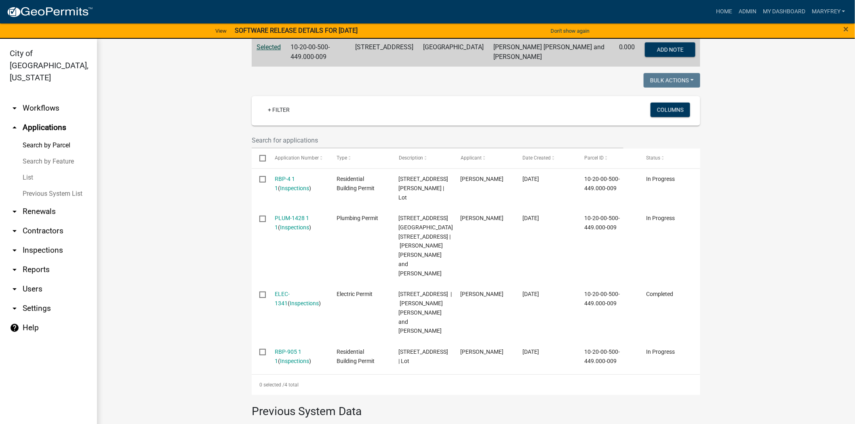
scroll to position [179, 0]
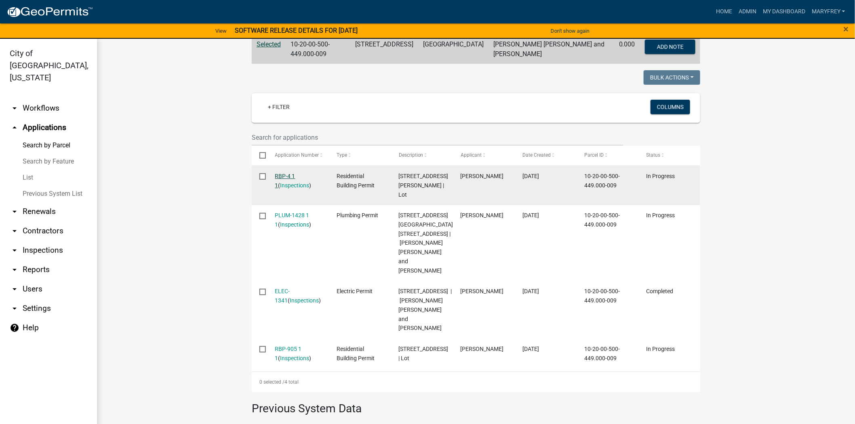
click at [287, 173] on link "RBP-4 1 1" at bounding box center [285, 181] width 20 height 16
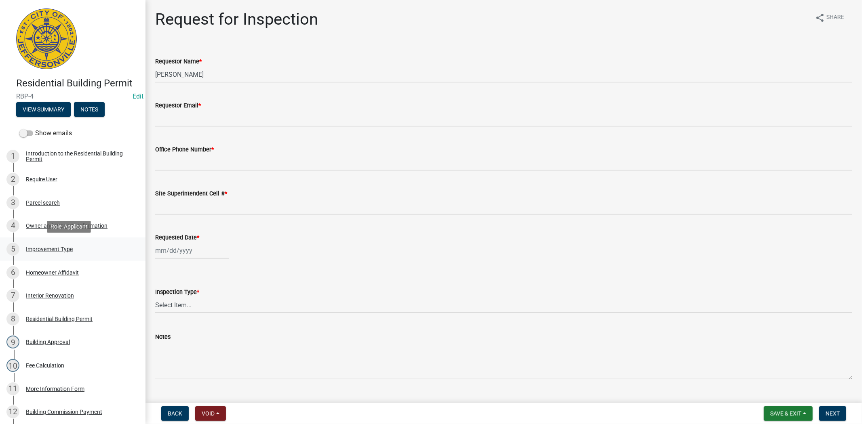
click at [67, 249] on div "Improvement Type" at bounding box center [49, 250] width 47 height 6
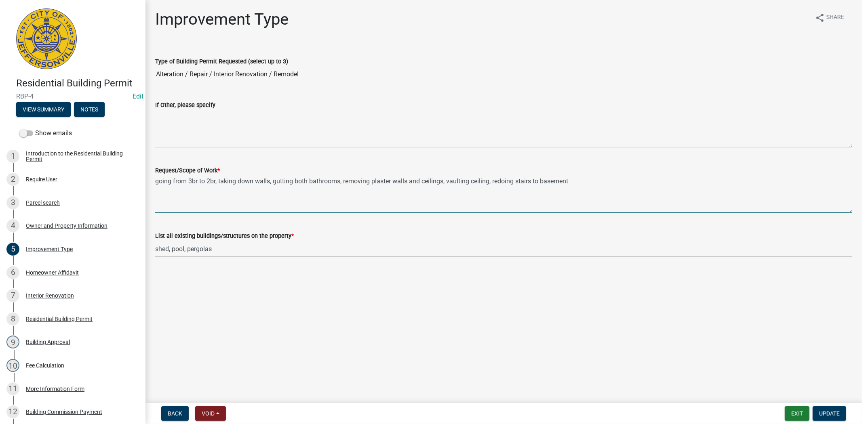
drag, startPoint x: 567, startPoint y: 181, endPoint x: 151, endPoint y: 186, distance: 415.9
click at [148, 180] on div "Improvement Type share Share Type of Building Permit Requested (select up to 3)…" at bounding box center [504, 141] width 717 height 262
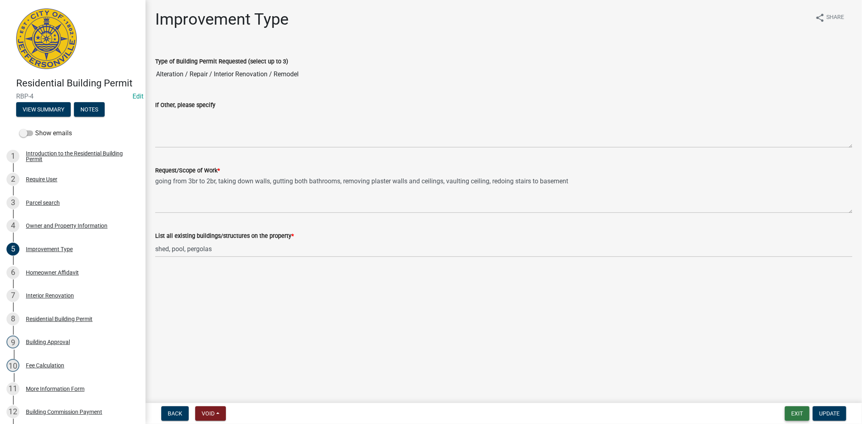
click at [795, 412] on button "Exit" at bounding box center [797, 414] width 25 height 15
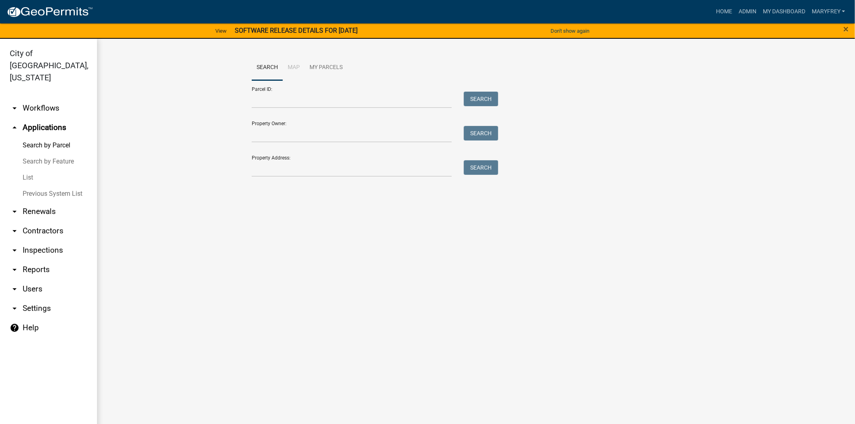
click at [46, 241] on link "arrow_drop_down Inspections" at bounding box center [48, 250] width 97 height 19
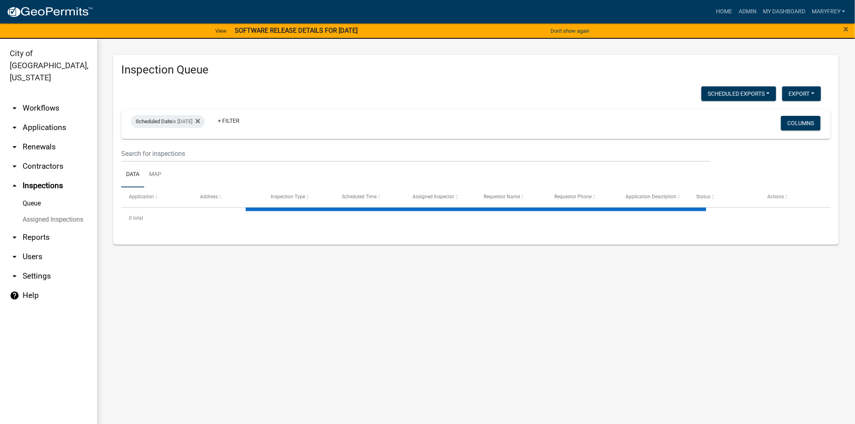
select select "3: 100"
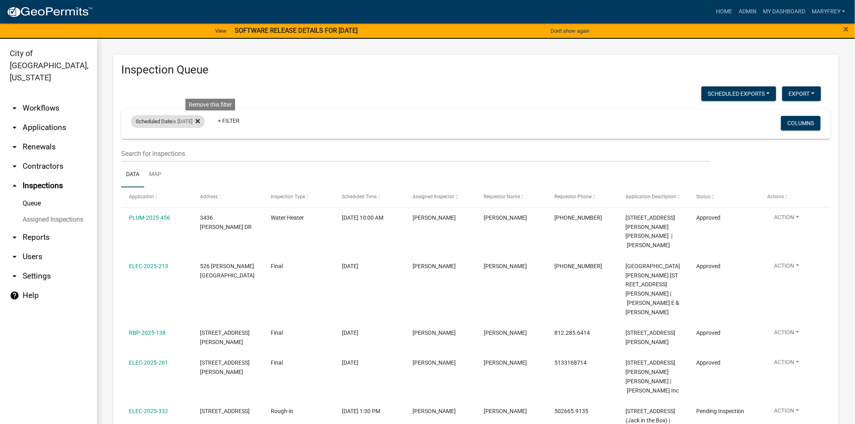
click at [200, 122] on icon at bounding box center [198, 121] width 4 height 4
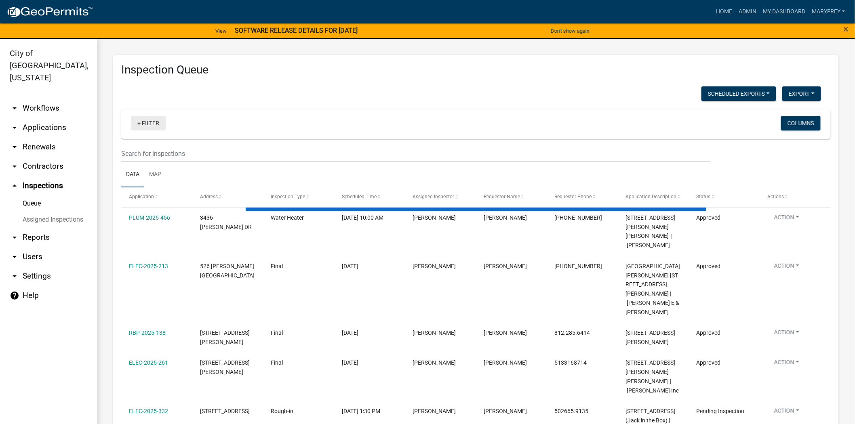
click at [140, 124] on link "+ Filter" at bounding box center [148, 123] width 35 height 15
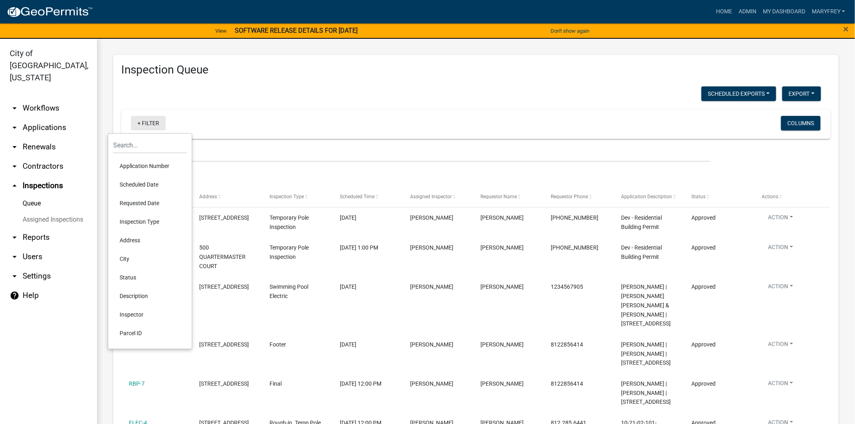
click at [143, 184] on li "Scheduled Date" at bounding box center [150, 184] width 74 height 19
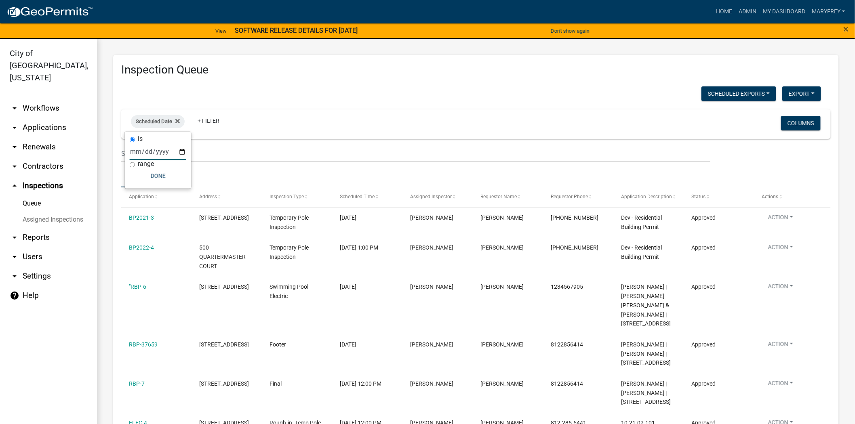
click at [184, 150] on input "date" at bounding box center [158, 152] width 57 height 17
type input "2025-09-16"
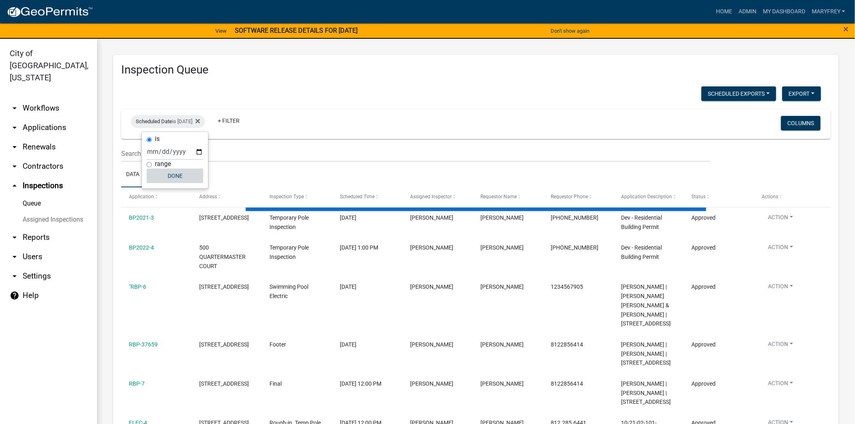
click at [179, 170] on button "Done" at bounding box center [175, 176] width 57 height 15
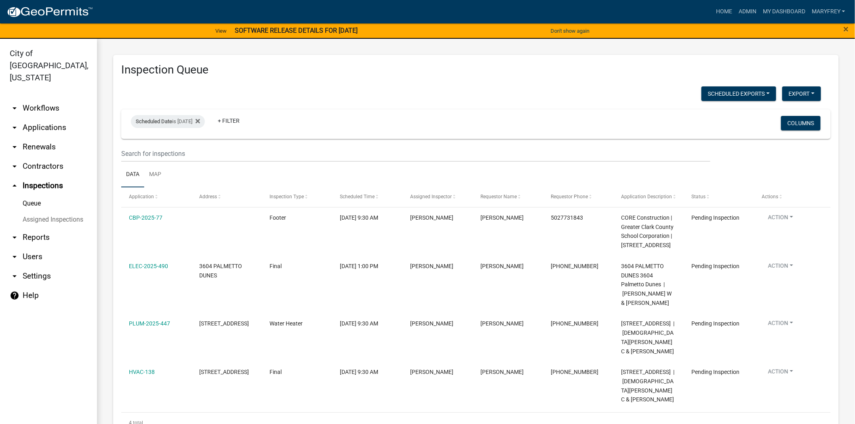
scroll to position [14, 0]
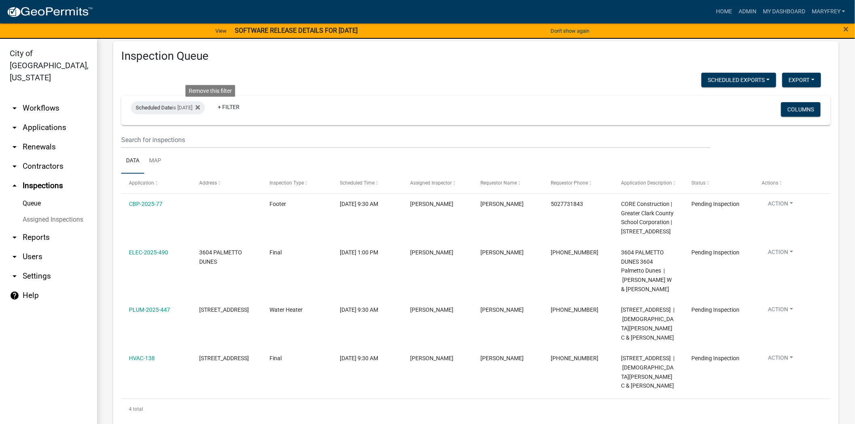
click at [200, 108] on icon at bounding box center [198, 107] width 4 height 6
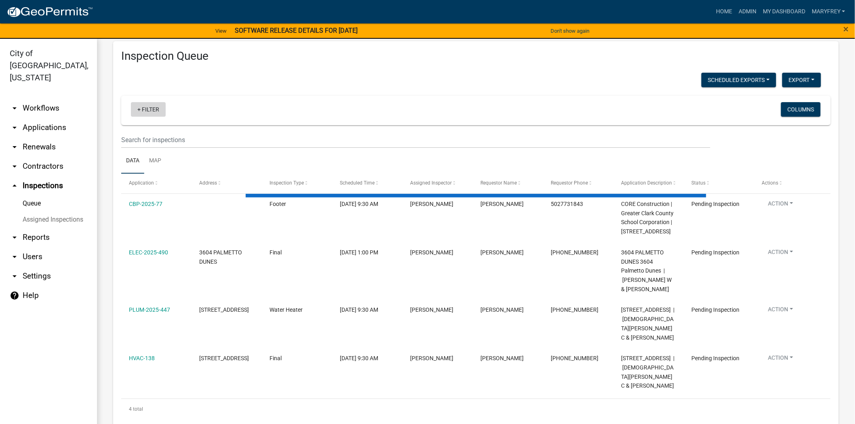
click at [138, 109] on link "+ Filter" at bounding box center [148, 109] width 35 height 15
select select "3: 100"
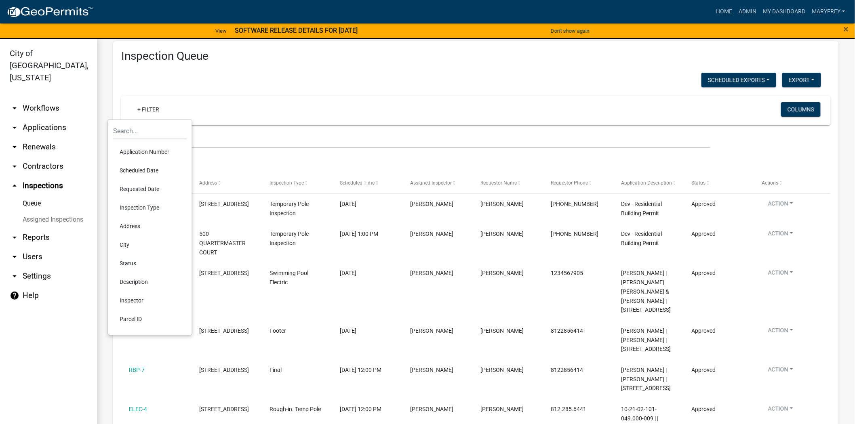
click at [139, 168] on li "Scheduled Date" at bounding box center [150, 171] width 74 height 19
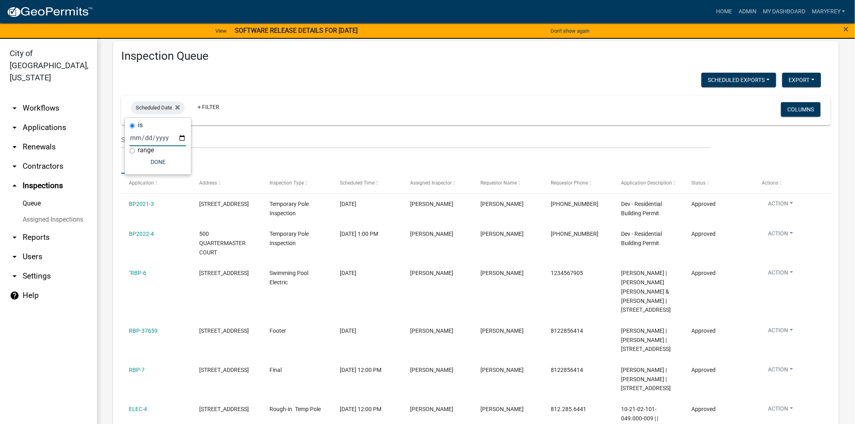
click at [180, 137] on input "date" at bounding box center [158, 138] width 57 height 17
type input "2025-09-15"
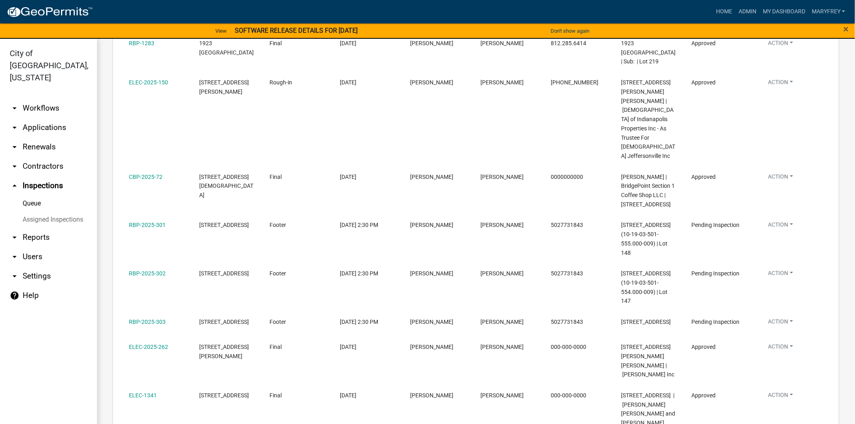
scroll to position [997, 0]
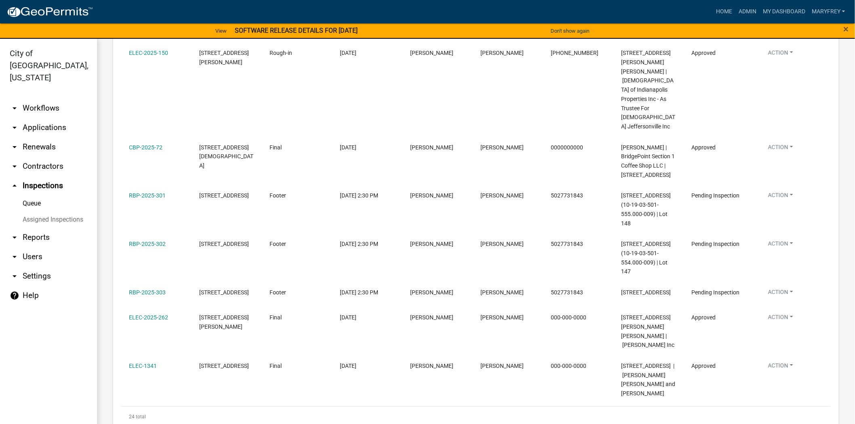
click at [48, 118] on link "arrow_drop_down Applications" at bounding box center [48, 127] width 97 height 19
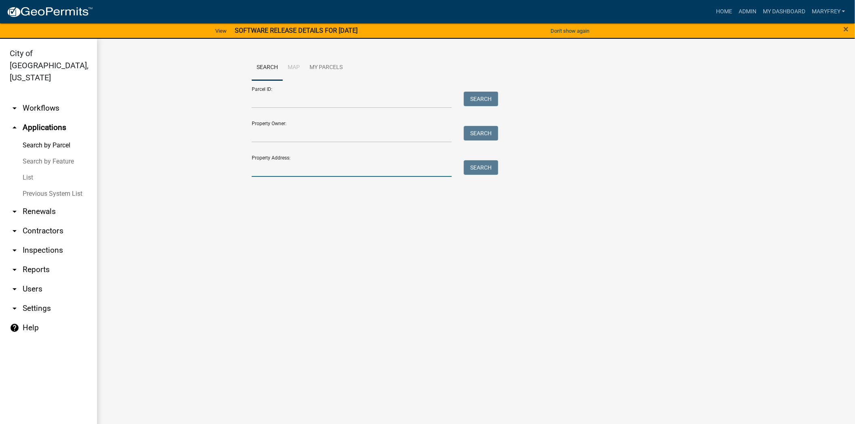
click at [292, 175] on input "Property Address:" at bounding box center [352, 168] width 200 height 17
type input "430 patrol"
click at [470, 168] on button "Search" at bounding box center [481, 167] width 34 height 15
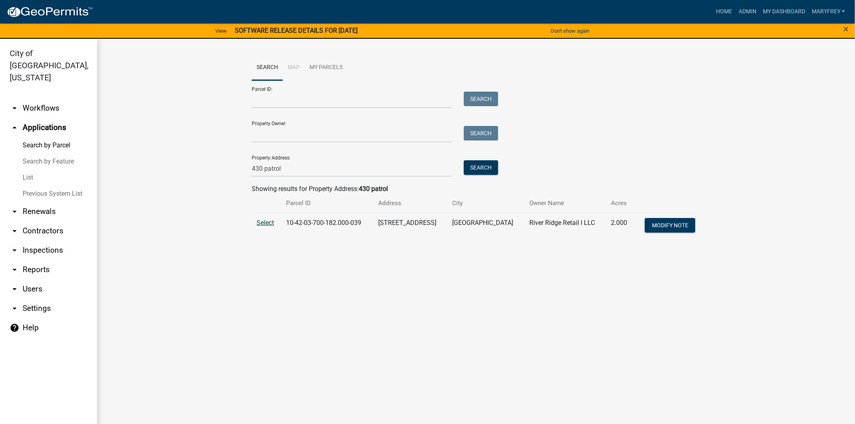
click at [263, 226] on span "Select" at bounding box center [265, 223] width 17 height 8
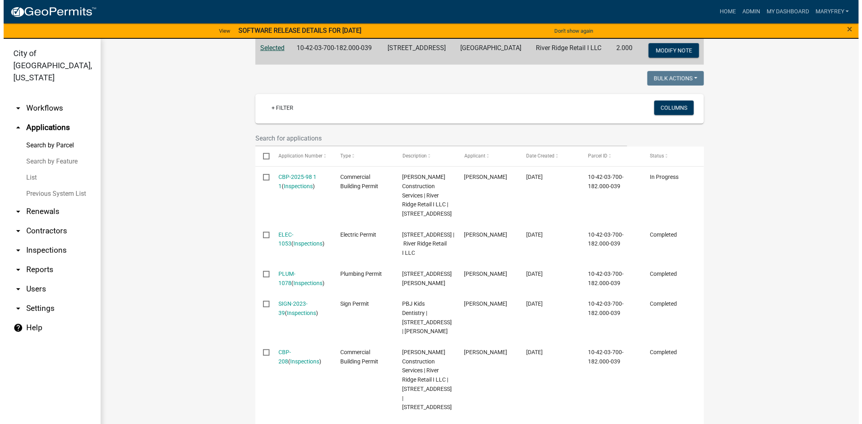
scroll to position [178, 0]
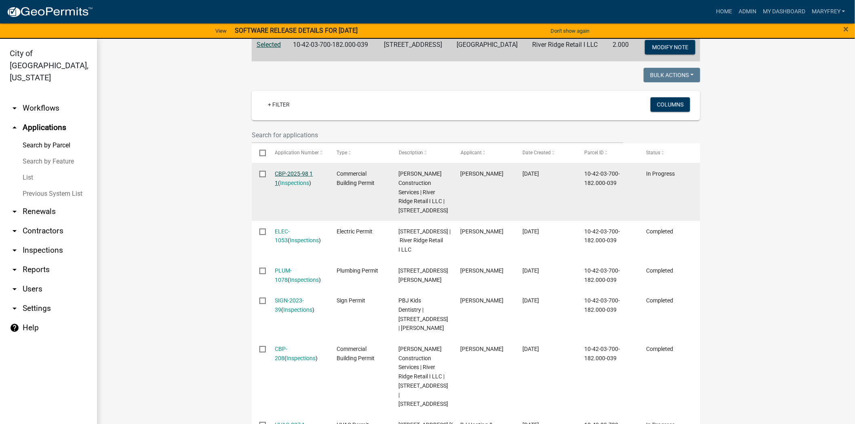
click at [293, 173] on link "CBP-2025-98 1 1" at bounding box center [294, 179] width 38 height 16
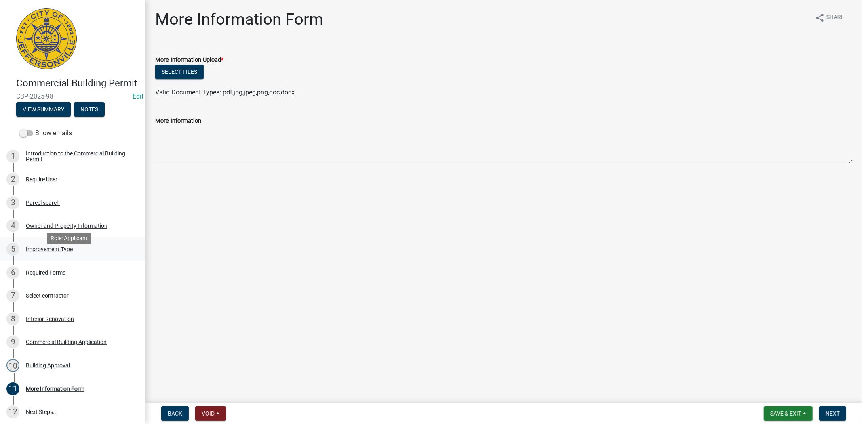
click at [48, 252] on div "Improvement Type" at bounding box center [49, 250] width 47 height 6
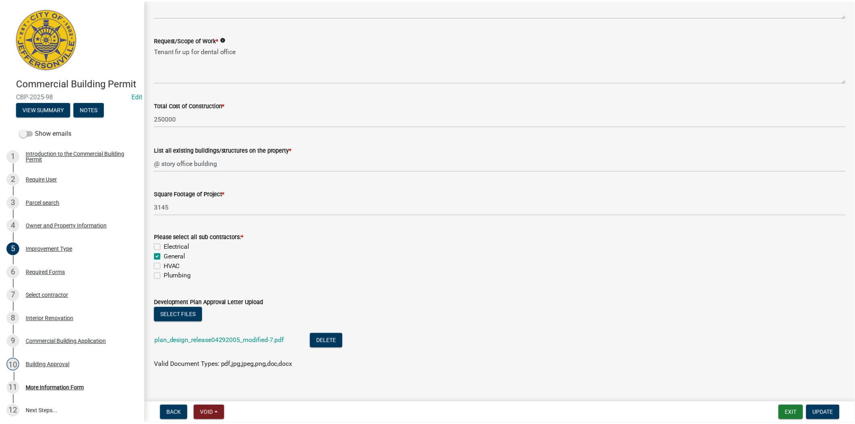
scroll to position [258, 0]
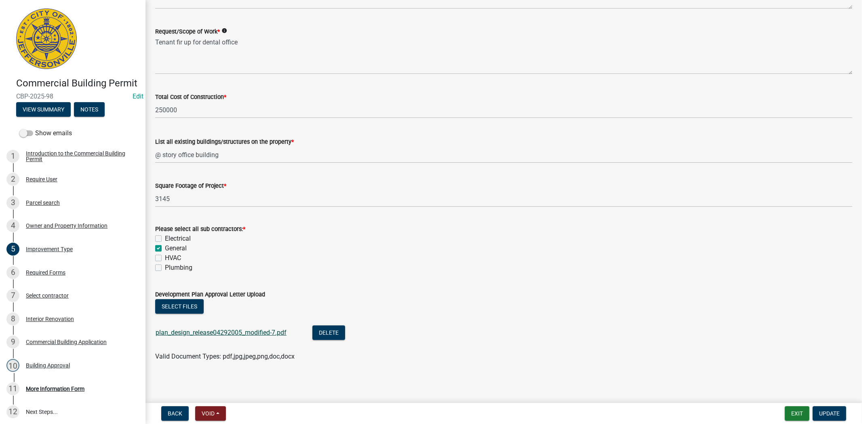
click at [217, 336] on link "plan_design_release04292005_modified-7.pdf" at bounding box center [221, 333] width 131 height 8
click at [792, 411] on button "Exit" at bounding box center [797, 414] width 25 height 15
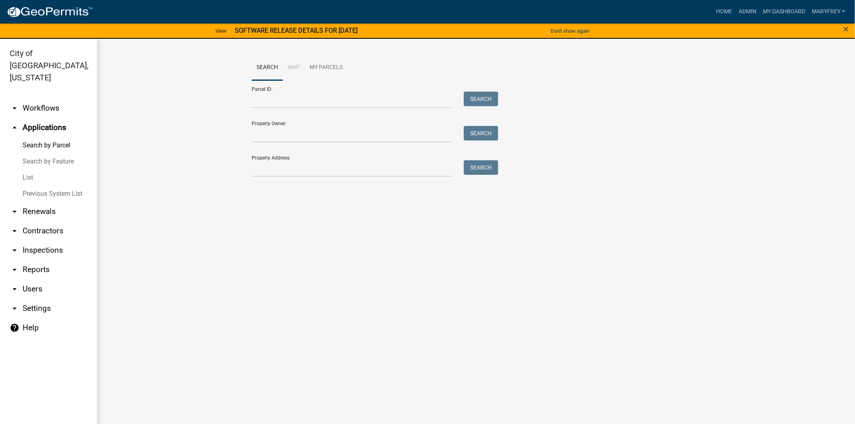
click at [35, 100] on link "arrow_drop_down Workflows" at bounding box center [48, 108] width 97 height 19
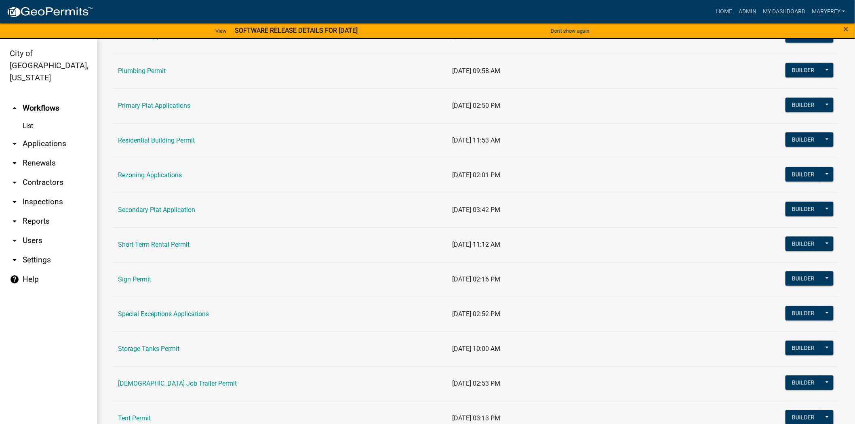
scroll to position [579, 0]
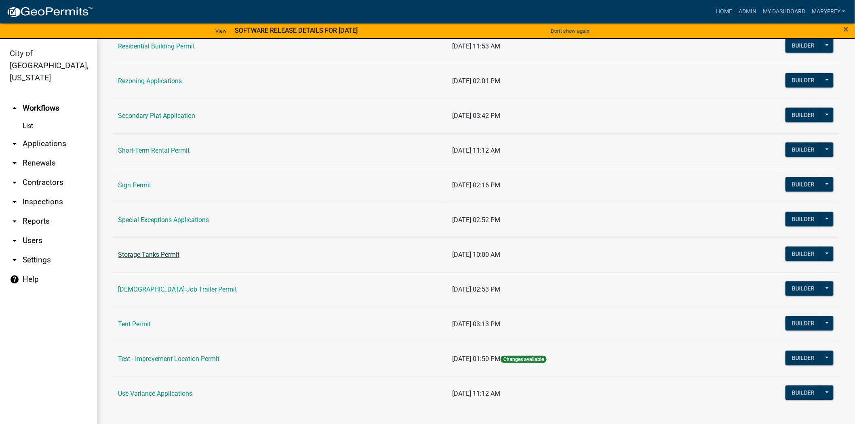
click at [150, 254] on link "Storage Tanks Permit" at bounding box center [148, 255] width 61 height 8
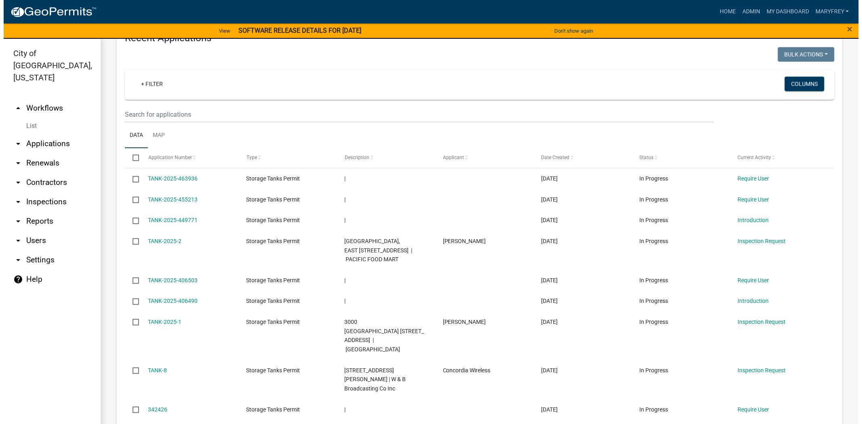
scroll to position [324, 0]
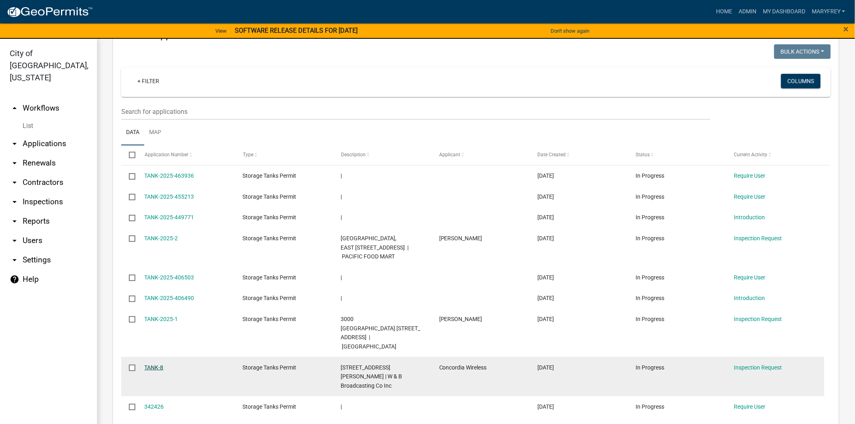
click at [154, 365] on link "TANK-8" at bounding box center [154, 368] width 19 height 6
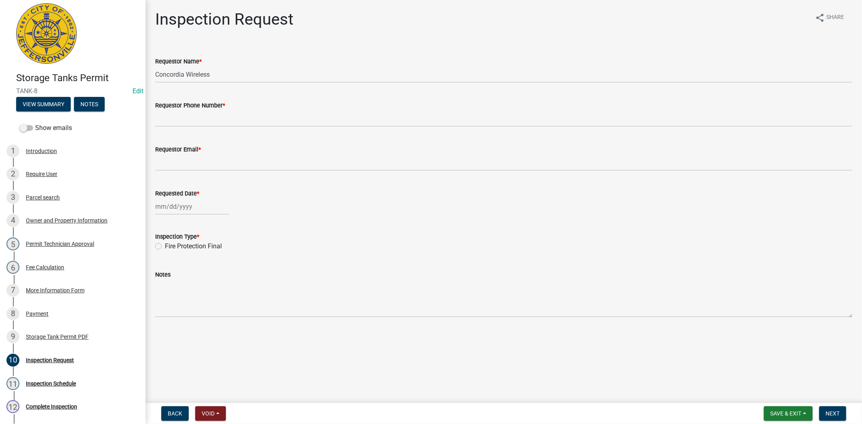
scroll to position [3, 0]
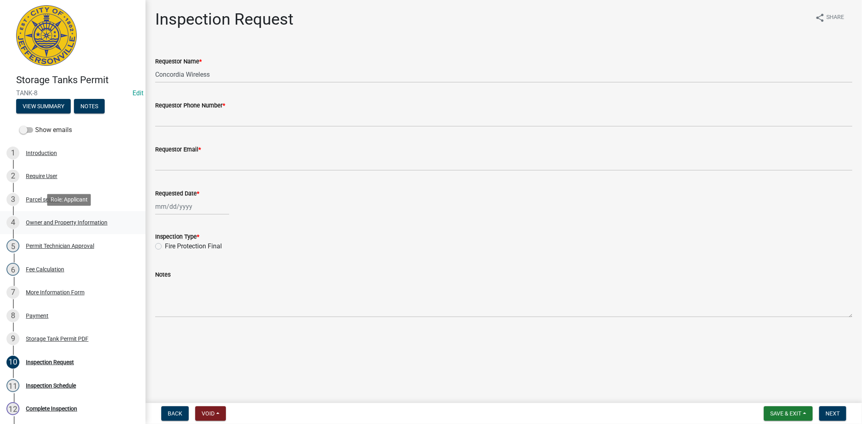
click at [52, 221] on div "Owner and Property Information" at bounding box center [67, 223] width 82 height 6
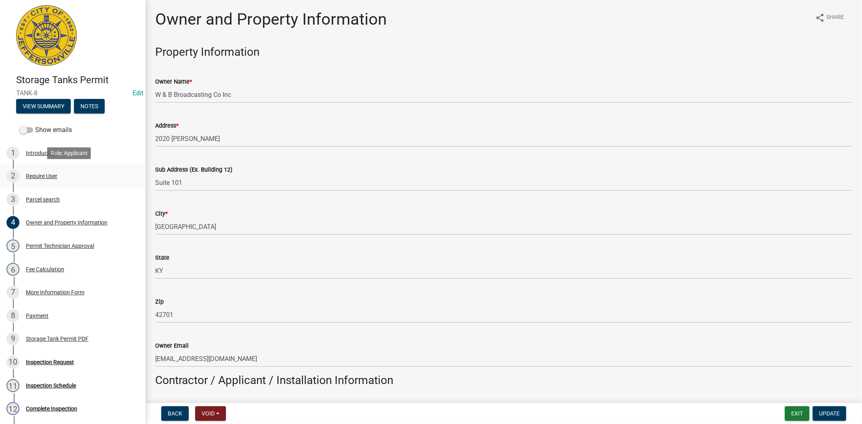
click at [33, 178] on div "Require User" at bounding box center [42, 176] width 32 height 6
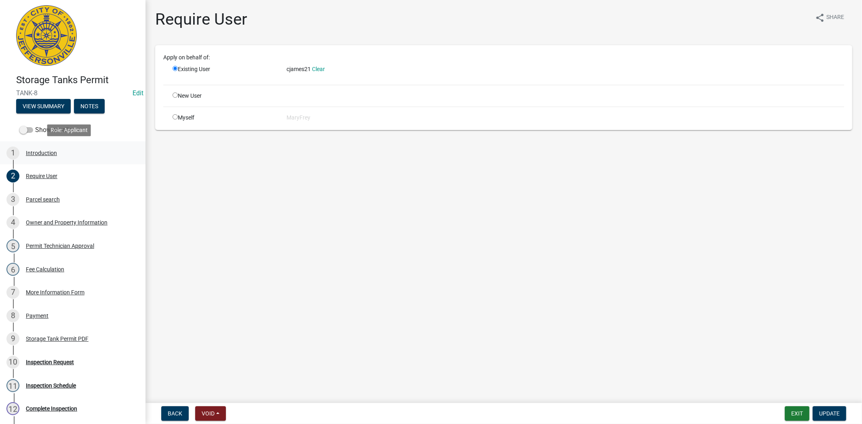
click at [38, 155] on div "Introduction" at bounding box center [41, 153] width 31 height 6
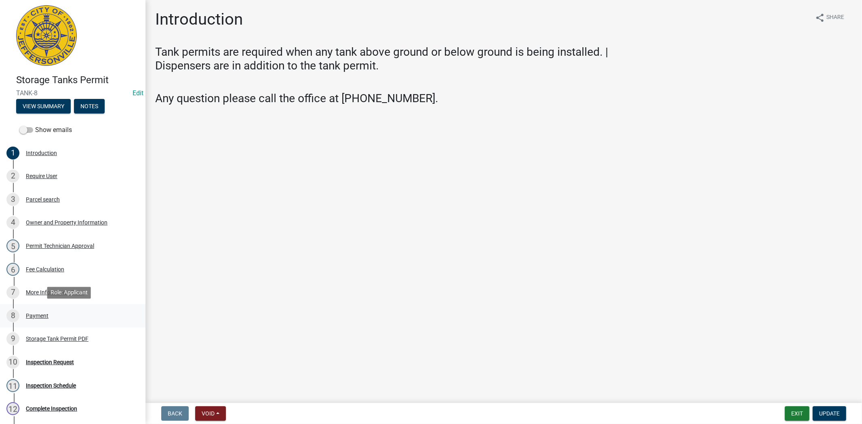
click at [47, 313] on div "Payment" at bounding box center [37, 316] width 23 height 6
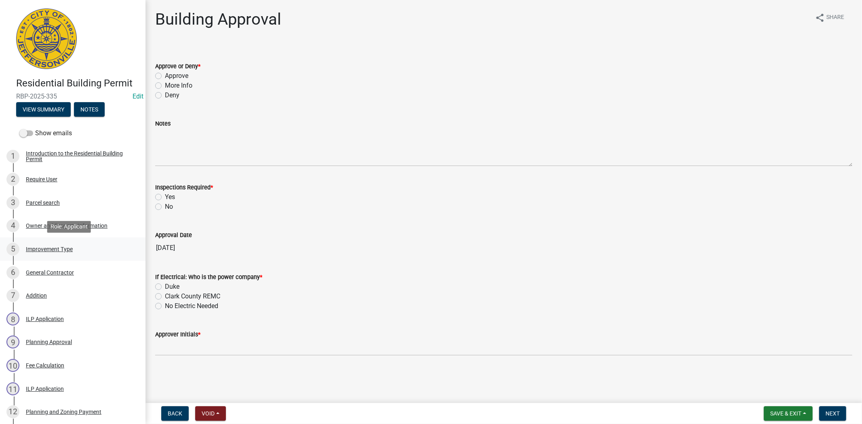
click at [43, 248] on div "Improvement Type" at bounding box center [49, 250] width 47 height 6
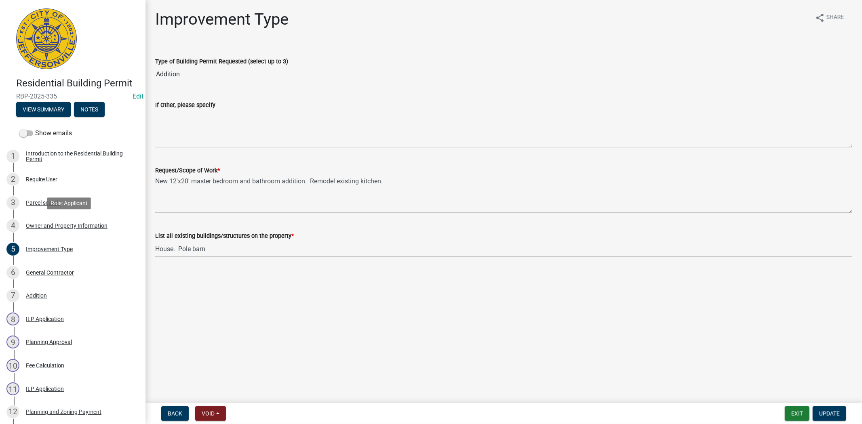
click at [47, 227] on div "Owner and Property Information" at bounding box center [67, 226] width 82 height 6
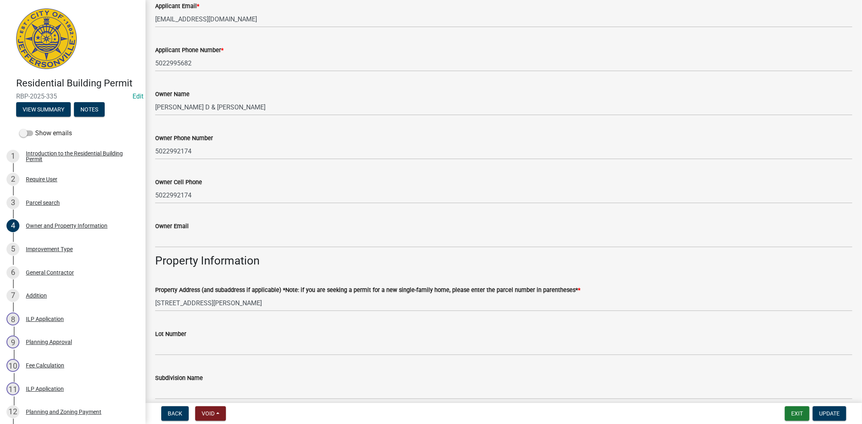
scroll to position [166, 0]
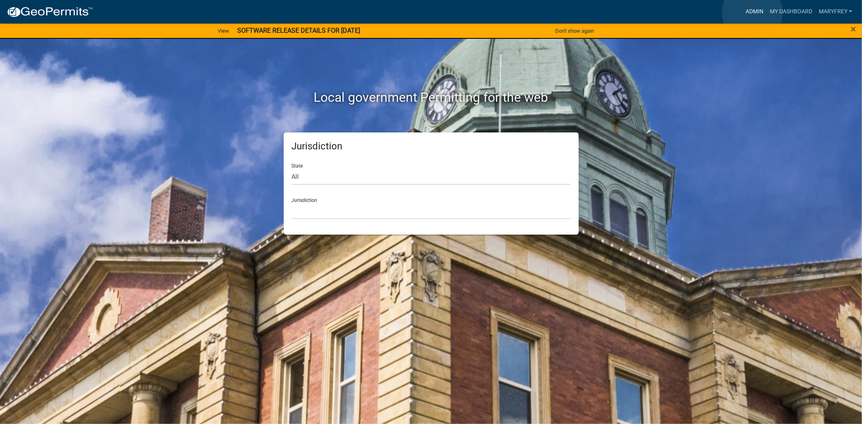
click at [753, 13] on link "Admin" at bounding box center [755, 11] width 24 height 15
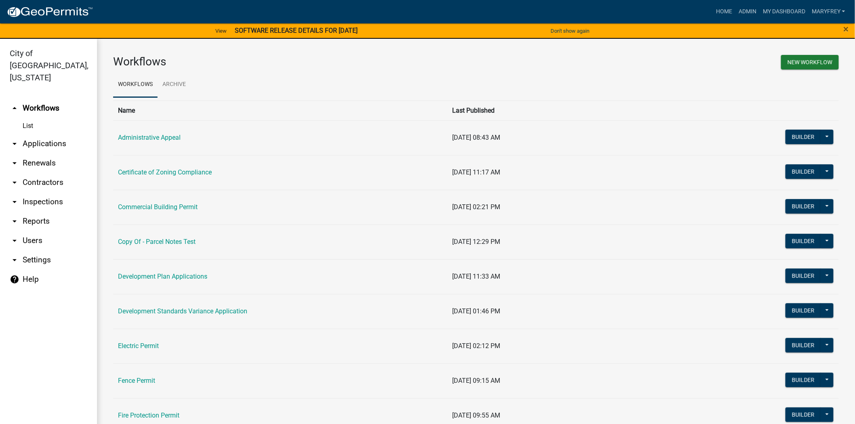
click at [53, 134] on link "arrow_drop_down Applications" at bounding box center [48, 143] width 97 height 19
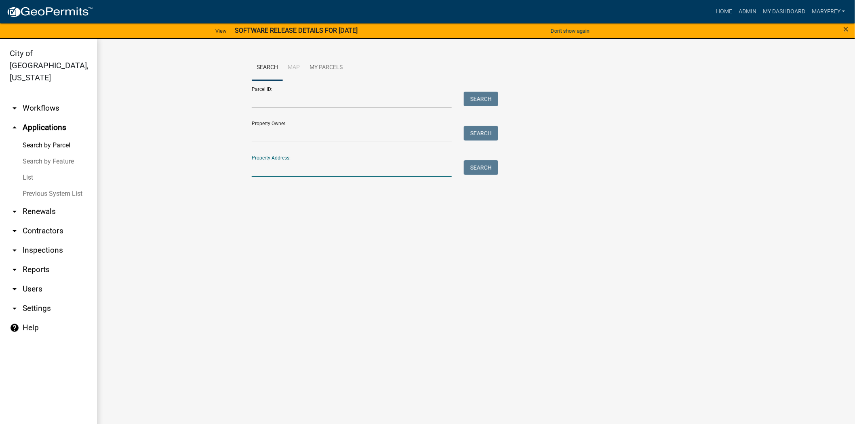
click at [262, 171] on input "Property Address:" at bounding box center [352, 168] width 200 height 17
type input "17 [GEOGRAPHIC_DATA]"
click at [490, 164] on button "Search" at bounding box center [481, 167] width 34 height 15
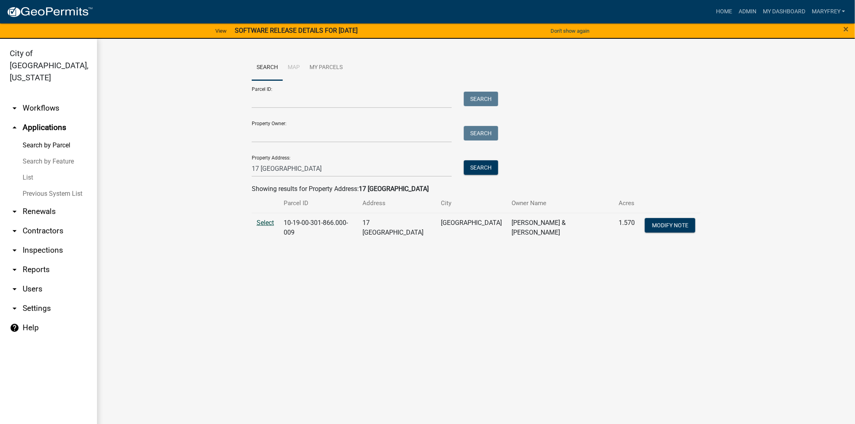
click at [264, 223] on span "Select" at bounding box center [265, 223] width 17 height 8
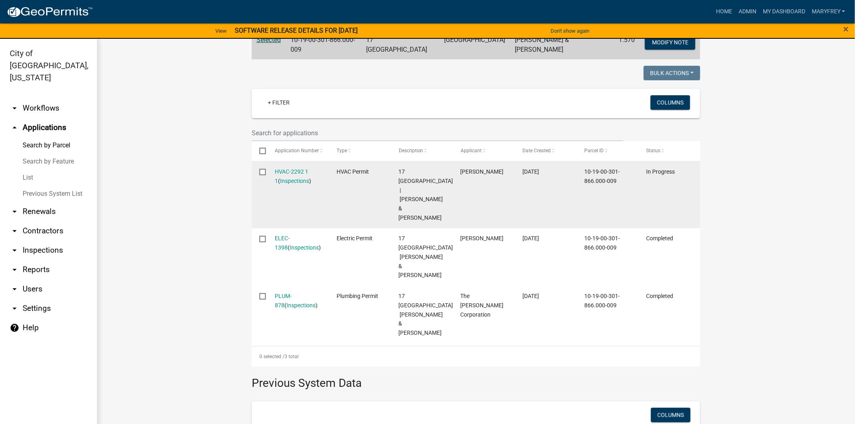
scroll to position [185, 0]
click at [302, 176] on link "Inspections" at bounding box center [295, 179] width 29 height 6
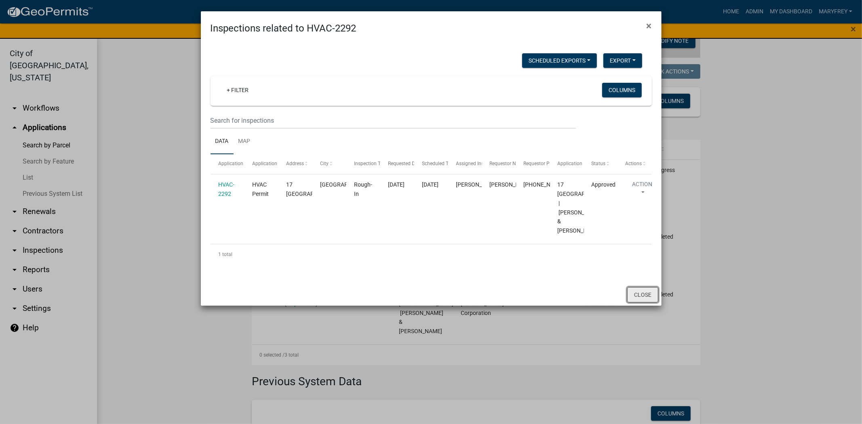
click at [650, 303] on button "Close" at bounding box center [642, 294] width 31 height 15
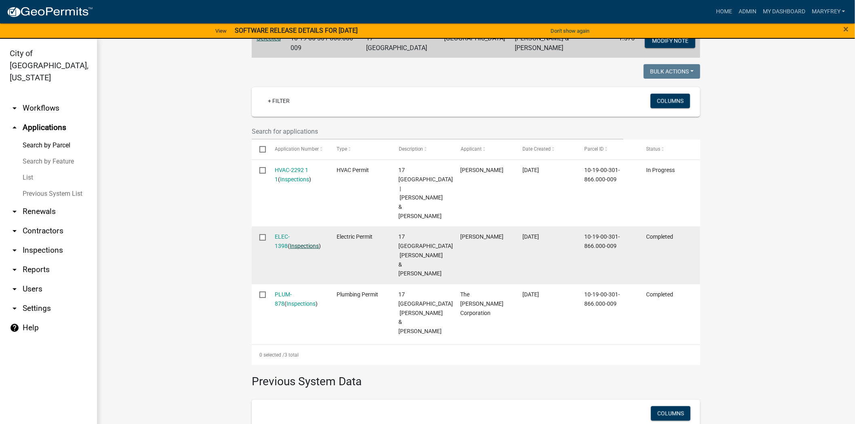
click at [290, 243] on link "Inspections" at bounding box center [304, 246] width 29 height 6
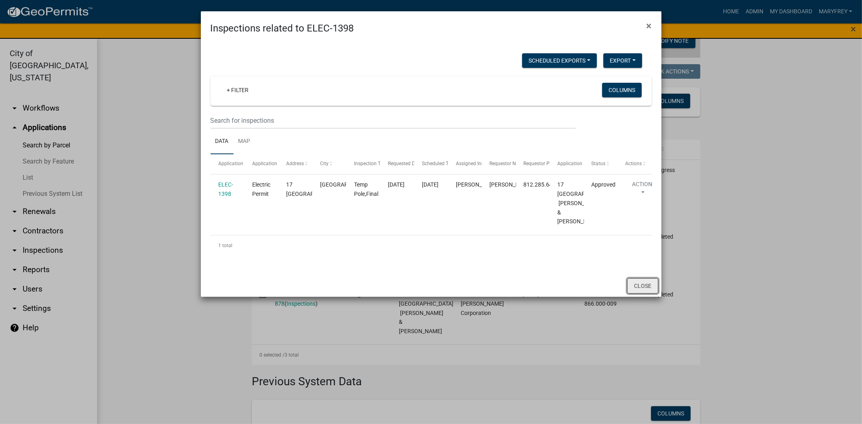
click at [647, 294] on button "Close" at bounding box center [642, 285] width 31 height 15
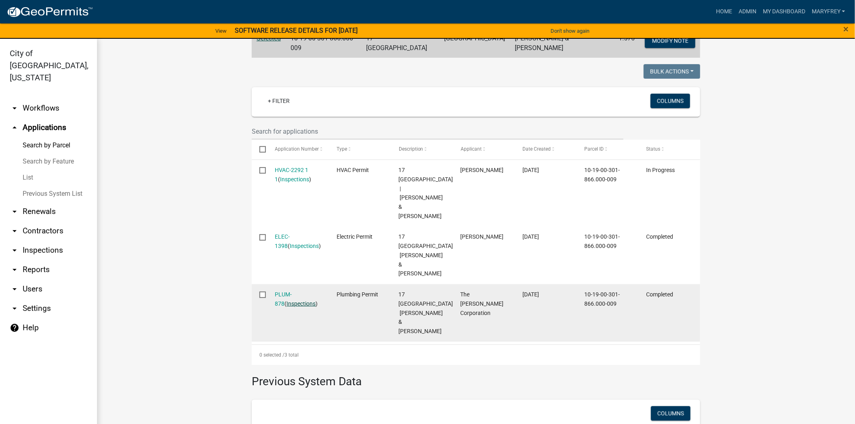
click at [294, 301] on link "Inspections" at bounding box center [301, 304] width 29 height 6
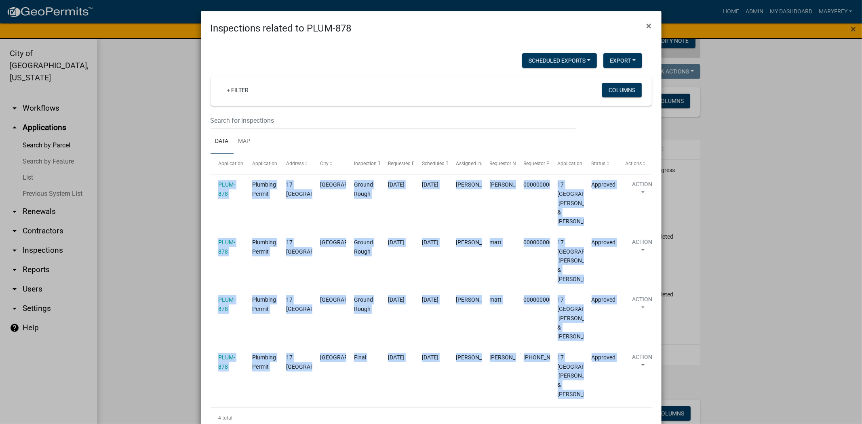
drag, startPoint x: 853, startPoint y: 163, endPoint x: 856, endPoint y: 148, distance: 16.0
click at [848, 228] on ngb-modal-window "Inspections related to PLUM-878 × Scheduled Exports + Create New Export Excel F…" at bounding box center [431, 212] width 862 height 424
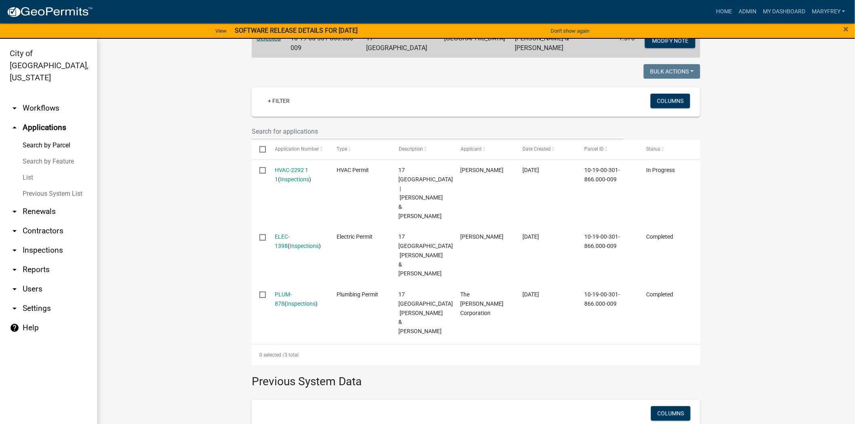
drag, startPoint x: 846, startPoint y: 264, endPoint x: 850, endPoint y: 305, distance: 41.0
click at [850, 305] on main "Search Map My Parcels Parcel ID: Search Property Owner: Search Property Address…" at bounding box center [476, 236] width 758 height 395
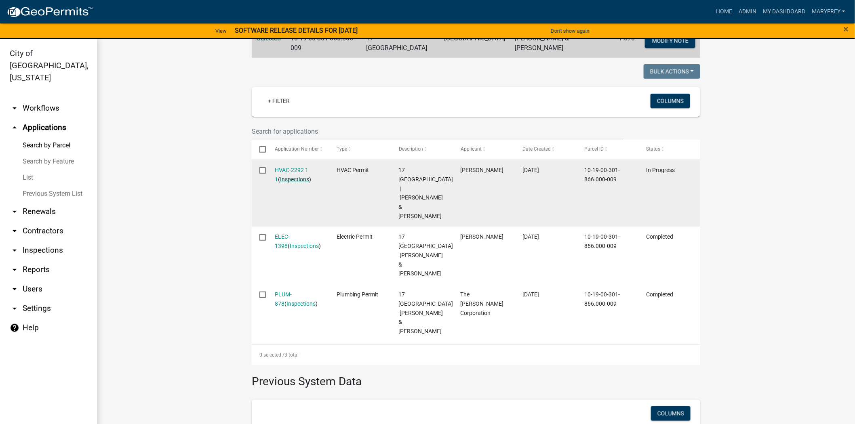
click at [289, 177] on link "Inspections" at bounding box center [295, 179] width 29 height 6
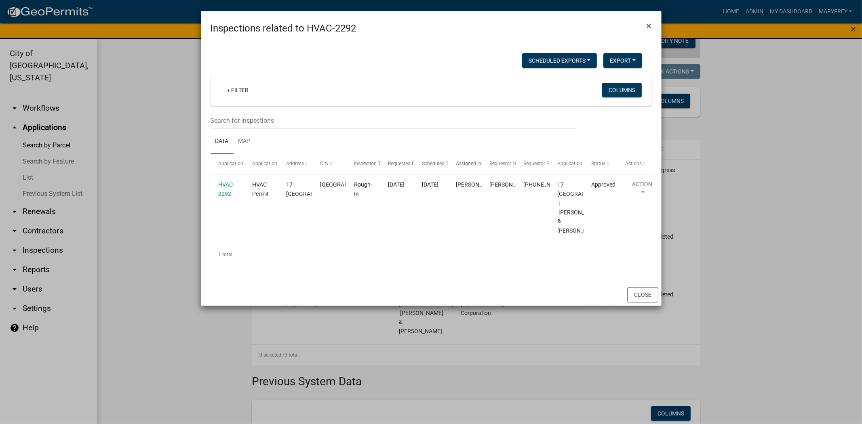
click at [621, 36] on div "Scheduled Exports + Create New Export Excel Format (.xlsx) CSV Format (.csv) + …" at bounding box center [431, 160] width 461 height 249
click at [417, 167] on datatable-header-cell "Scheduled Time" at bounding box center [431, 163] width 34 height 19
click at [399, 166] on span "Requested Date" at bounding box center [405, 164] width 34 height 6
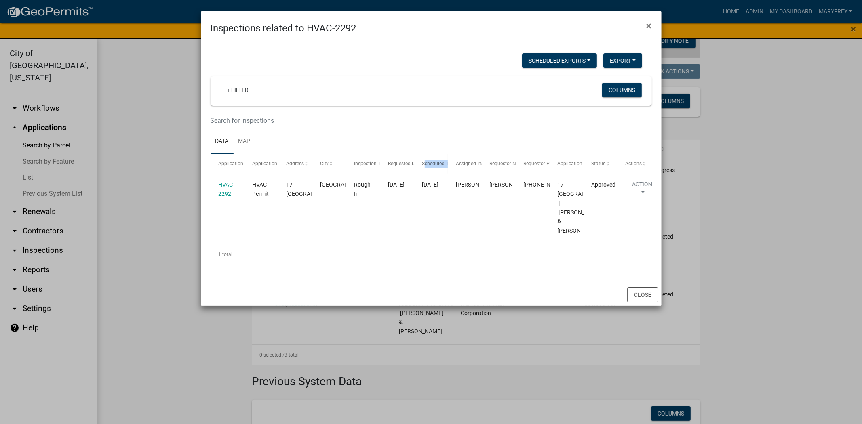
drag, startPoint x: 423, startPoint y: 167, endPoint x: 445, endPoint y: 169, distance: 22.3
click at [445, 169] on datatable-header-cell "Scheduled Time" at bounding box center [431, 163] width 34 height 19
click at [449, 167] on datatable-header-cell "Assigned Inspector" at bounding box center [466, 163] width 34 height 19
drag, startPoint x: 449, startPoint y: 167, endPoint x: 460, endPoint y: 166, distance: 10.5
click at [460, 166] on div "Application Application Type Address City Inspection Type Requested Date Schedu…" at bounding box center [431, 163] width 441 height 19
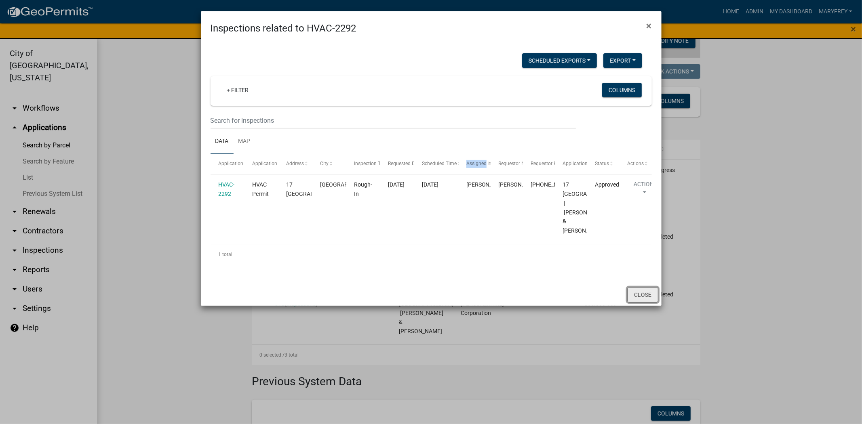
drag, startPoint x: 636, startPoint y: 330, endPoint x: 635, endPoint y: 335, distance: 5.7
click at [635, 303] on button "Close" at bounding box center [642, 294] width 31 height 15
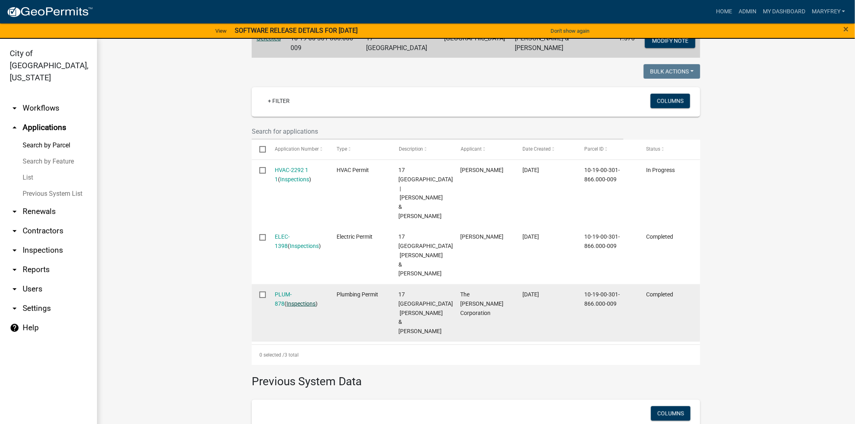
click at [287, 301] on link "Inspections" at bounding box center [301, 304] width 29 height 6
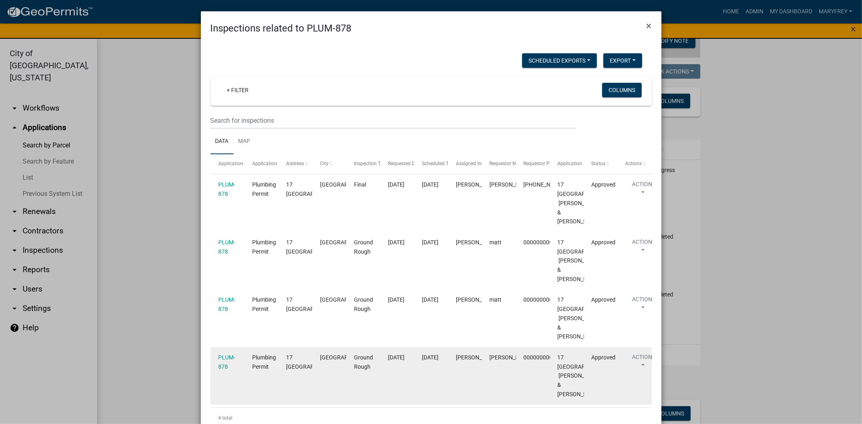
click at [417, 387] on datatable-body-cell "08/22/2023" at bounding box center [431, 377] width 34 height 58
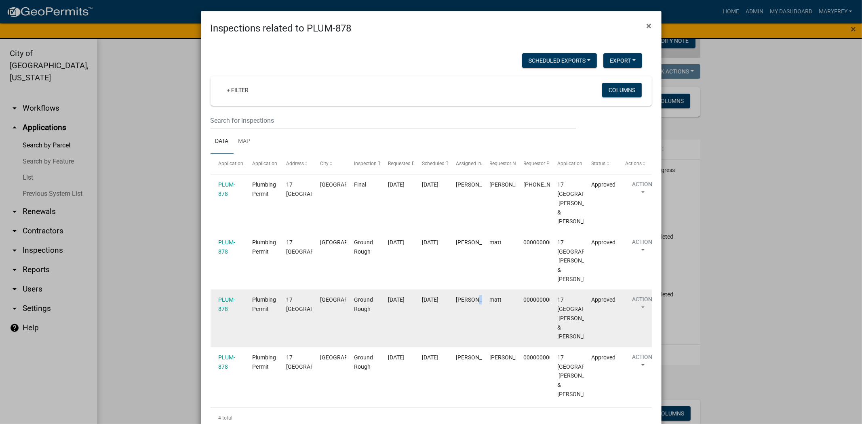
drag, startPoint x: 448, startPoint y: 368, endPoint x: 466, endPoint y: 365, distance: 17.9
click at [466, 348] on datatable-body-cell "[PERSON_NAME]" at bounding box center [465, 319] width 34 height 58
click at [448, 348] on datatable-body-cell "[PERSON_NAME]" at bounding box center [465, 319] width 34 height 58
drag, startPoint x: 446, startPoint y: 375, endPoint x: 454, endPoint y: 373, distance: 8.3
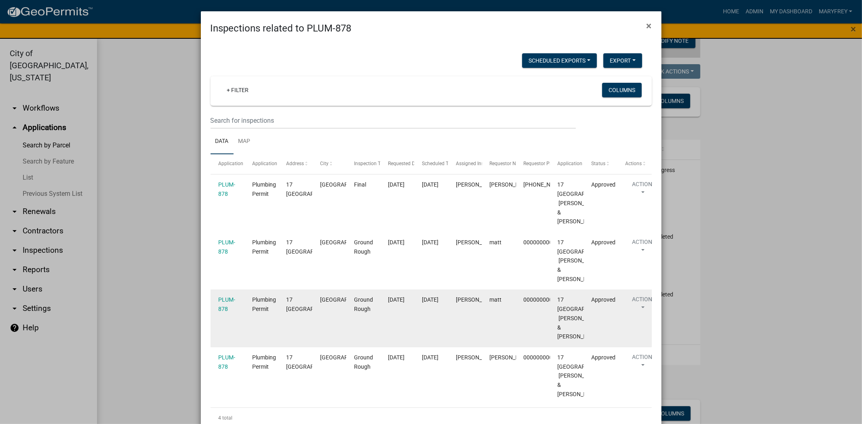
click at [454, 373] on datatable-scroller "PLUM-878 Plumbing Permit 17 ARCTIC SPRINGS JEFFERSONVILLE Final 11/12/2024 11/1…" at bounding box center [431, 290] width 441 height 230
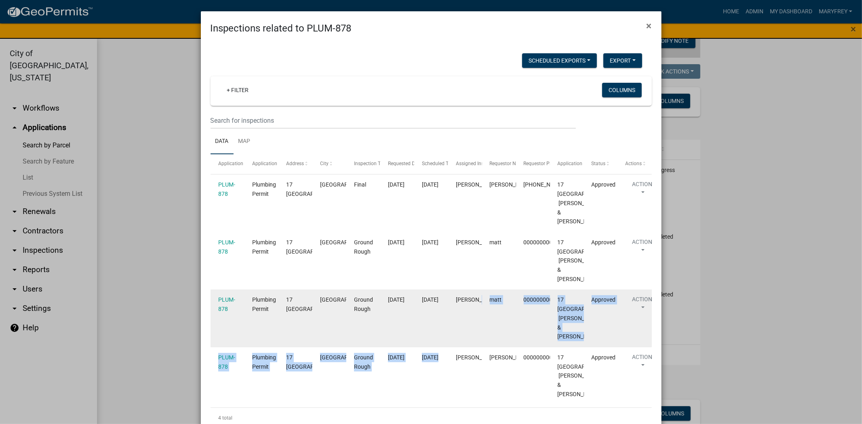
click at [457, 348] on datatable-body-cell "[PERSON_NAME]" at bounding box center [465, 319] width 34 height 58
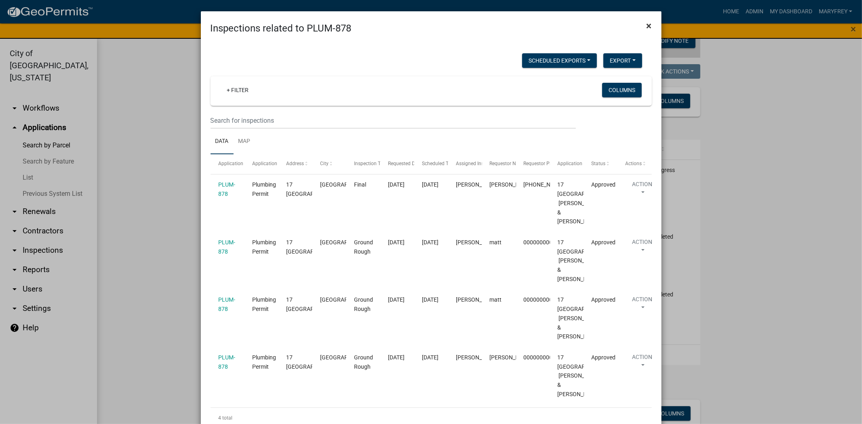
click at [648, 23] on span "×" at bounding box center [649, 25] width 5 height 11
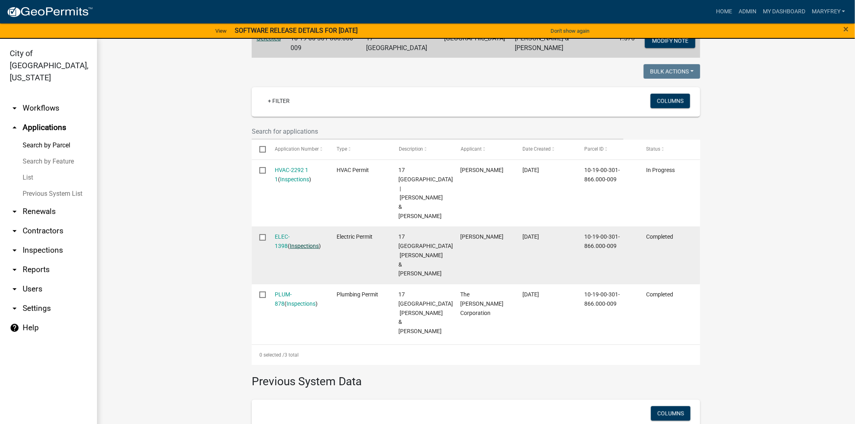
click at [290, 243] on link "Inspections" at bounding box center [304, 246] width 29 height 6
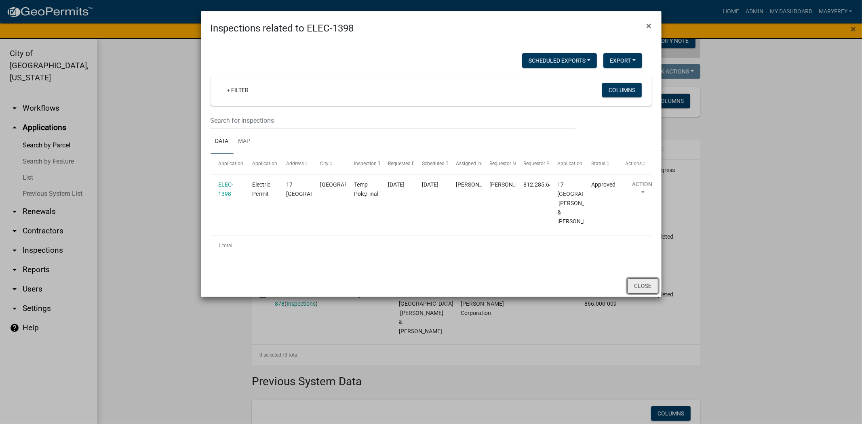
click at [640, 294] on button "Close" at bounding box center [642, 285] width 31 height 15
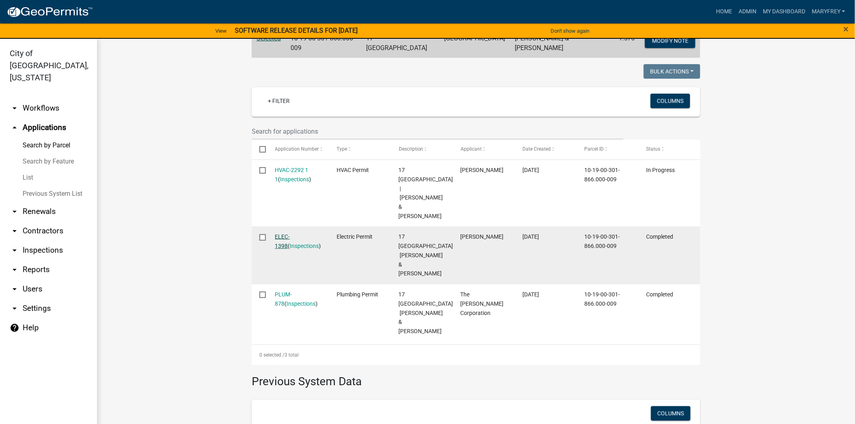
click at [289, 234] on link "ELEC-1398" at bounding box center [282, 242] width 15 height 16
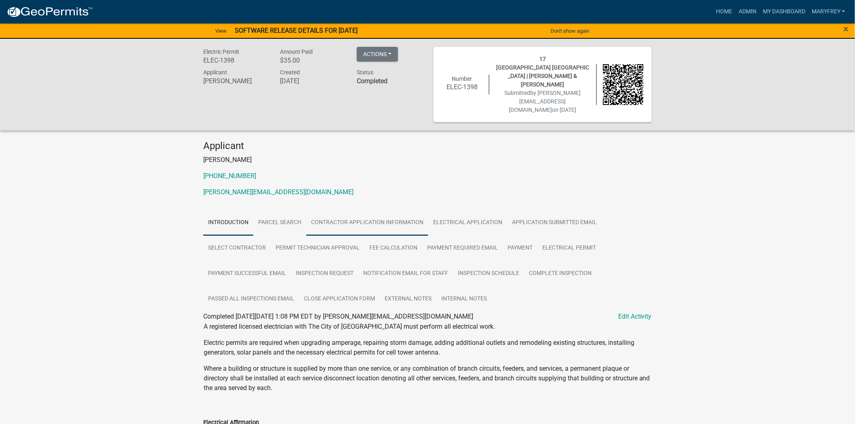
click at [338, 210] on link "Contractor Application Information" at bounding box center [367, 223] width 122 height 26
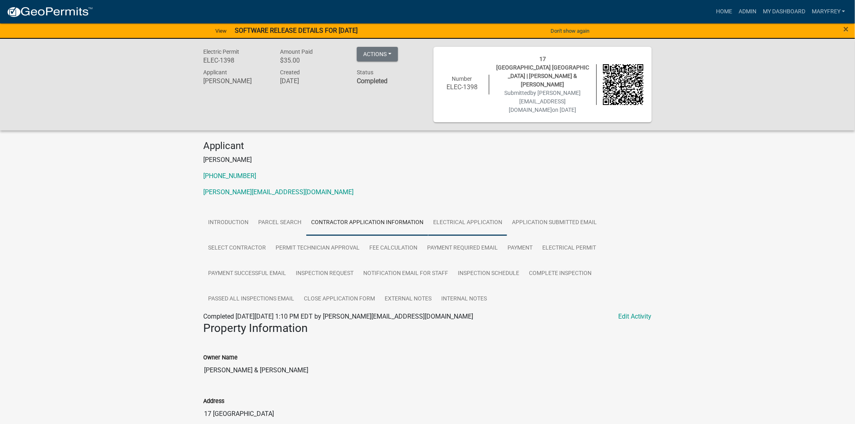
click at [466, 210] on link "Electrical Application" at bounding box center [467, 223] width 79 height 26
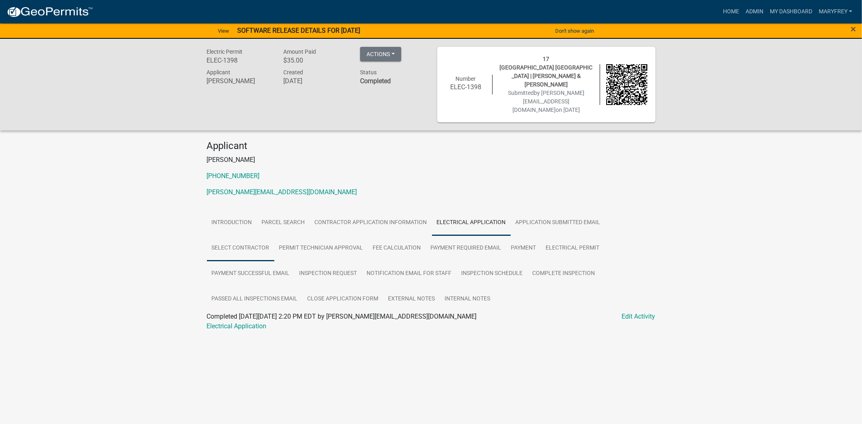
click at [251, 236] on link "Select contractor" at bounding box center [241, 249] width 68 height 26
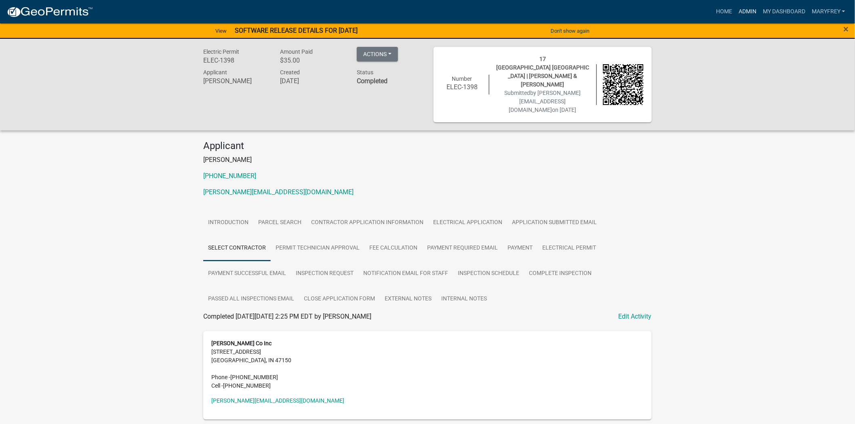
click at [748, 11] on link "Admin" at bounding box center [748, 11] width 24 height 15
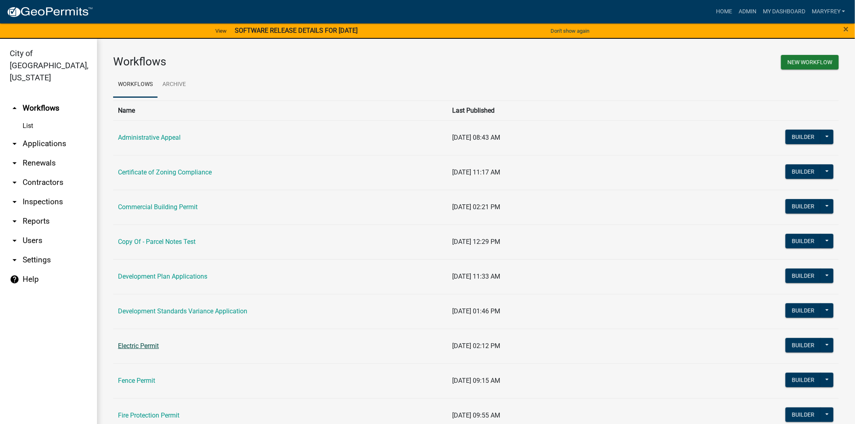
click at [154, 346] on link "Electric Permit" at bounding box center [138, 346] width 41 height 8
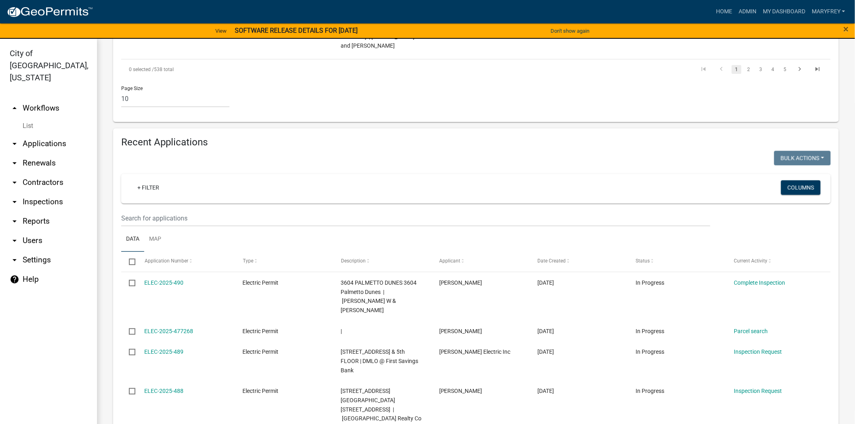
scroll to position [635, 0]
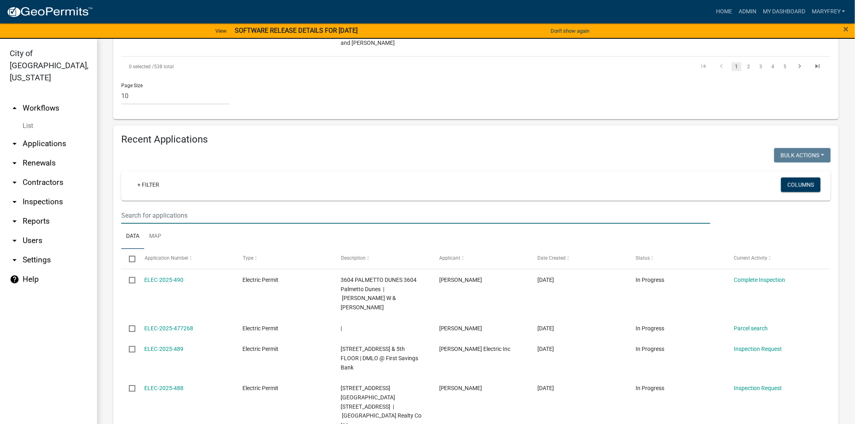
click at [133, 207] on input "text" at bounding box center [415, 215] width 589 height 17
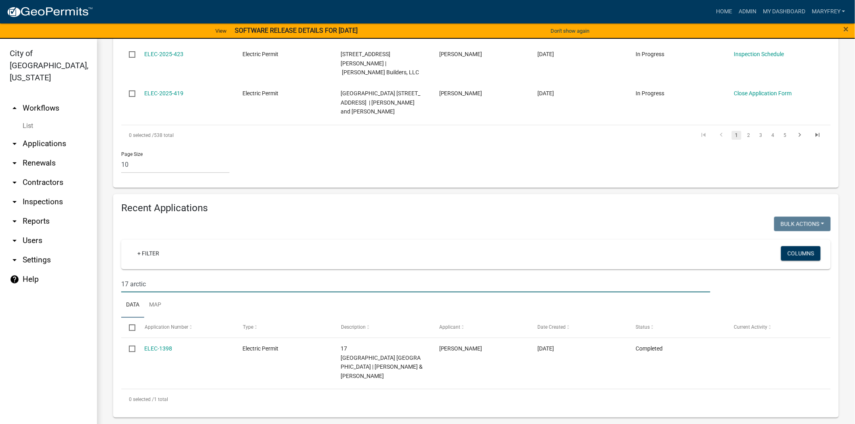
scroll to position [475, 0]
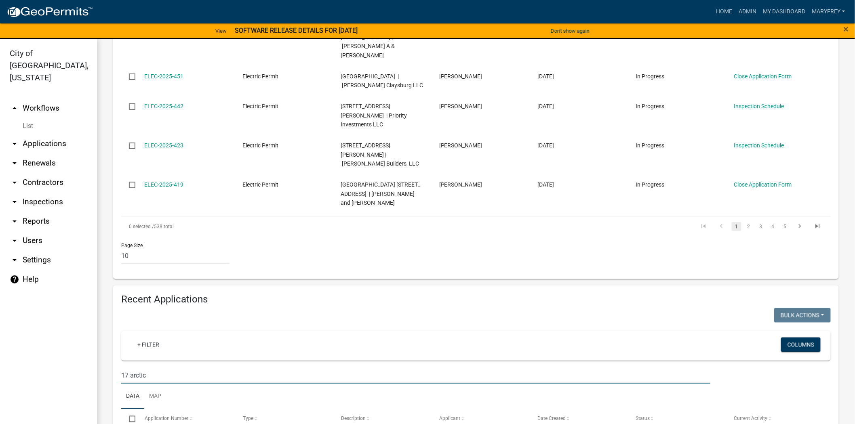
type input "17 arctic"
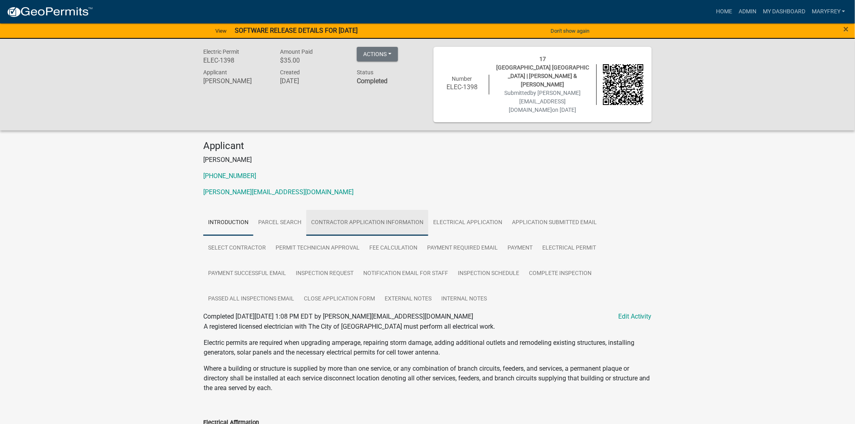
click at [365, 210] on link "Contractor Application Information" at bounding box center [367, 223] width 122 height 26
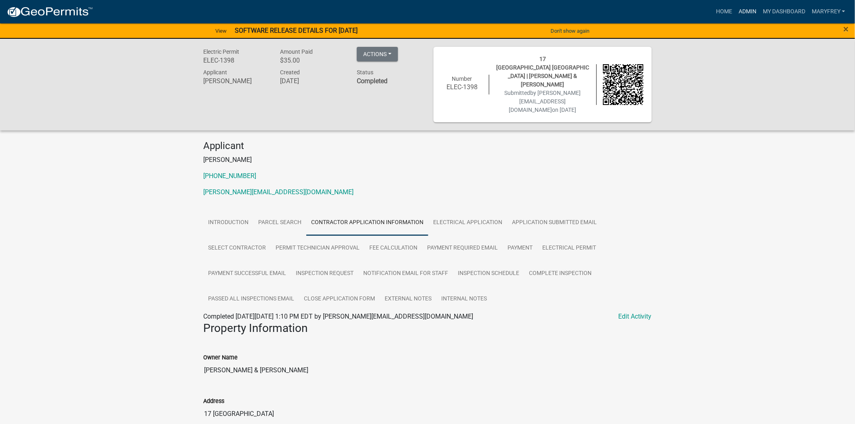
click at [746, 11] on link "Admin" at bounding box center [748, 11] width 24 height 15
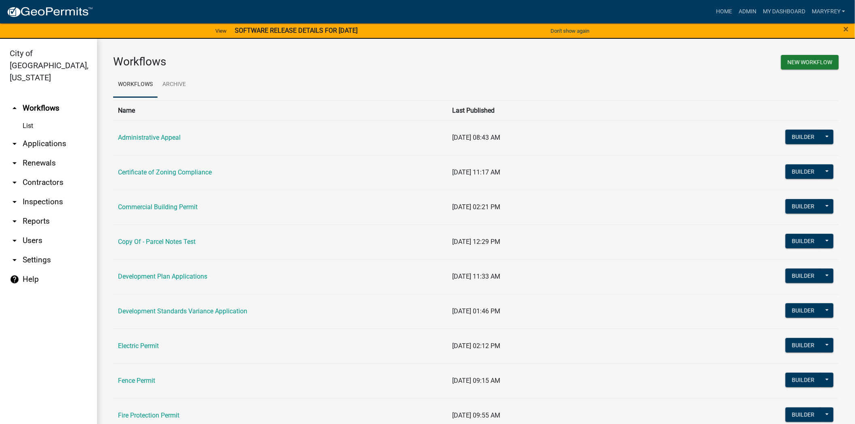
click at [42, 134] on link "arrow_drop_down Applications" at bounding box center [48, 143] width 97 height 19
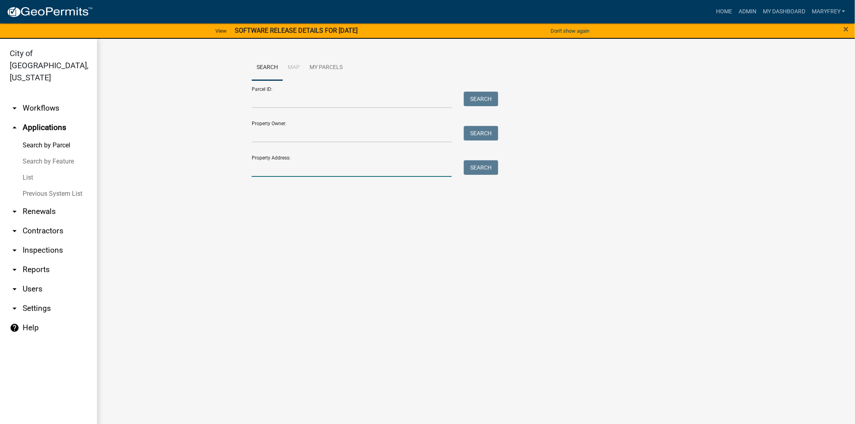
click at [272, 175] on input "Property Address:" at bounding box center [352, 168] width 200 height 17
type input "233 forest drive"
click at [478, 170] on button "Search" at bounding box center [481, 167] width 34 height 15
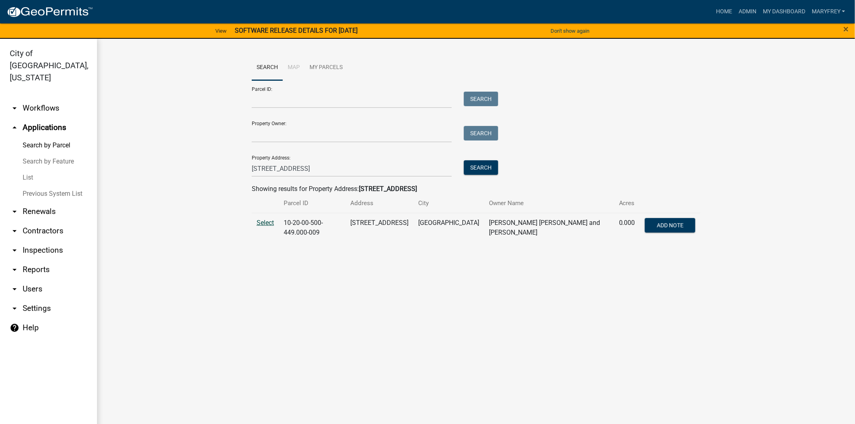
click at [272, 227] on span "Select" at bounding box center [265, 223] width 17 height 8
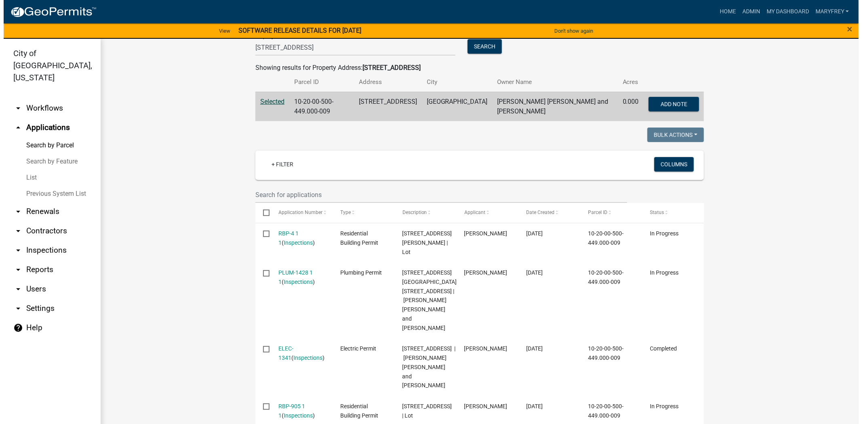
scroll to position [207, 0]
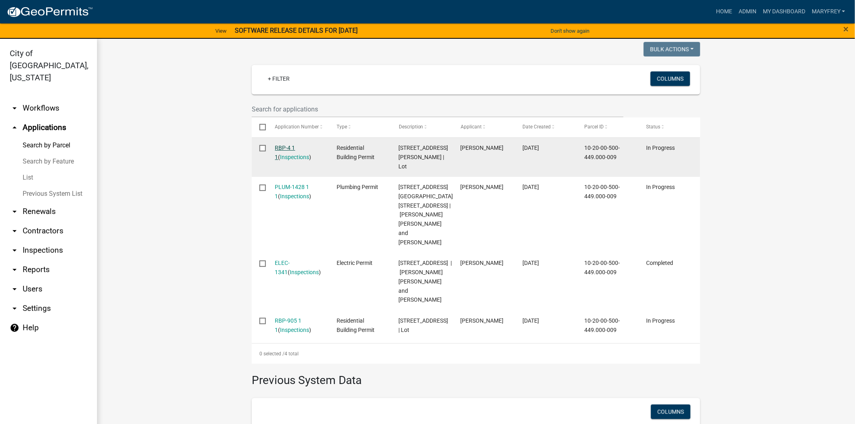
click at [283, 145] on link "RBP-4 1 1" at bounding box center [285, 153] width 20 height 16
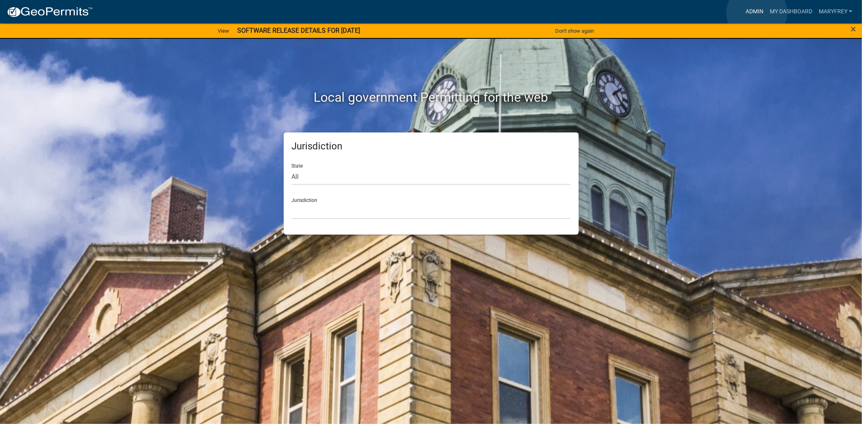
click at [757, 13] on link "Admin" at bounding box center [755, 11] width 24 height 15
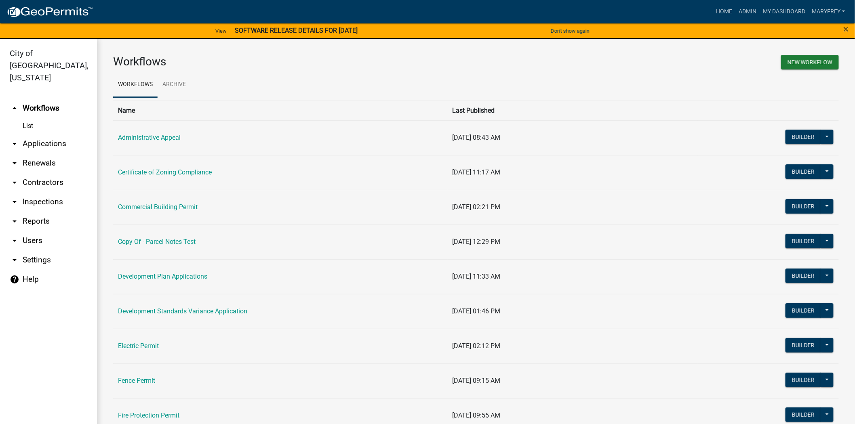
click at [59, 134] on link "arrow_drop_down Applications" at bounding box center [48, 143] width 97 height 19
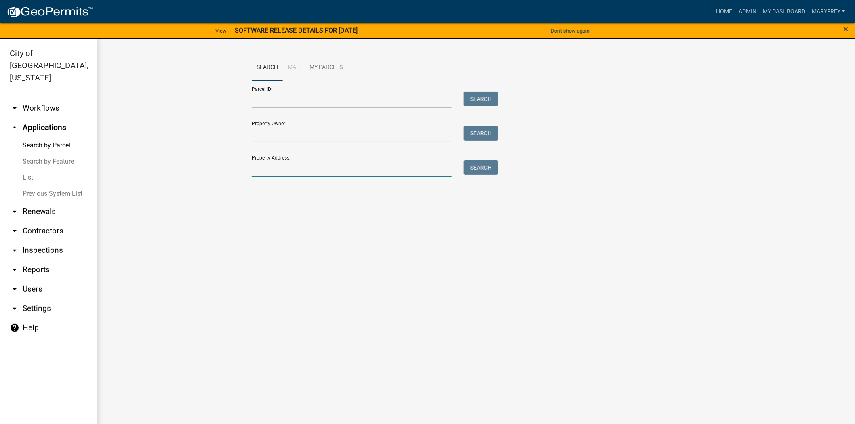
click at [281, 171] on input "Property Address:" at bounding box center [352, 168] width 200 height 17
type input "233 forest"
click at [481, 171] on button "Search" at bounding box center [481, 167] width 34 height 15
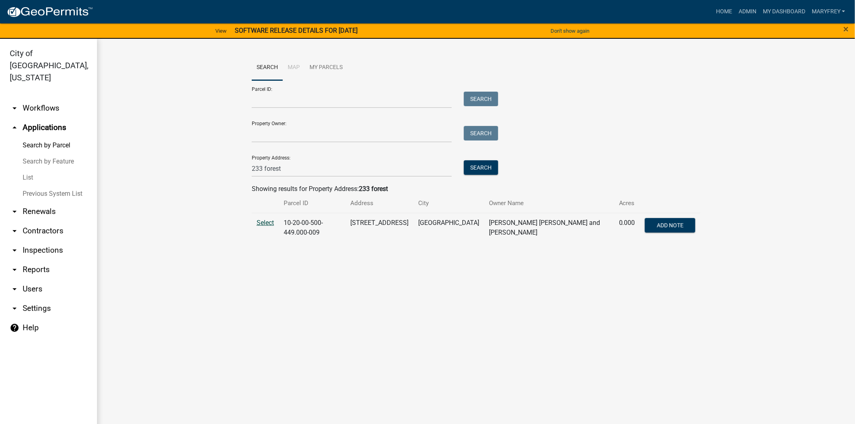
click at [265, 224] on span "Select" at bounding box center [265, 223] width 17 height 8
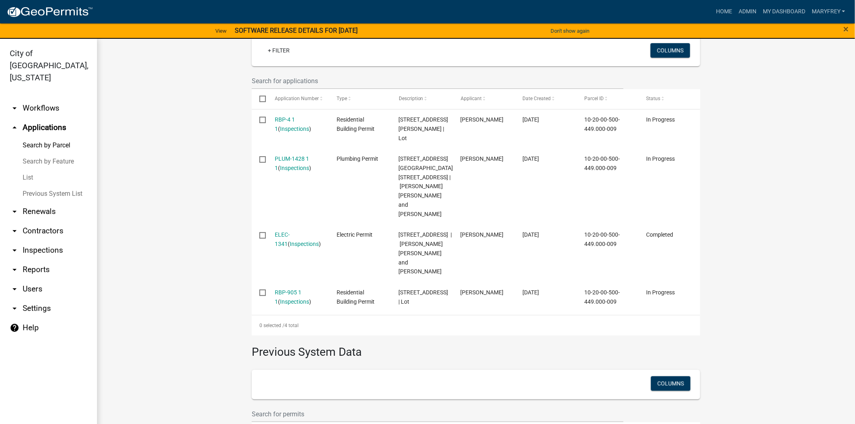
scroll to position [236, 0]
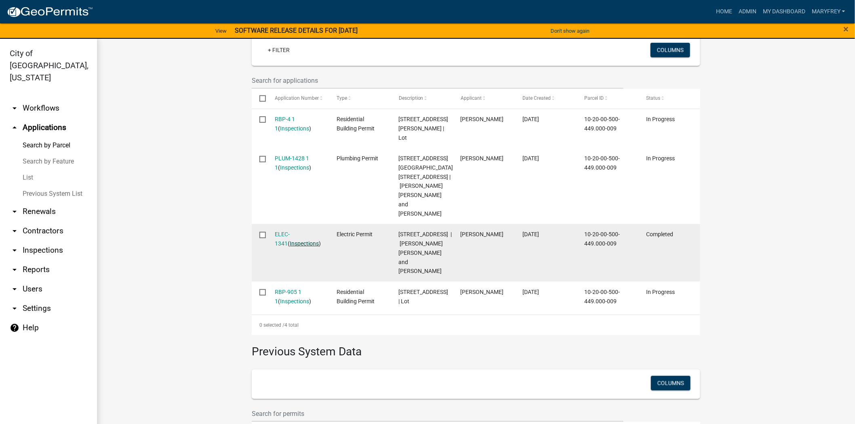
click at [290, 240] on link "Inspections" at bounding box center [304, 243] width 29 height 6
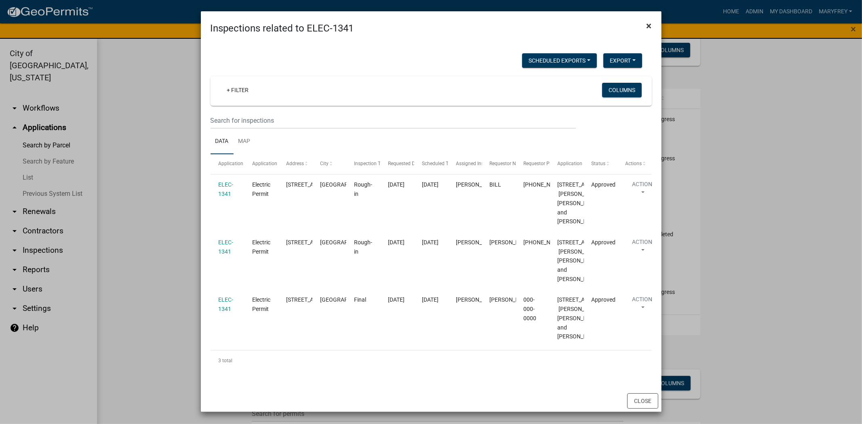
click at [647, 22] on span "×" at bounding box center [649, 25] width 5 height 11
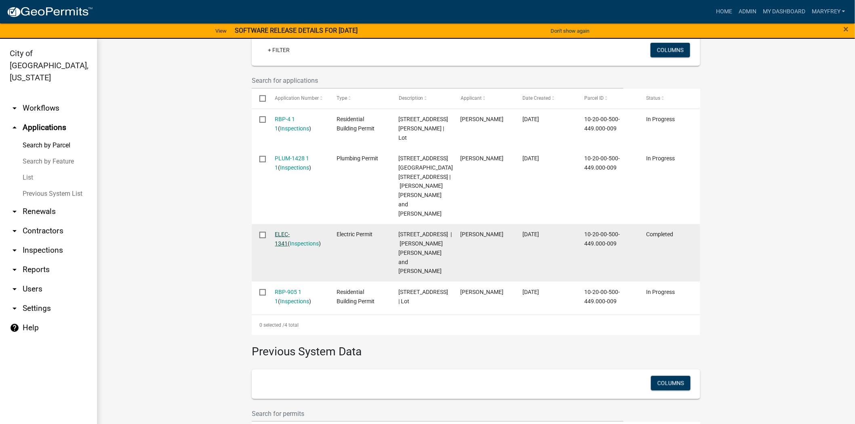
click at [275, 231] on link "ELEC-1341" at bounding box center [282, 239] width 15 height 16
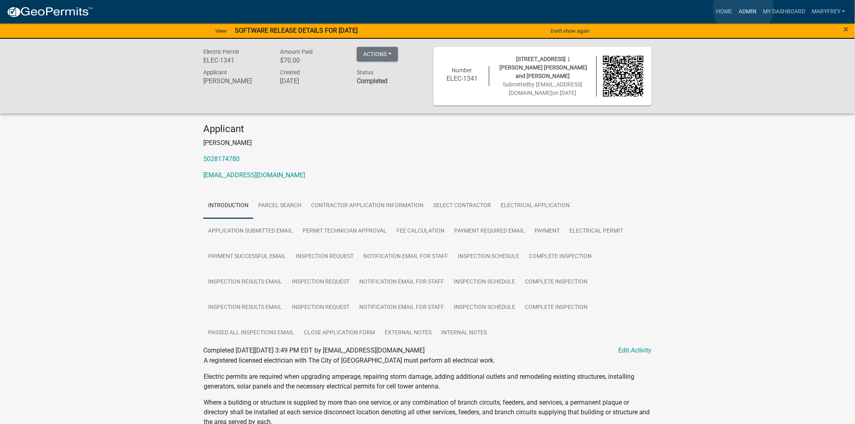
click at [744, 8] on link "Admin" at bounding box center [748, 11] width 24 height 15
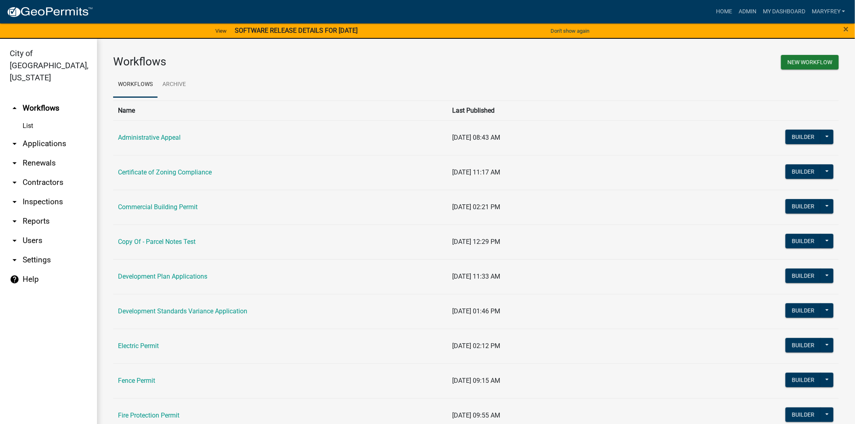
click at [49, 134] on link "arrow_drop_down Applications" at bounding box center [48, 143] width 97 height 19
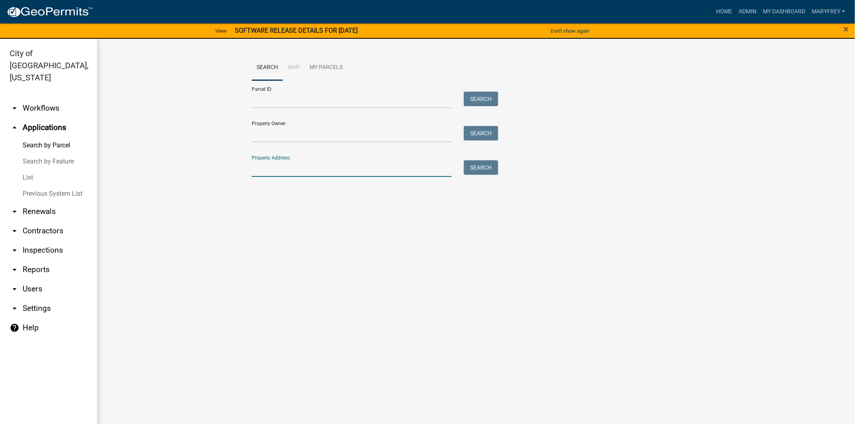
click at [294, 171] on input "Property Address:" at bounding box center [352, 168] width 200 height 17
type input "233 forest"
click at [477, 165] on button "Search" at bounding box center [481, 167] width 34 height 15
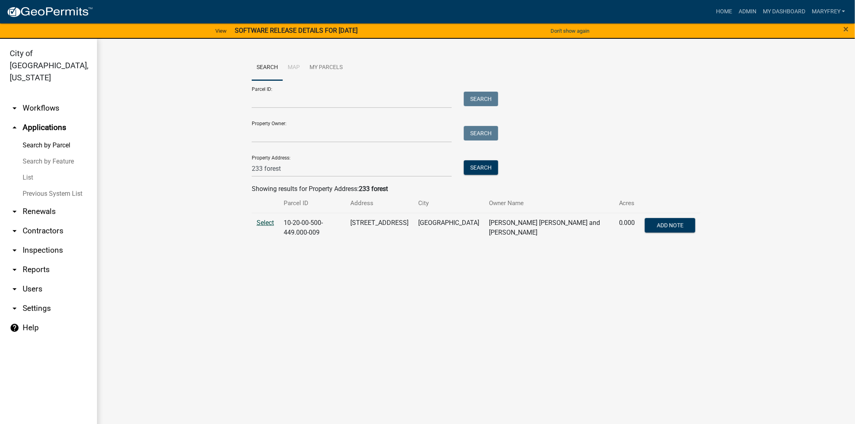
click at [269, 224] on span "Select" at bounding box center [265, 223] width 17 height 8
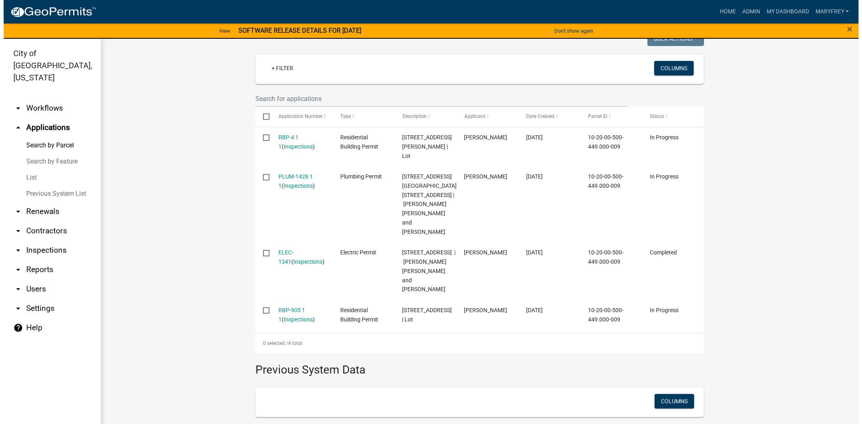
scroll to position [220, 0]
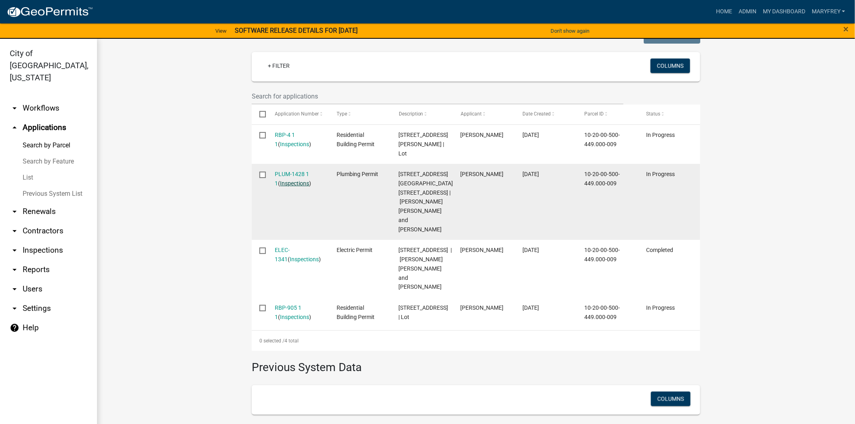
click at [287, 180] on link "Inspections" at bounding box center [295, 183] width 29 height 6
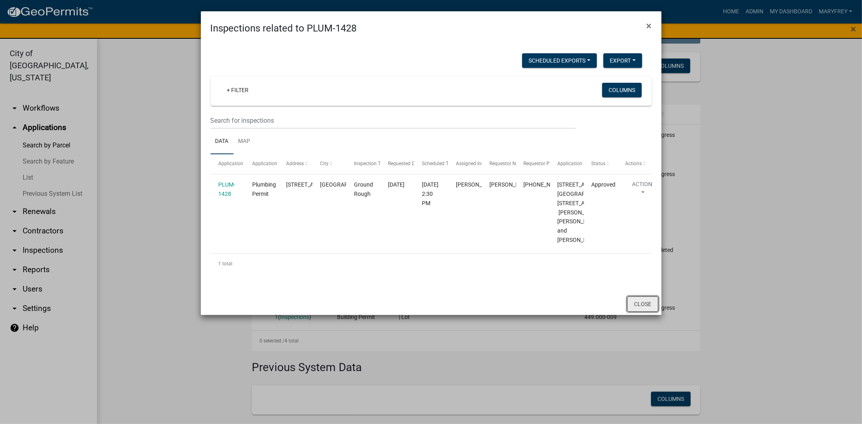
click at [645, 312] on button "Close" at bounding box center [642, 304] width 31 height 15
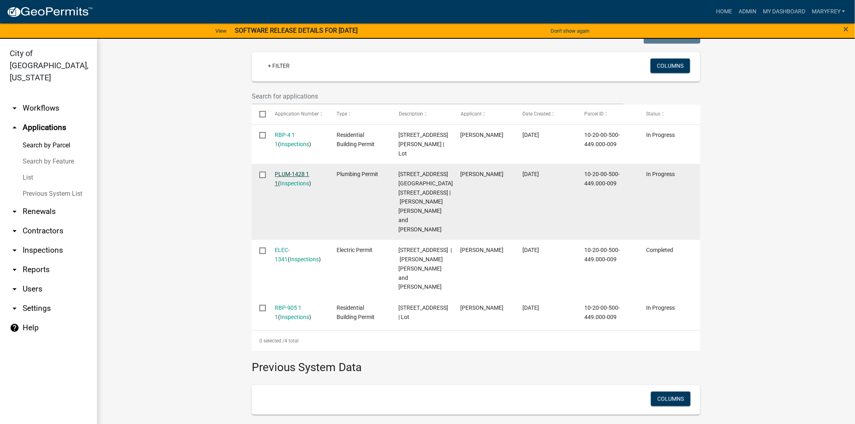
click at [284, 173] on link "PLUM-1428 1 1" at bounding box center [292, 179] width 34 height 16
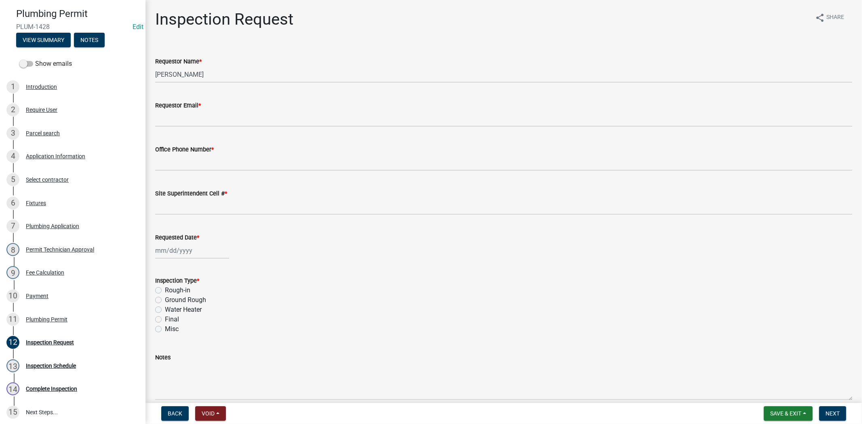
scroll to position [94, 0]
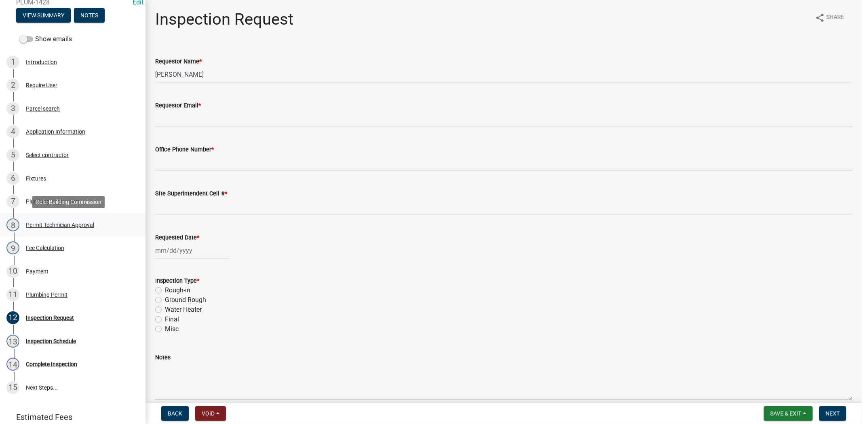
click at [51, 226] on div "Permit Technician Approval" at bounding box center [60, 225] width 68 height 6
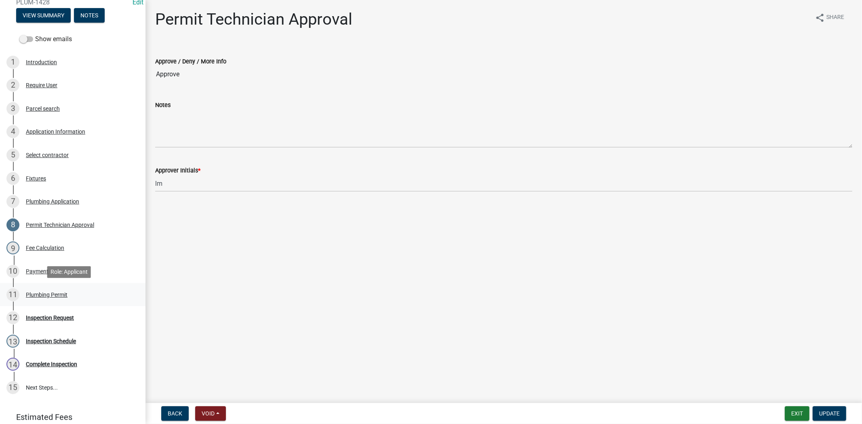
click at [58, 295] on div "Plumbing Permit" at bounding box center [47, 295] width 42 height 6
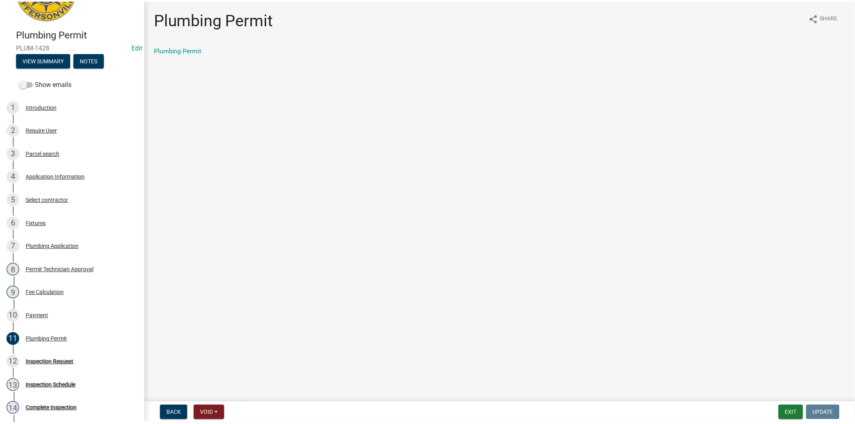
scroll to position [0, 0]
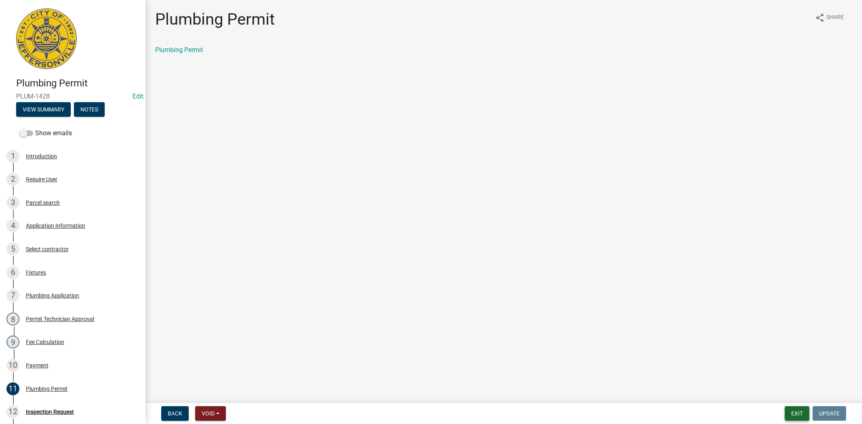
click at [798, 415] on button "Exit" at bounding box center [797, 414] width 25 height 15
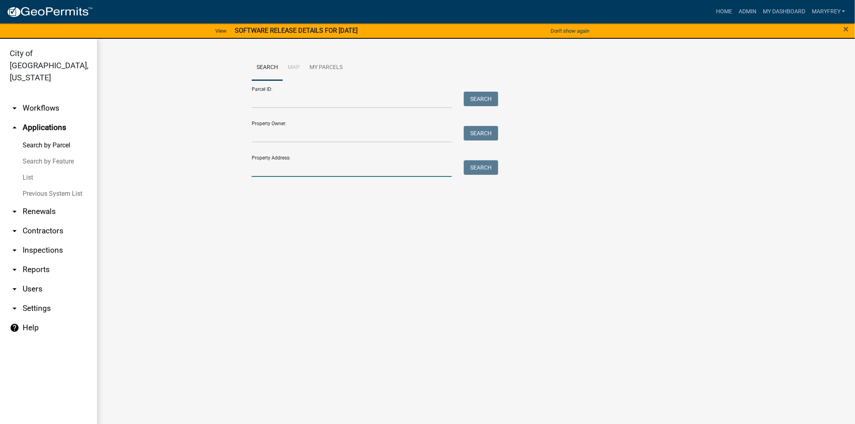
click at [275, 171] on input "Property Address:" at bounding box center [352, 168] width 200 height 17
type input "233 forest"
click at [482, 164] on button "Search" at bounding box center [481, 167] width 34 height 15
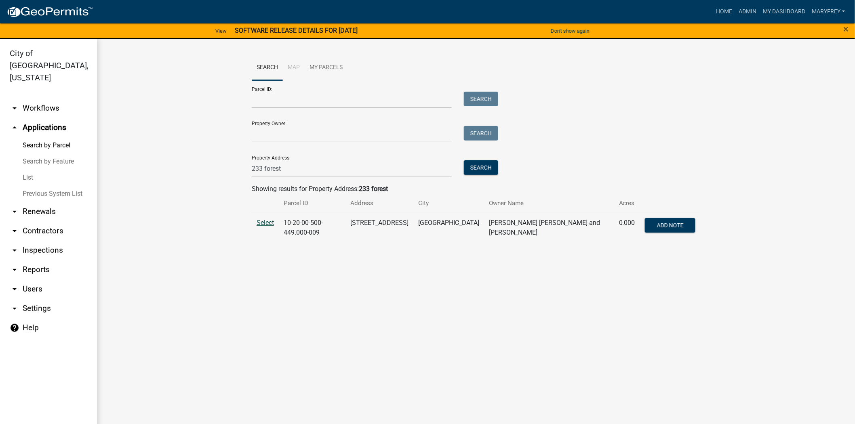
click at [264, 220] on span "Select" at bounding box center [265, 223] width 17 height 8
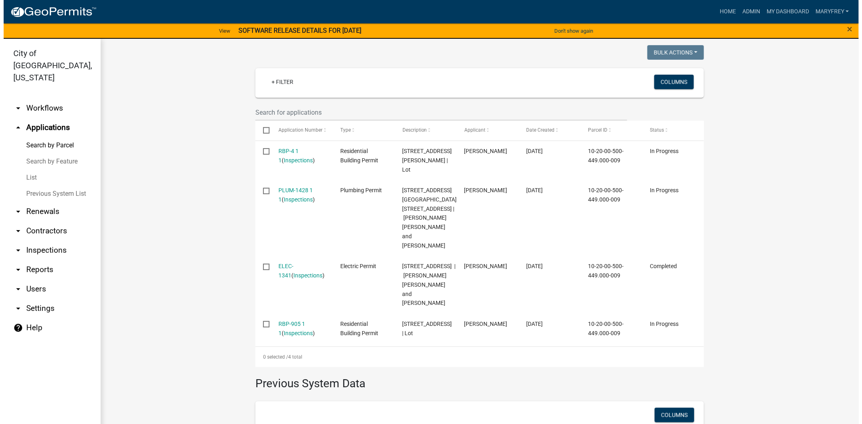
scroll to position [205, 0]
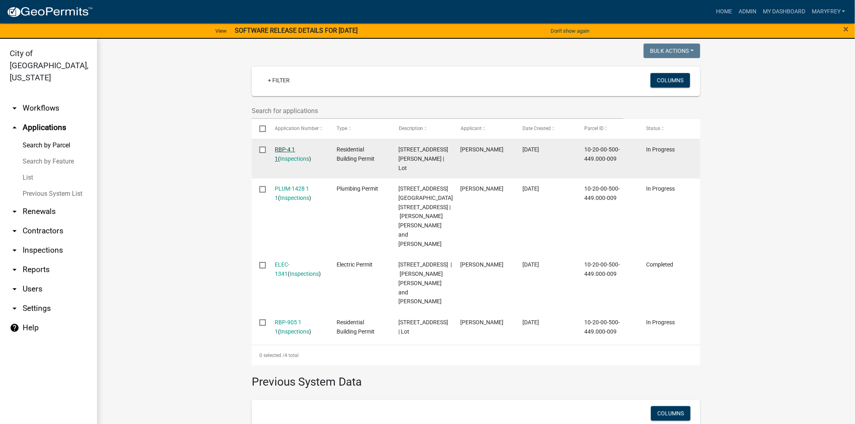
click at [285, 146] on link "RBP-4 1 1" at bounding box center [285, 154] width 20 height 16
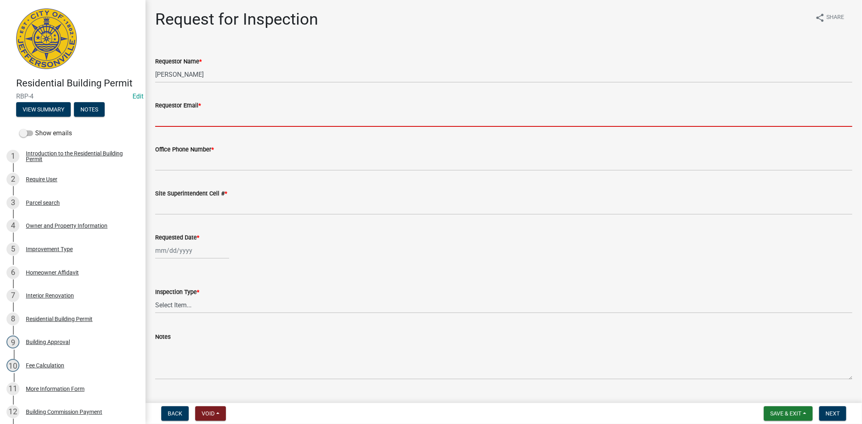
click at [188, 120] on input "Requestor Email *" at bounding box center [503, 118] width 697 height 17
type input "[EMAIL_ADDRESS][DOMAIN_NAME]"
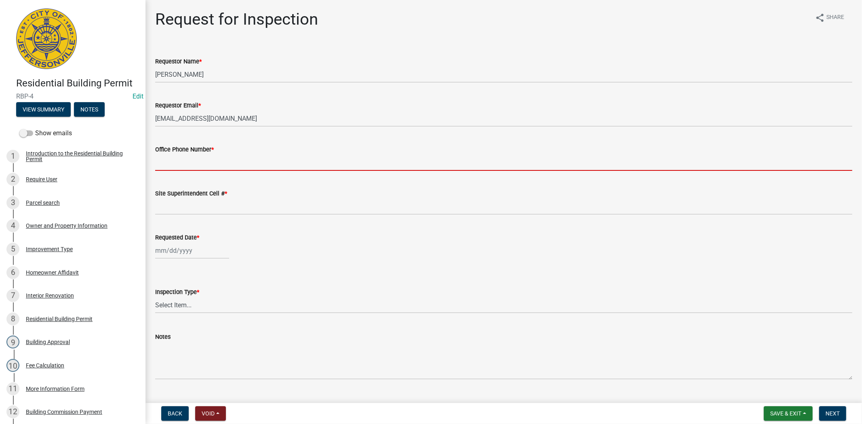
drag, startPoint x: 188, startPoint y: 158, endPoint x: 193, endPoint y: 164, distance: 7.7
click at [188, 158] on input "Office Phone Number *" at bounding box center [503, 162] width 697 height 17
type input "812.285.6414"
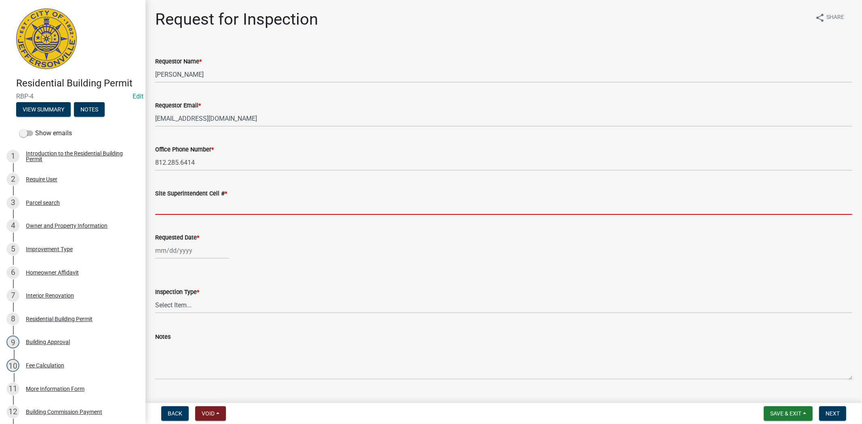
drag, startPoint x: 180, startPoint y: 200, endPoint x: 184, endPoint y: 207, distance: 7.4
click at [181, 200] on input "Site Superintendent Cell # *" at bounding box center [503, 206] width 697 height 17
type input "812.285.6414"
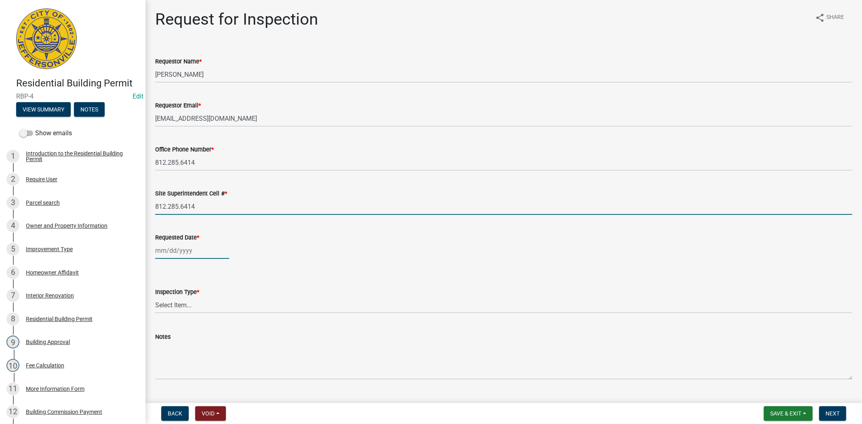
click at [199, 254] on div at bounding box center [192, 251] width 74 height 17
select select "9"
select select "2025"
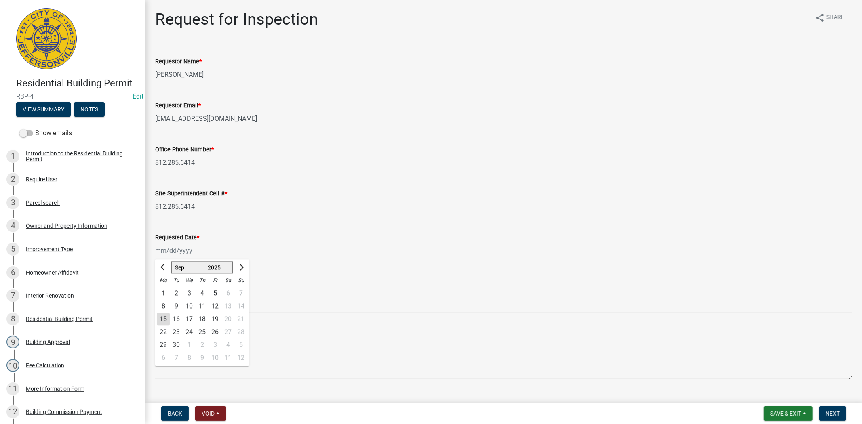
click at [177, 320] on div "16" at bounding box center [176, 319] width 13 height 13
type input "[DATE]"
click at [187, 305] on select "Select Item... Footer Foundation Framing Final" at bounding box center [503, 305] width 697 height 17
click at [155, 297] on select "Select Item... Footer Foundation Framing Final" at bounding box center [503, 305] width 697 height 17
select select "cf00f61e-4b77-4892-83dd-df63e4708b2f"
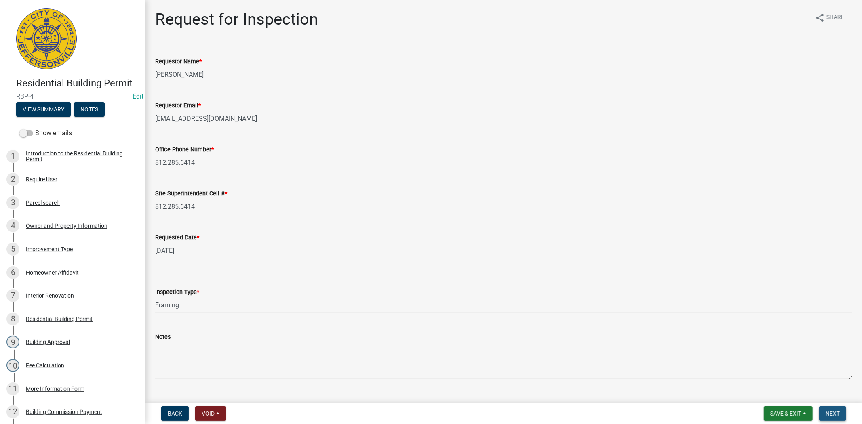
click at [842, 415] on button "Next" at bounding box center [832, 414] width 27 height 15
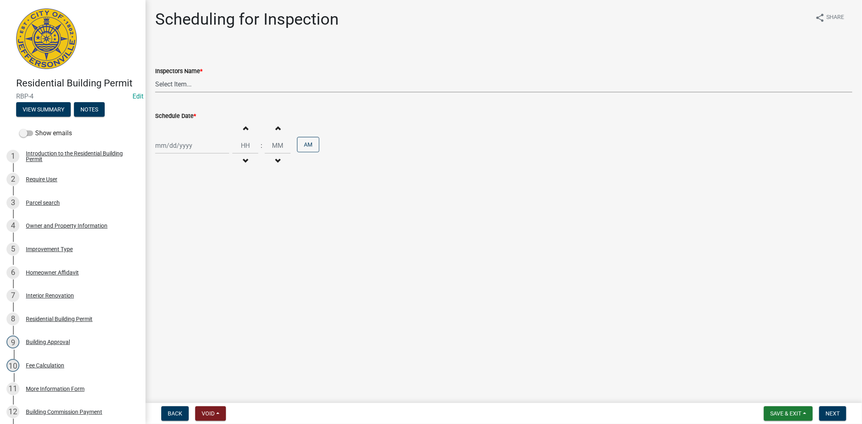
click at [214, 81] on select "Select Item... [PERSON_NAME] ([PERSON_NAME]) [PERSON_NAME] ([PERSON_NAME]) mkru…" at bounding box center [503, 84] width 697 height 17
select select "fdb3bcc6-ce93-4663-8a18-5c08884dd177"
click at [155, 76] on select "Select Item... [PERSON_NAME] ([PERSON_NAME]) [PERSON_NAME] ([PERSON_NAME]) mkru…" at bounding box center [503, 84] width 697 height 17
click at [211, 141] on div at bounding box center [192, 145] width 74 height 17
select select "9"
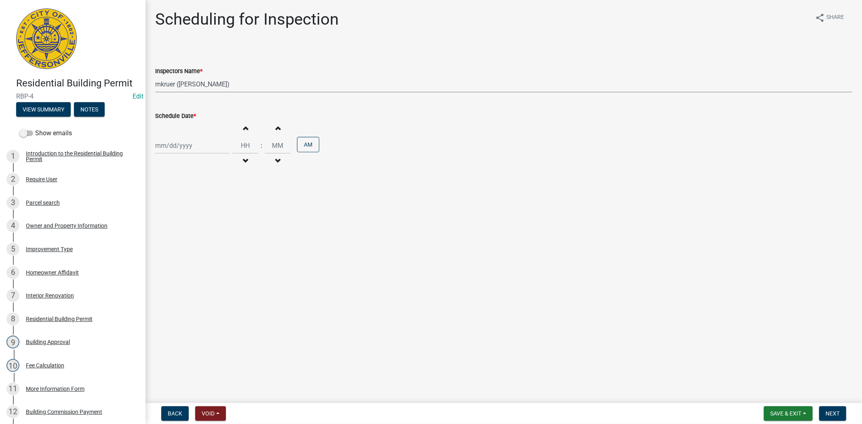
select select "2025"
click at [176, 216] on div "16" at bounding box center [176, 214] width 13 height 13
type input "[DATE]"
click at [835, 415] on span "Next" at bounding box center [833, 414] width 14 height 6
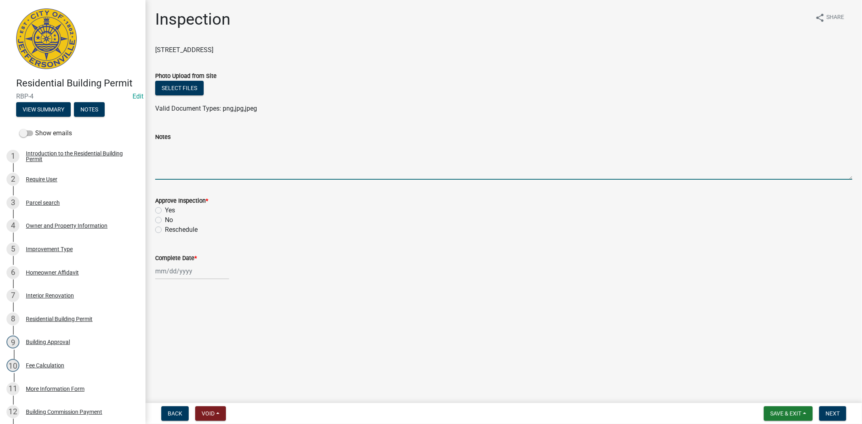
click at [175, 152] on textarea "Notes" at bounding box center [503, 161] width 697 height 38
click at [167, 147] on textarea "jus treally need to check on progress for this project," at bounding box center [503, 161] width 697 height 38
click at [232, 146] on textarea "just really need to check on progress for this project," at bounding box center [503, 161] width 697 height 38
type textarea "just really need to check on the progress for this project,"
click at [40, 224] on div "Owner and Property Information" at bounding box center [67, 226] width 82 height 6
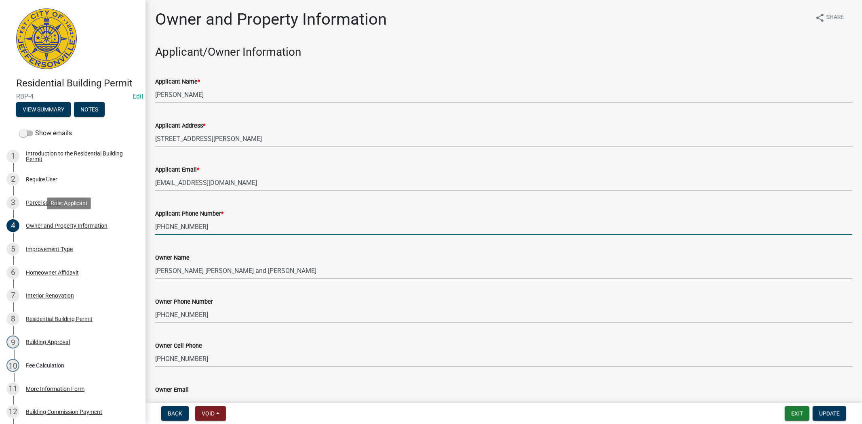
drag, startPoint x: 203, startPoint y: 225, endPoint x: 172, endPoint y: 238, distance: 34.0
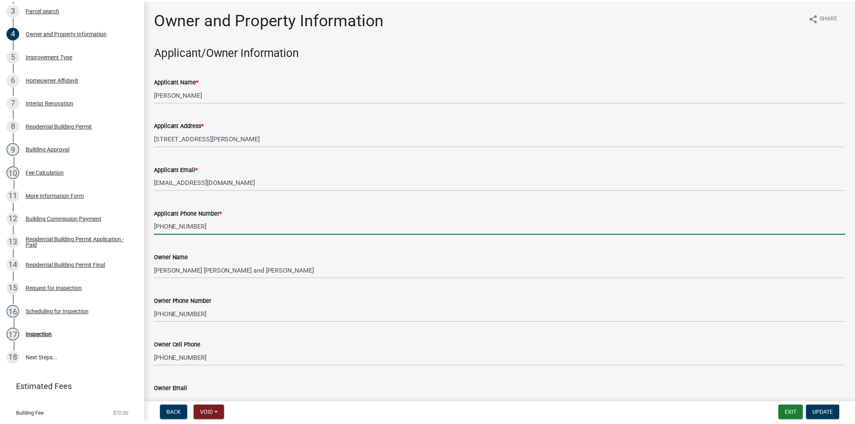
scroll to position [205, 0]
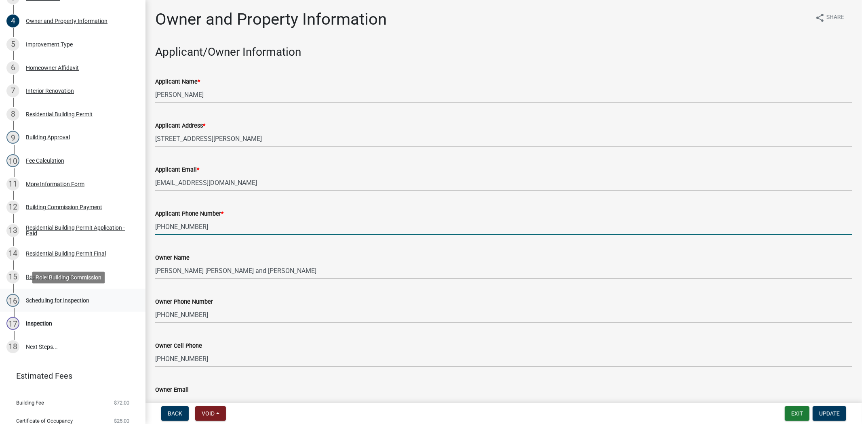
click at [66, 301] on div "Scheduling for Inspection" at bounding box center [57, 301] width 63 height 6
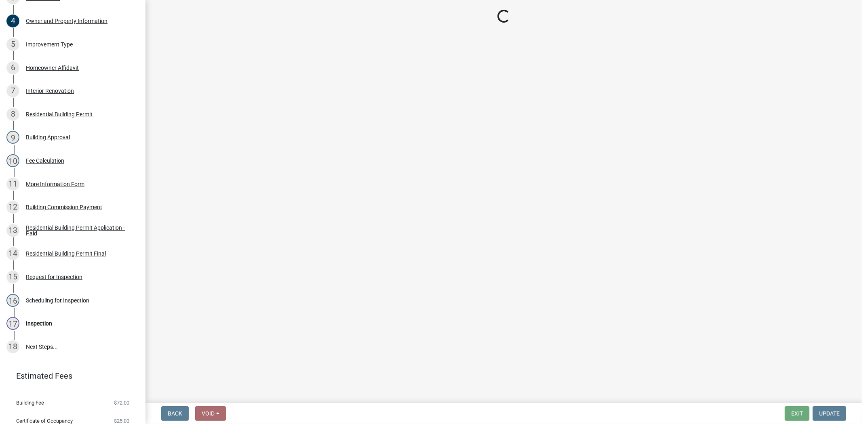
select select "fdb3bcc6-ce93-4663-8a18-5c08884dd177"
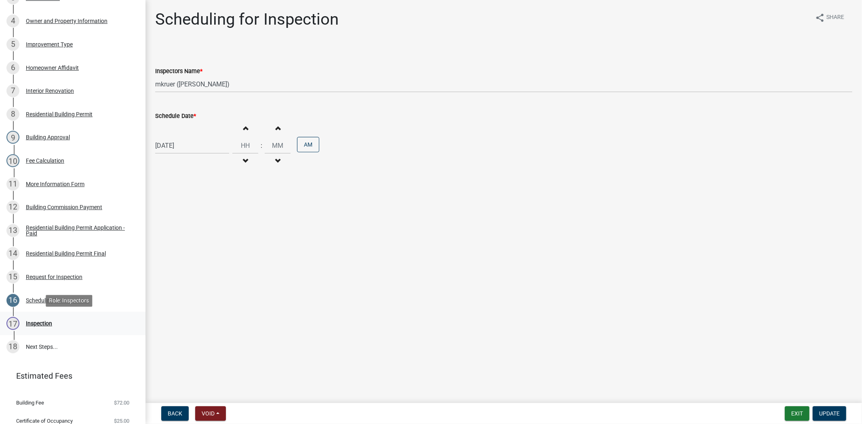
click at [45, 321] on div "Inspection" at bounding box center [39, 324] width 26 height 6
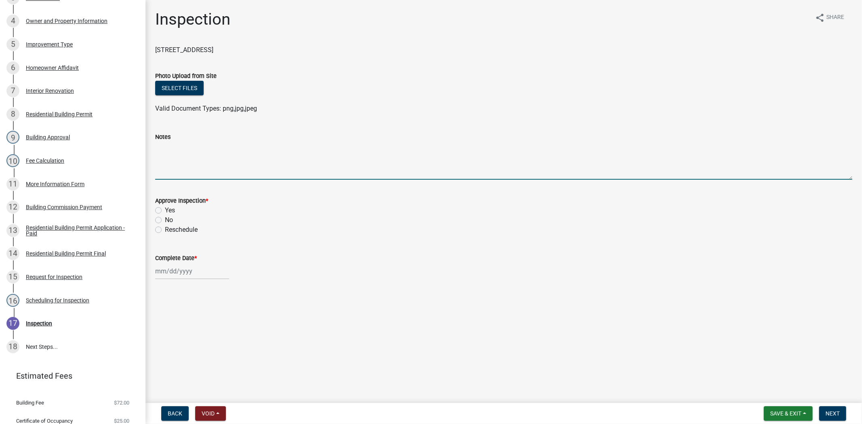
click at [164, 157] on textarea "Notes" at bounding box center [503, 161] width 697 height 38
paste textarea "[PHONE_NUMBER]"
click at [332, 150] on textarea "just really need to check on progress for this project, electrician has been le…" at bounding box center [503, 161] width 697 height 38
click at [337, 150] on textarea "just really need to check on progress for this project, electrician has been le…" at bounding box center [503, 161] width 697 height 38
click at [337, 162] on textarea "just really need to check on progress for this project, electrician has been le…" at bounding box center [503, 161] width 697 height 38
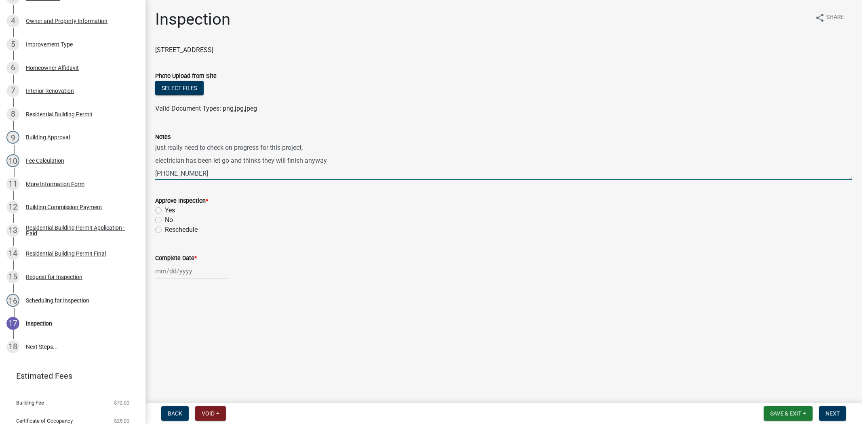
click at [209, 176] on textarea "just really need to check on progress for this project, electrician has been le…" at bounding box center [503, 161] width 697 height 38
type textarea "just really need to check on progress for this project, electrician has been le…"
click at [829, 414] on span "Next" at bounding box center [833, 414] width 14 height 6
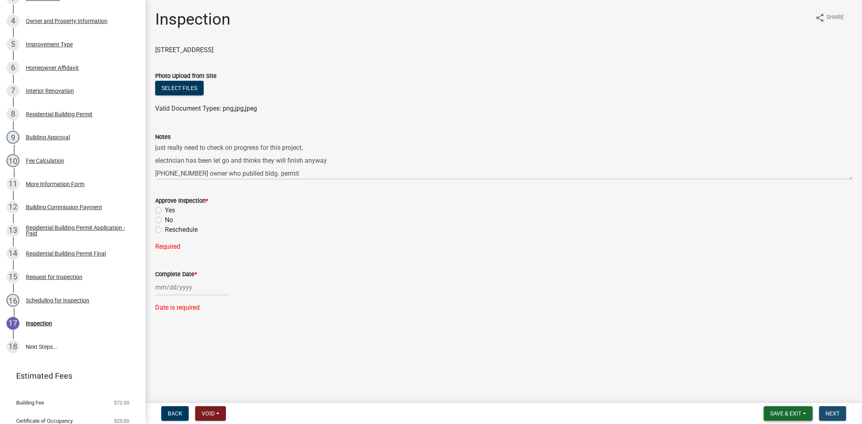
click at [797, 418] on button "Save & Exit" at bounding box center [788, 414] width 49 height 15
click at [777, 395] on button "Save & Exit" at bounding box center [780, 392] width 65 height 19
